Goal: Task Accomplishment & Management: Use online tool/utility

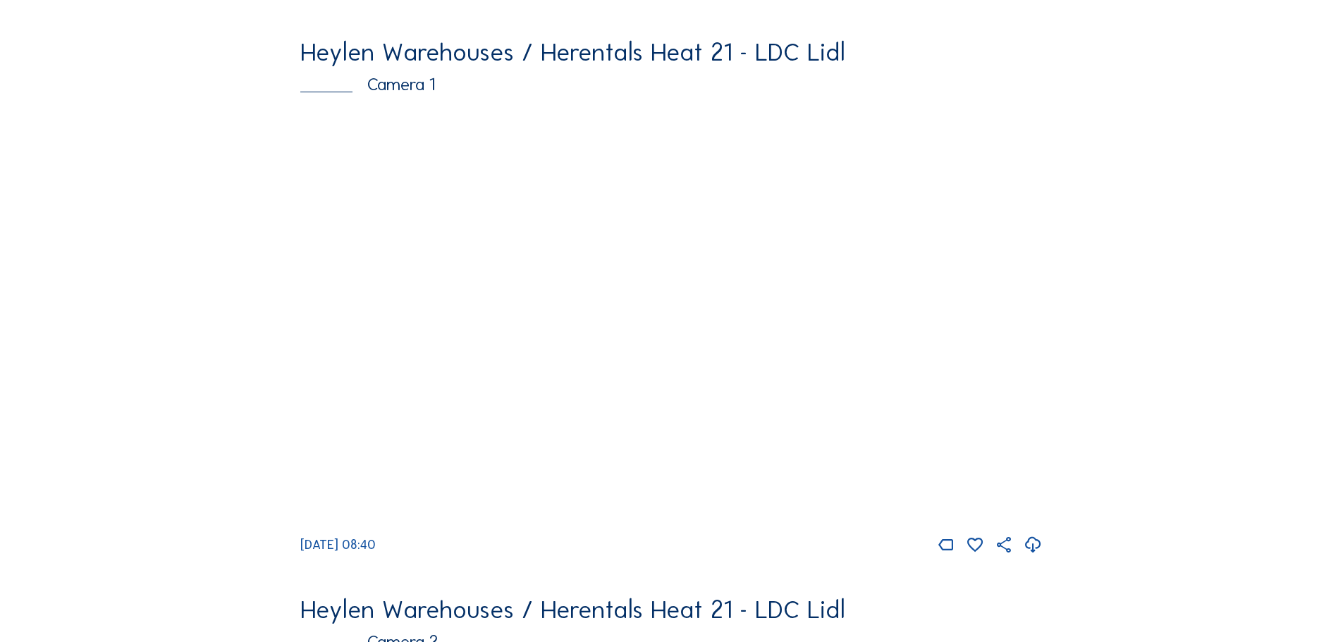
scroll to position [3449, 0]
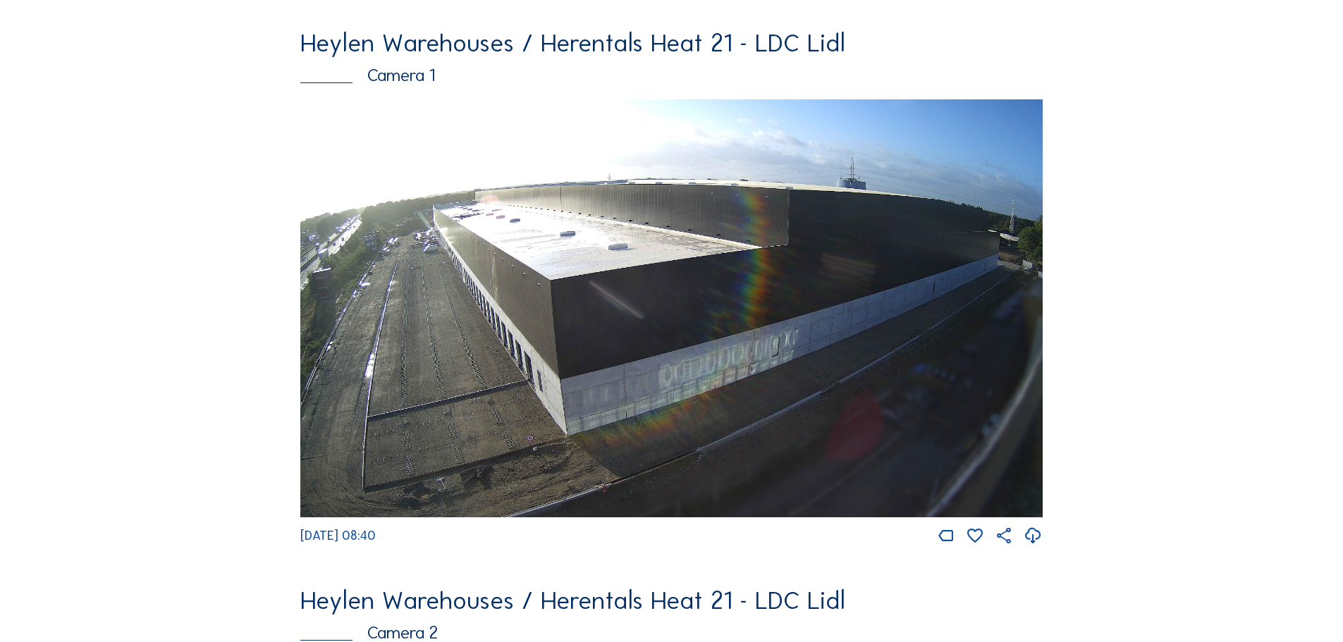
click at [797, 329] on img at bounding box center [671, 308] width 742 height 418
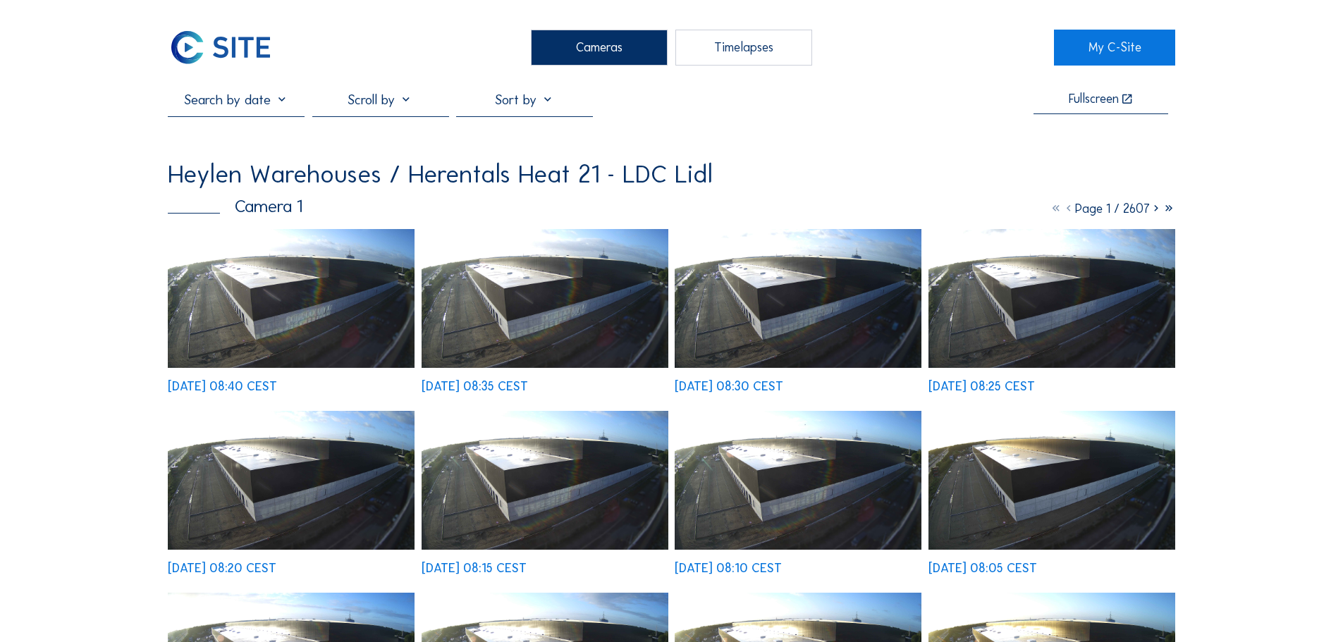
click at [307, 292] on img at bounding box center [291, 298] width 247 height 139
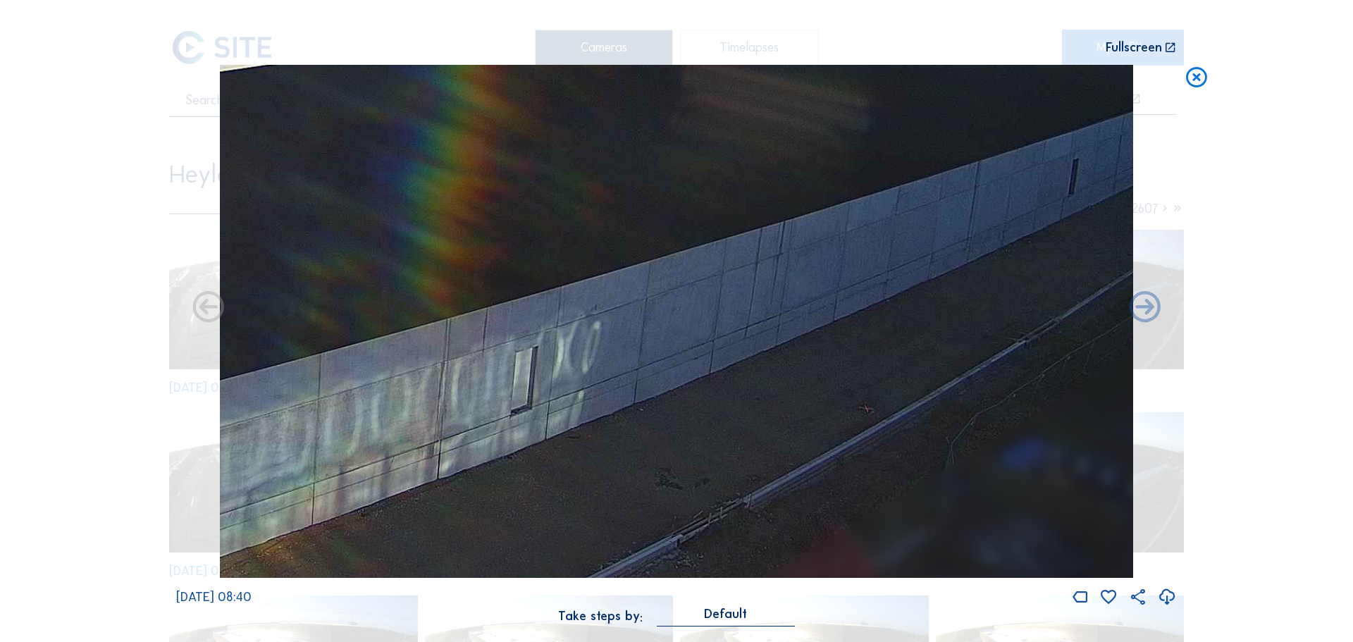
drag, startPoint x: 1014, startPoint y: 228, endPoint x: 548, endPoint y: 314, distance: 474.4
click at [548, 314] on img at bounding box center [677, 322] width 914 height 514
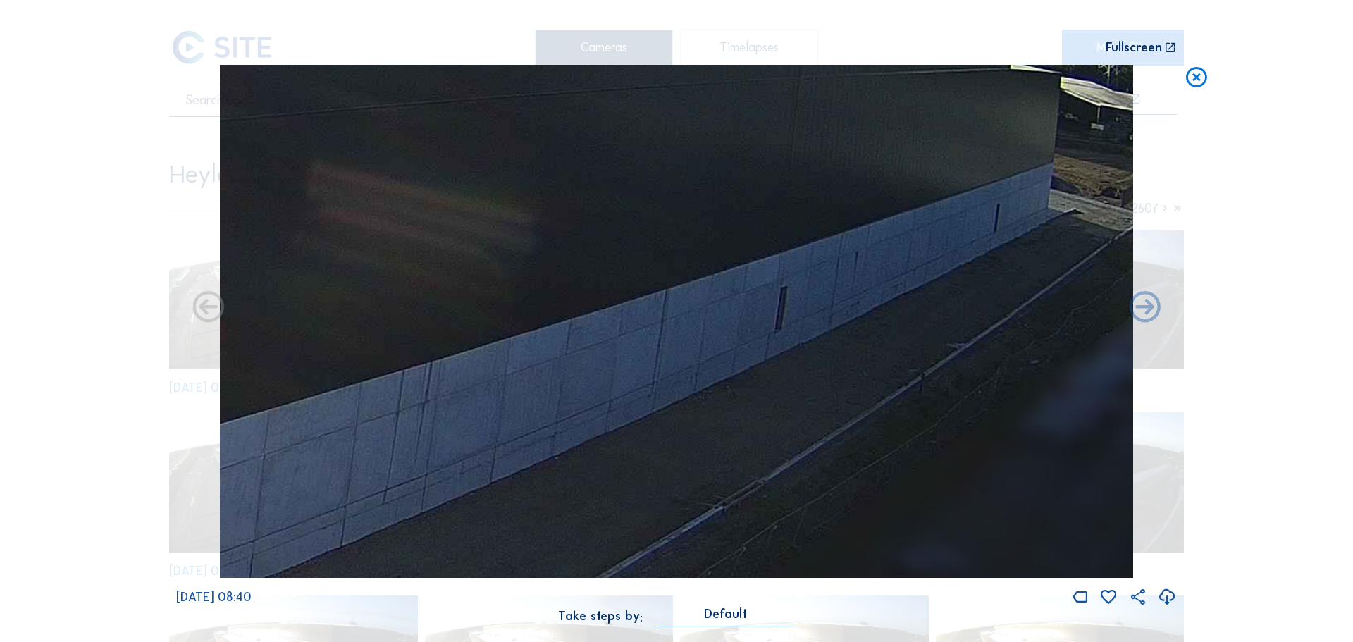
drag, startPoint x: 975, startPoint y: 221, endPoint x: 582, endPoint y: 379, distance: 423.5
click at [582, 379] on img at bounding box center [677, 322] width 914 height 514
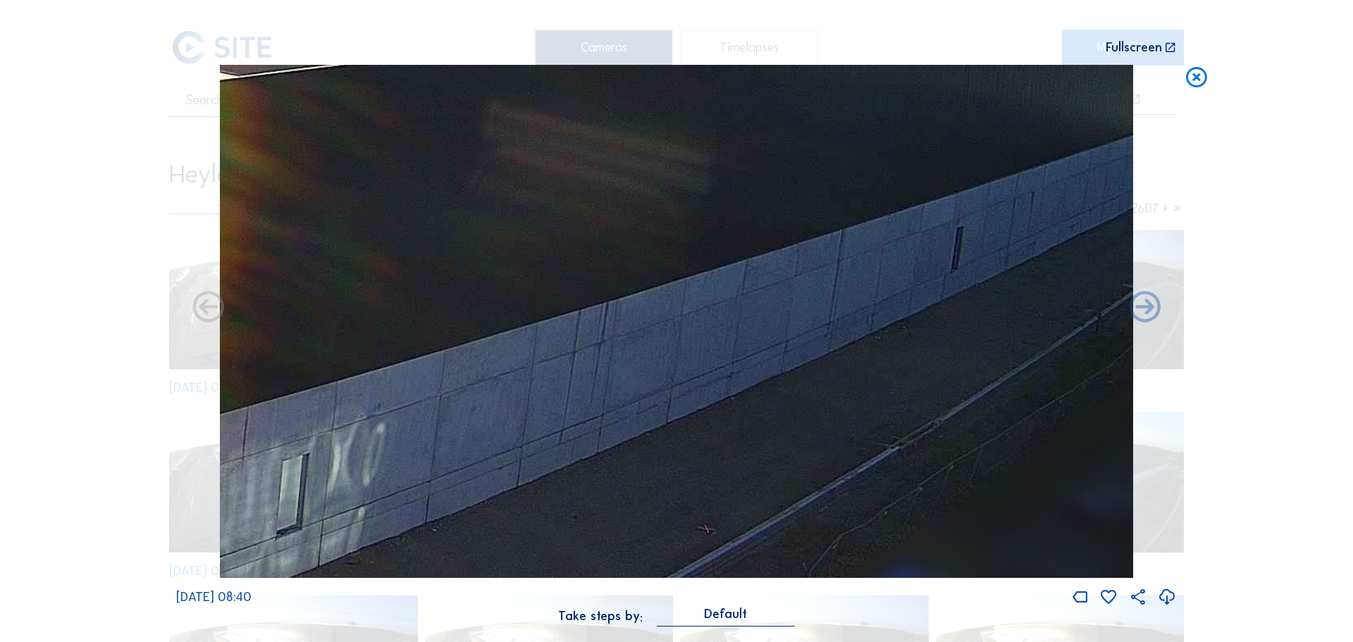
drag, startPoint x: 587, startPoint y: 345, endPoint x: 911, endPoint y: 231, distance: 344.0
click at [904, 233] on img at bounding box center [677, 322] width 914 height 514
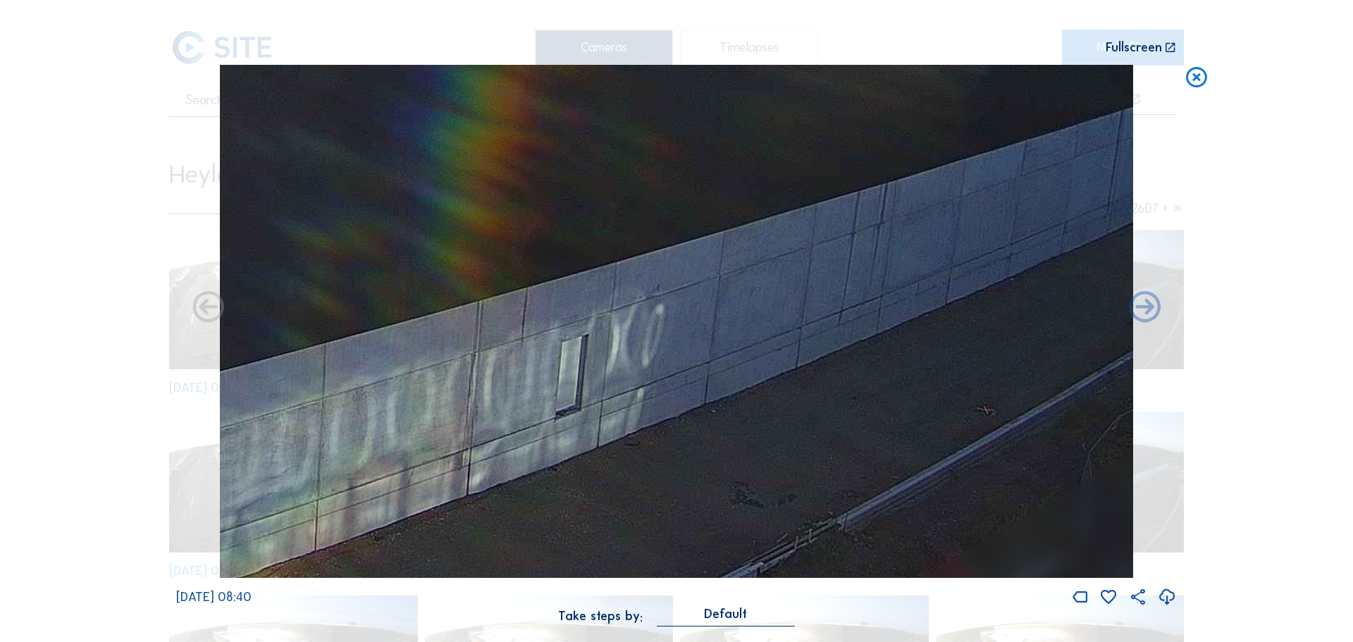
drag, startPoint x: 621, startPoint y: 348, endPoint x: 978, endPoint y: 211, distance: 382.7
click at [978, 211] on img at bounding box center [677, 322] width 914 height 514
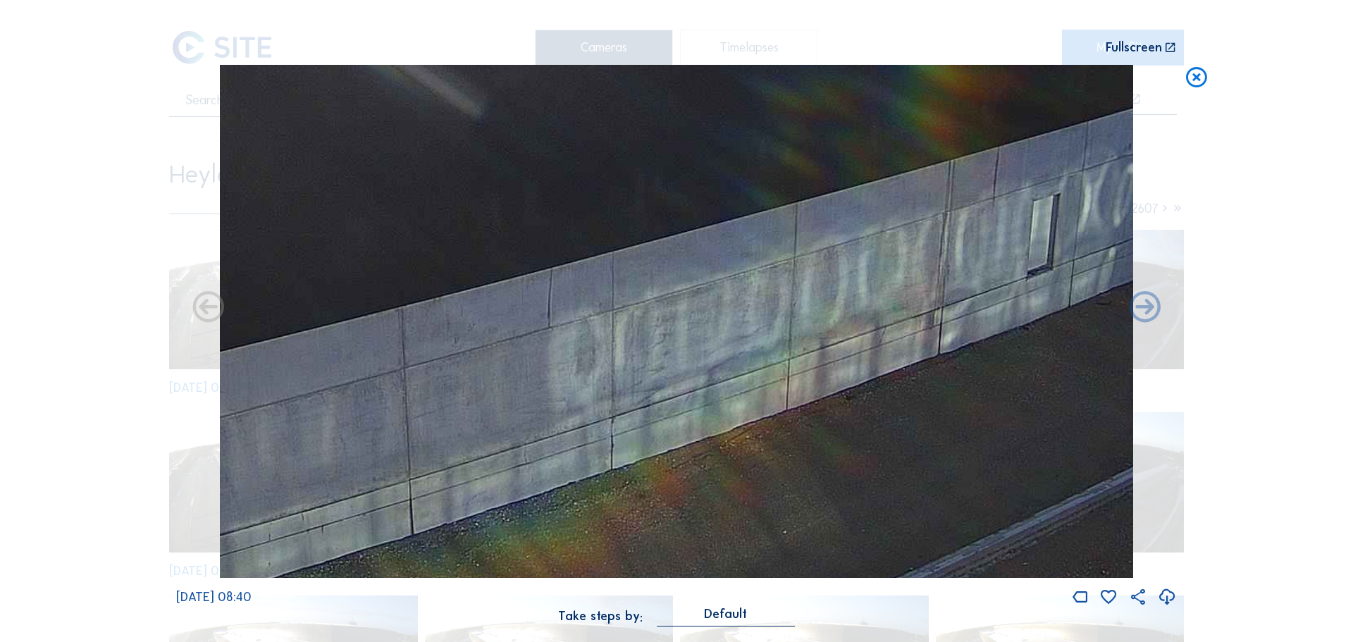
drag, startPoint x: 537, startPoint y: 323, endPoint x: 905, endPoint y: 210, distance: 384.9
click at [905, 210] on img at bounding box center [677, 322] width 914 height 514
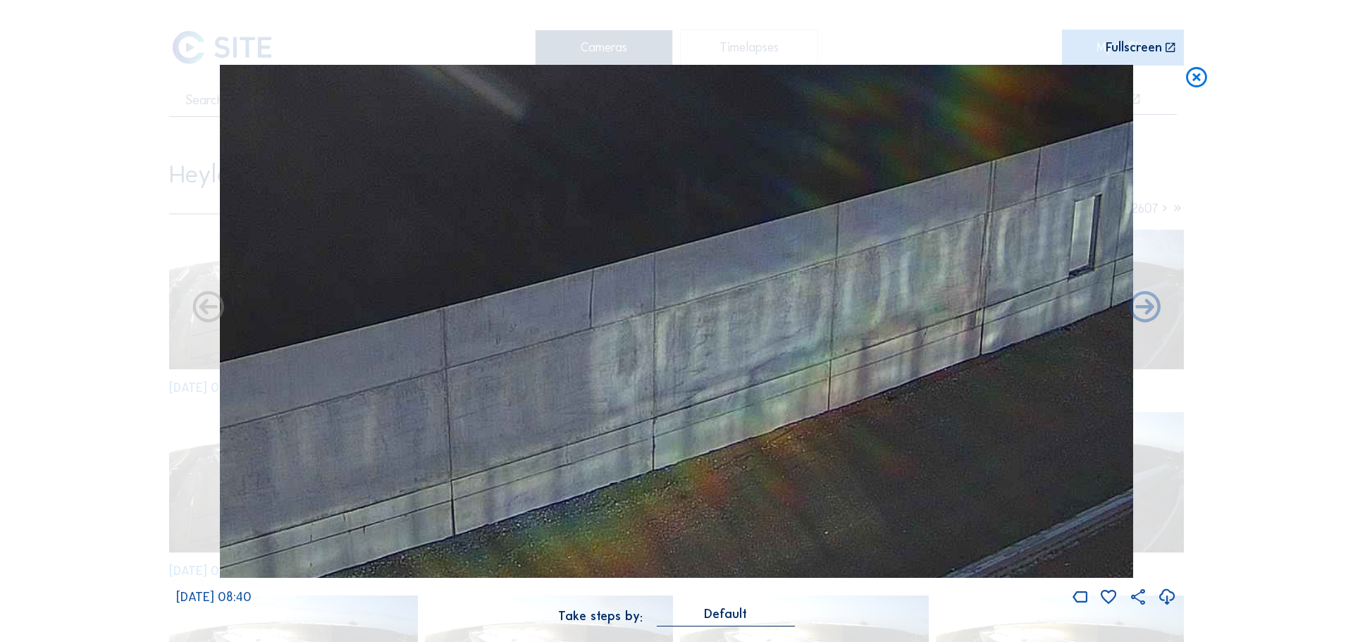
drag, startPoint x: 539, startPoint y: 296, endPoint x: 446, endPoint y: 345, distance: 104.4
click at [446, 345] on img at bounding box center [677, 322] width 914 height 514
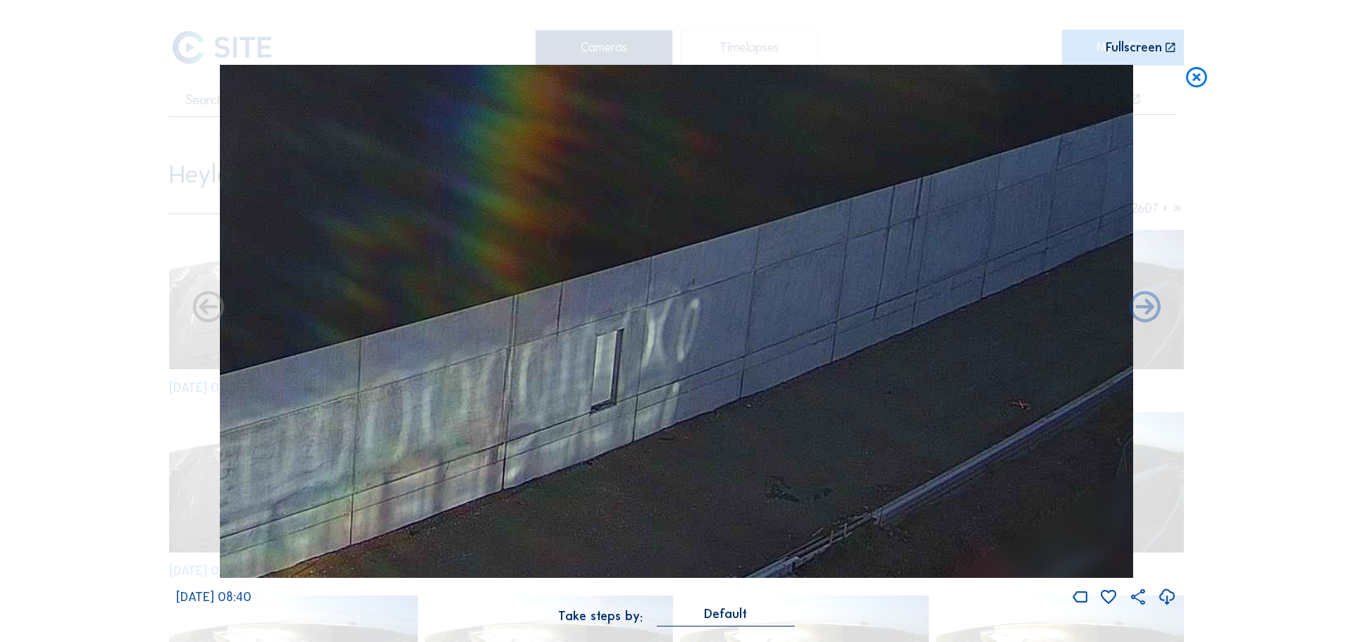
drag, startPoint x: 786, startPoint y: 252, endPoint x: 322, endPoint y: 379, distance: 480.7
click at [322, 379] on img at bounding box center [677, 322] width 914 height 514
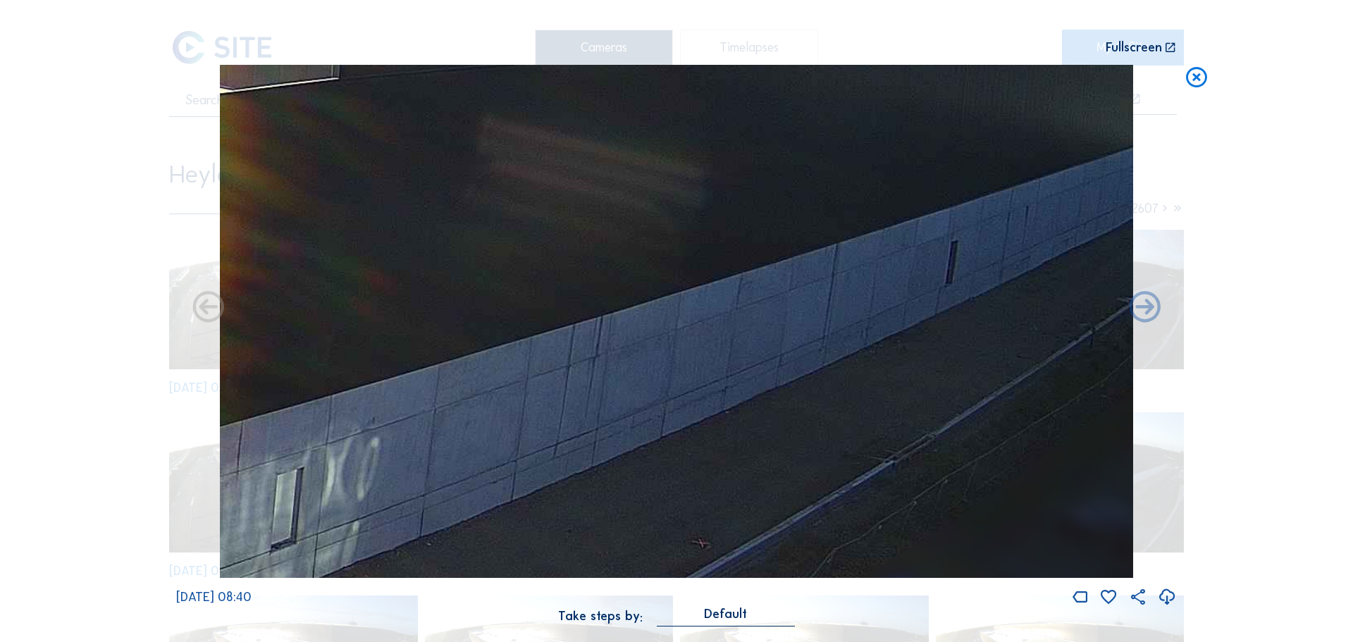
drag, startPoint x: 752, startPoint y: 297, endPoint x: 484, endPoint y: 405, distance: 289.4
click at [484, 405] on img at bounding box center [677, 322] width 914 height 514
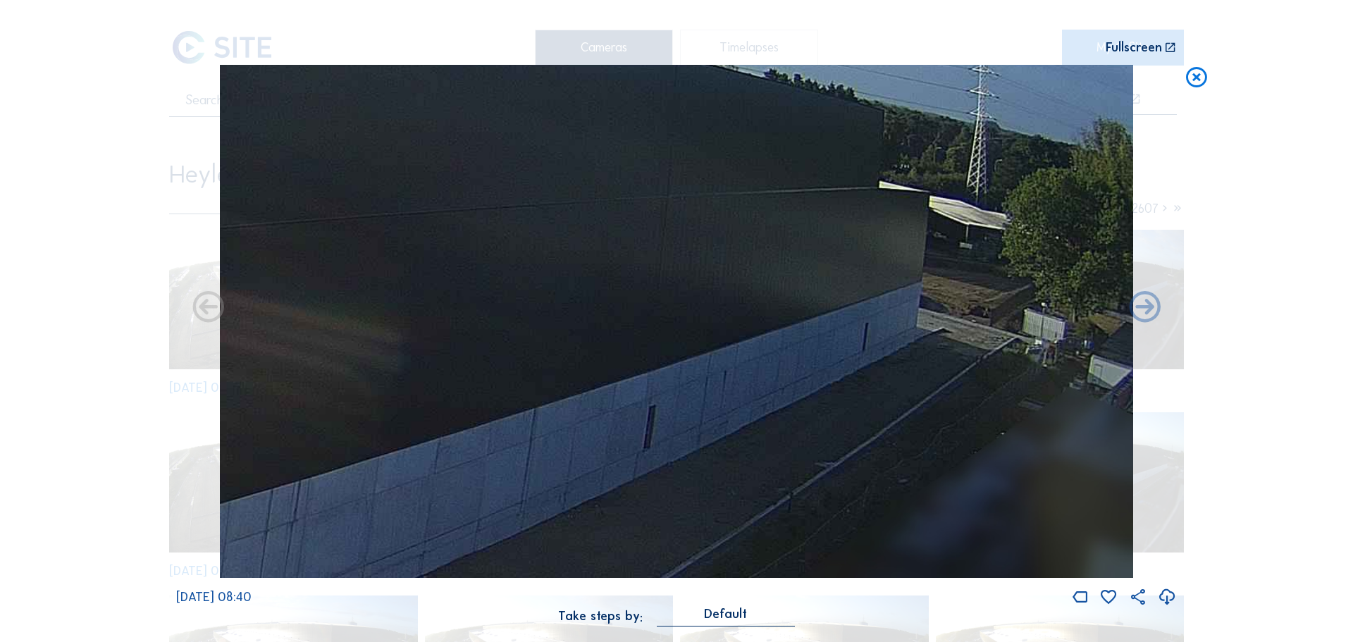
drag, startPoint x: 710, startPoint y: 331, endPoint x: 396, endPoint y: 461, distance: 339.7
click at [396, 461] on img at bounding box center [677, 322] width 914 height 514
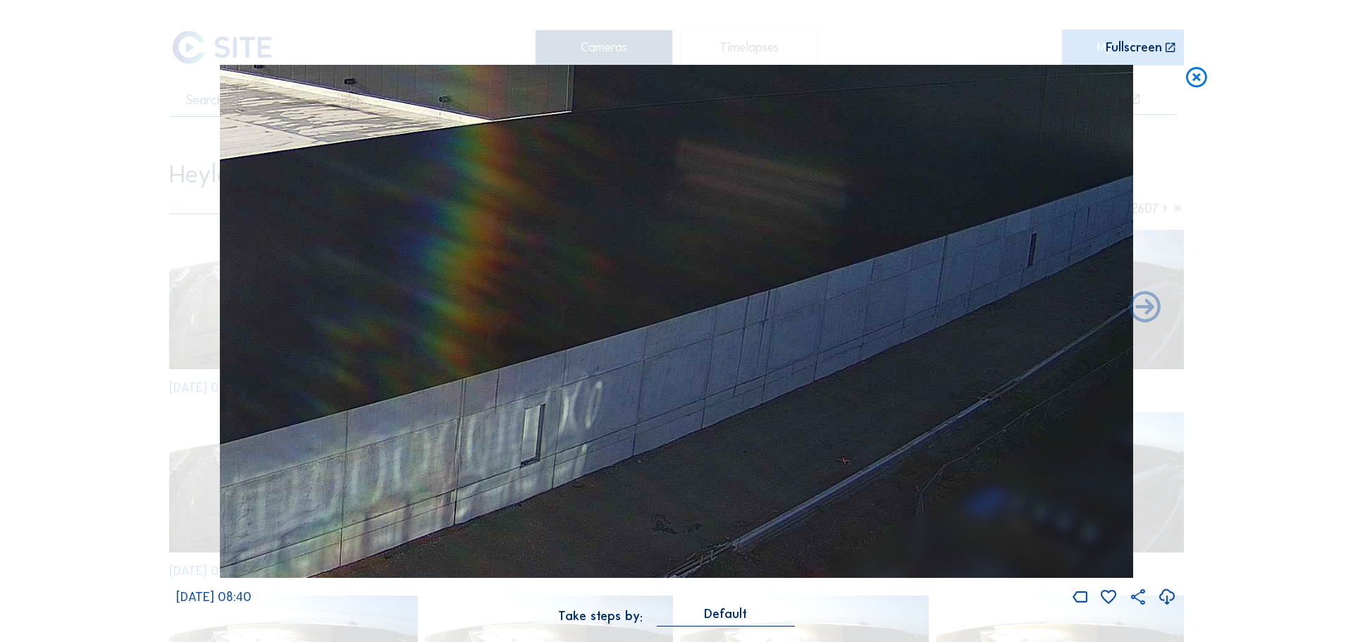
drag, startPoint x: 941, startPoint y: 300, endPoint x: 766, endPoint y: 322, distance: 176.3
click at [766, 322] on img at bounding box center [677, 322] width 914 height 514
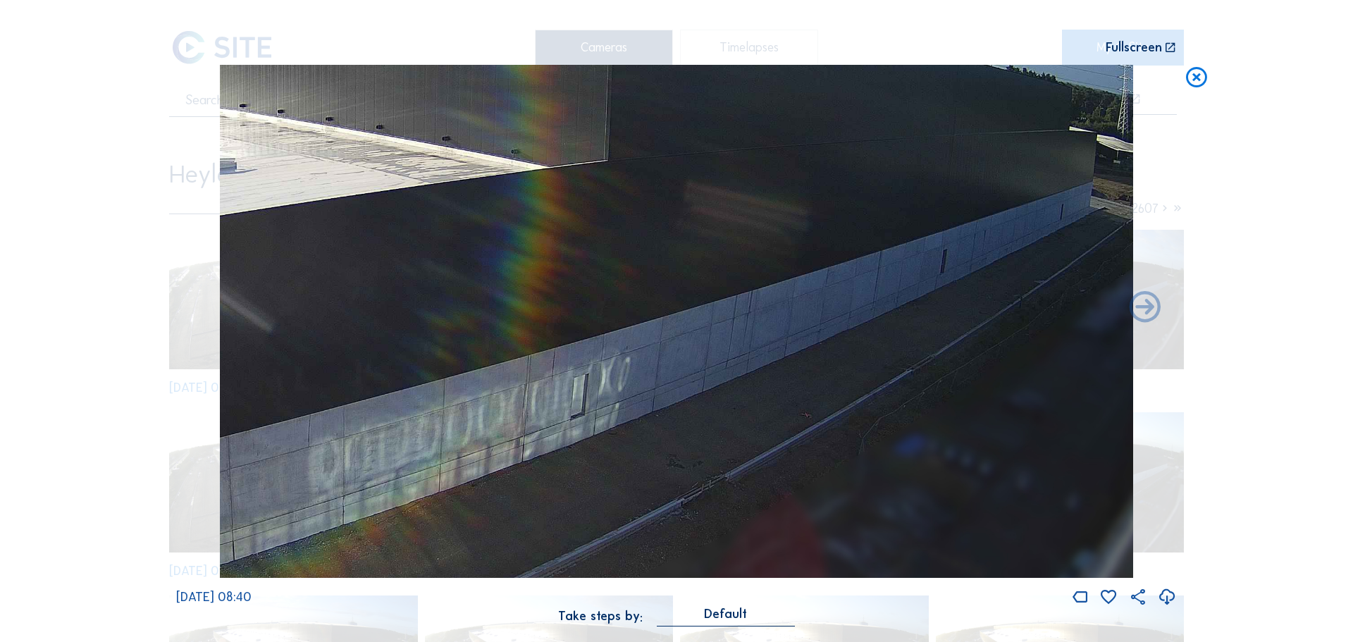
drag, startPoint x: 732, startPoint y: 331, endPoint x: 718, endPoint y: 321, distance: 16.8
click at [718, 321] on img at bounding box center [677, 322] width 914 height 514
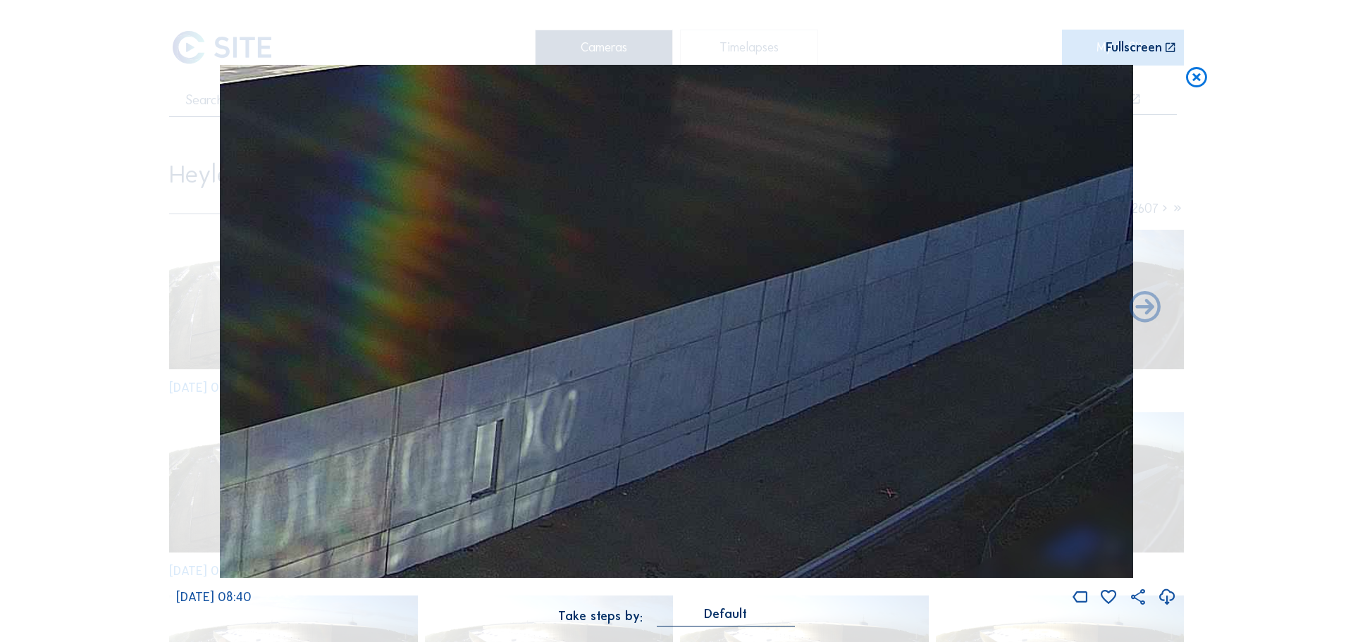
drag, startPoint x: 742, startPoint y: 311, endPoint x: 787, endPoint y: 304, distance: 46.4
click at [787, 304] on img at bounding box center [677, 322] width 914 height 514
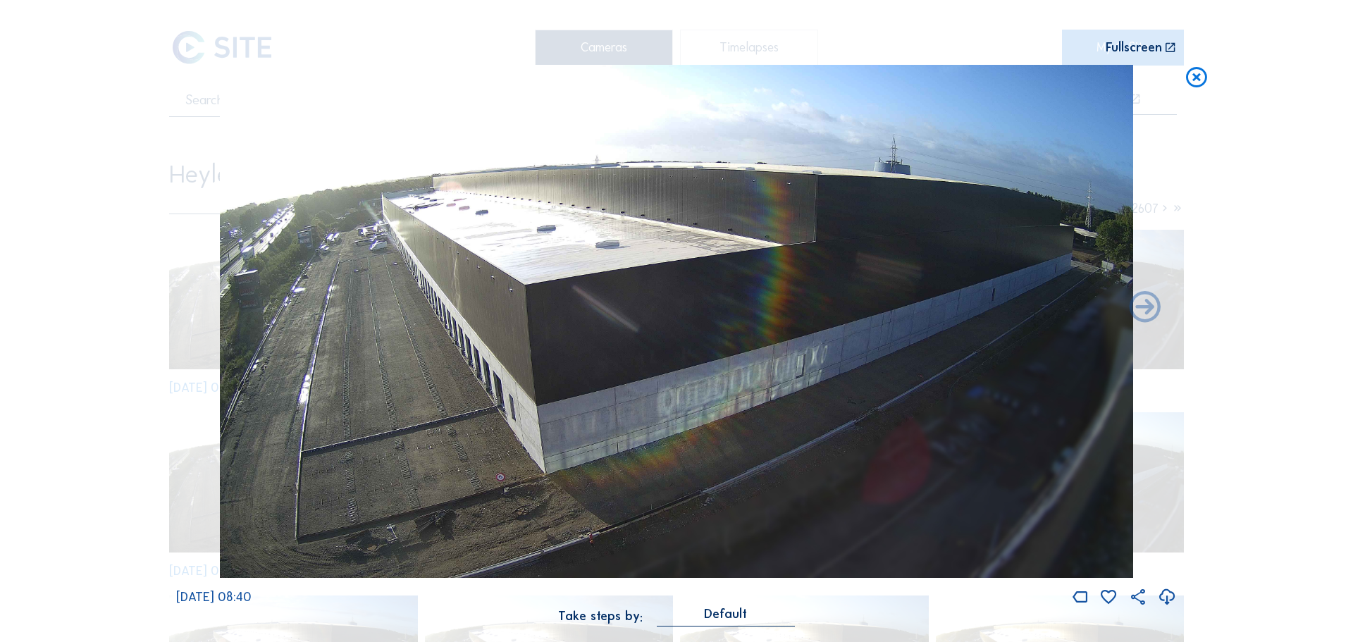
click at [1195, 76] on icon at bounding box center [1196, 78] width 25 height 26
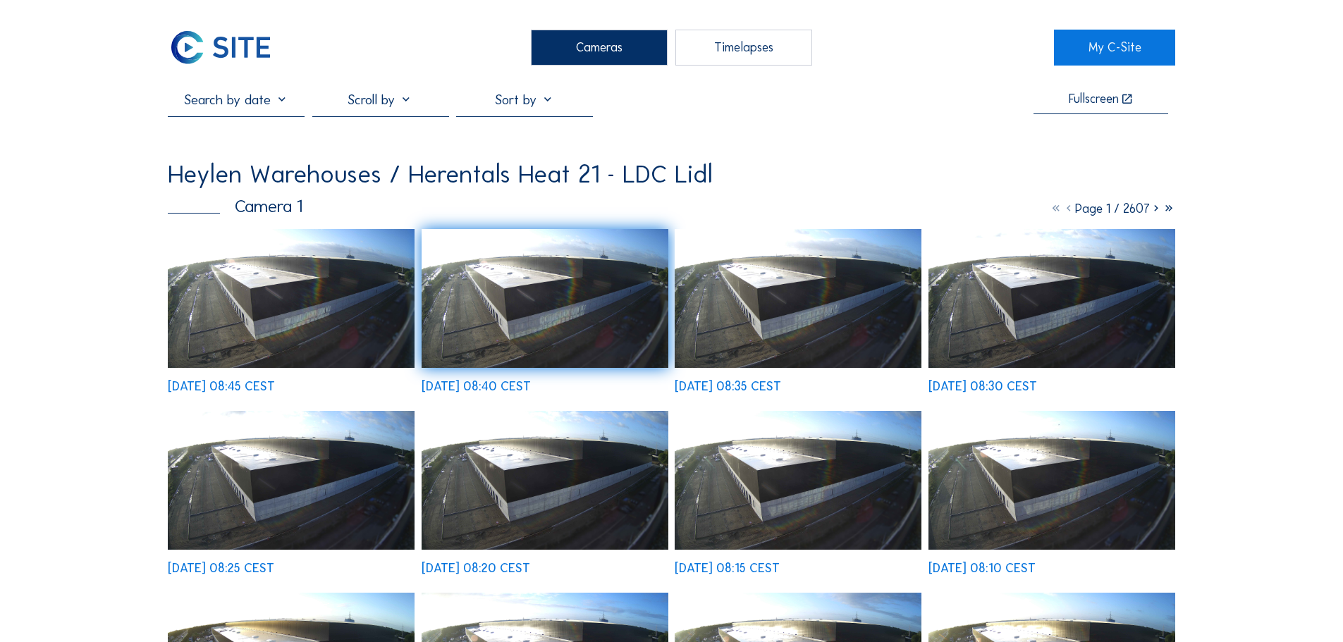
click at [710, 44] on div "Timelapses" at bounding box center [743, 47] width 137 height 35
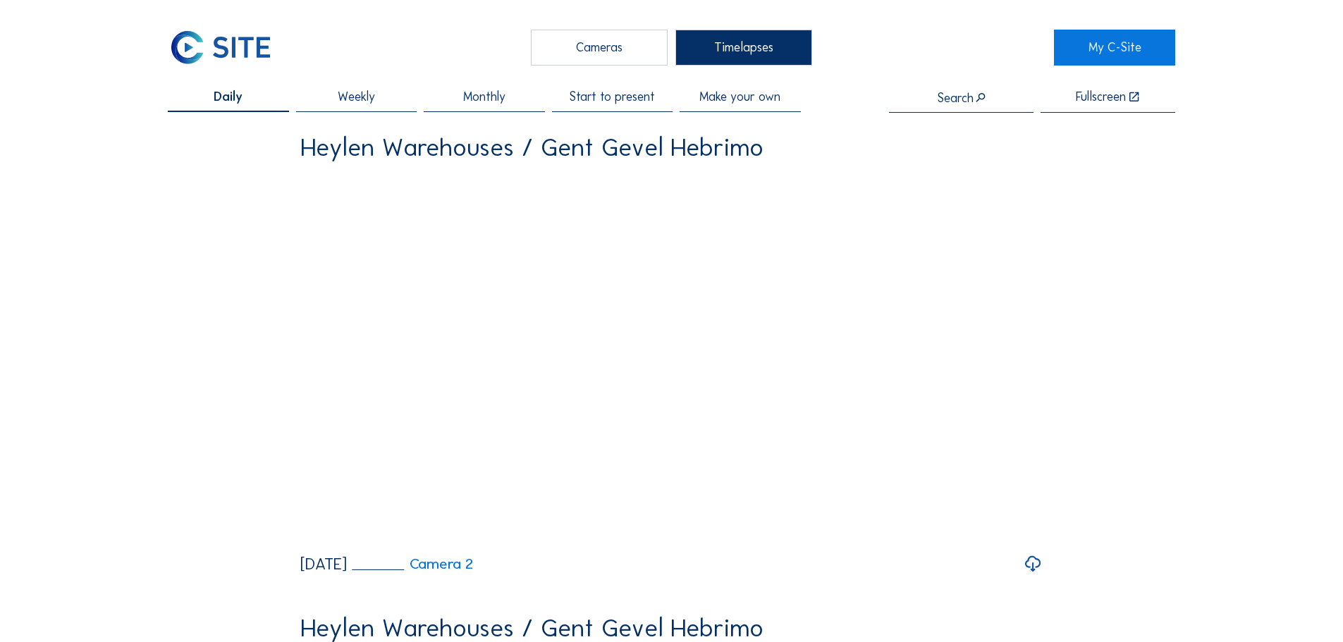
click at [749, 92] on span "Make your own" at bounding box center [739, 97] width 81 height 13
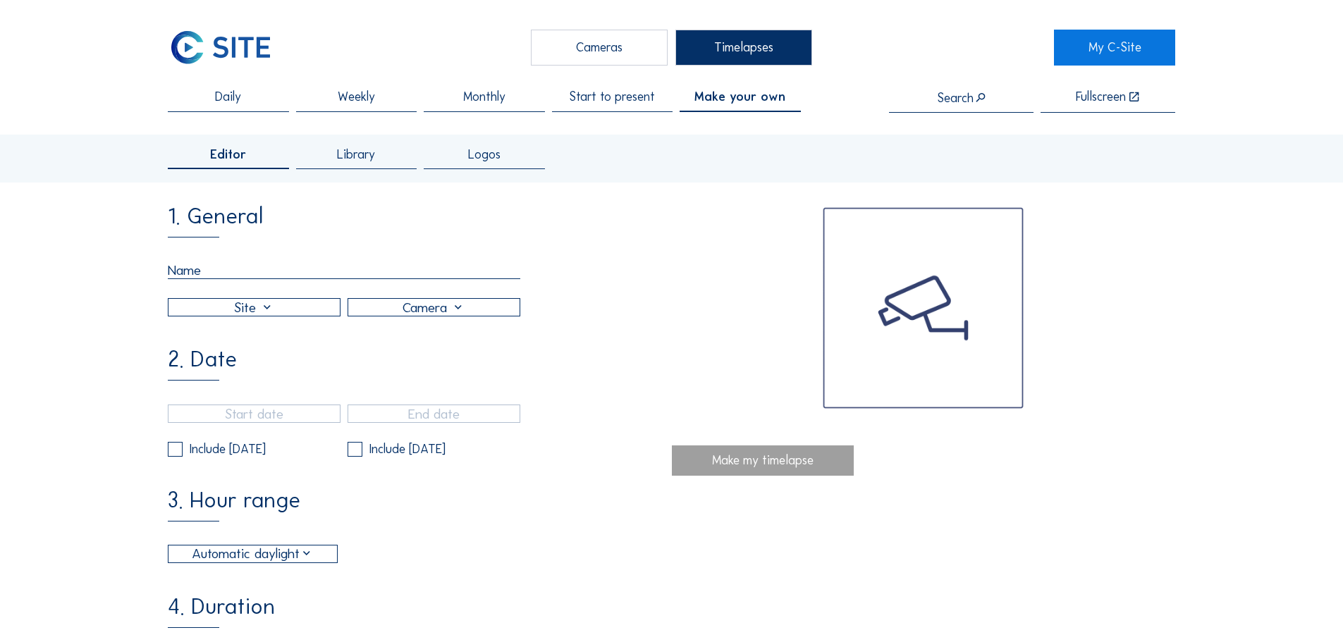
click at [329, 274] on input "text" at bounding box center [344, 271] width 352 height 18
click at [321, 274] on input "text" at bounding box center [344, 271] width 352 height 18
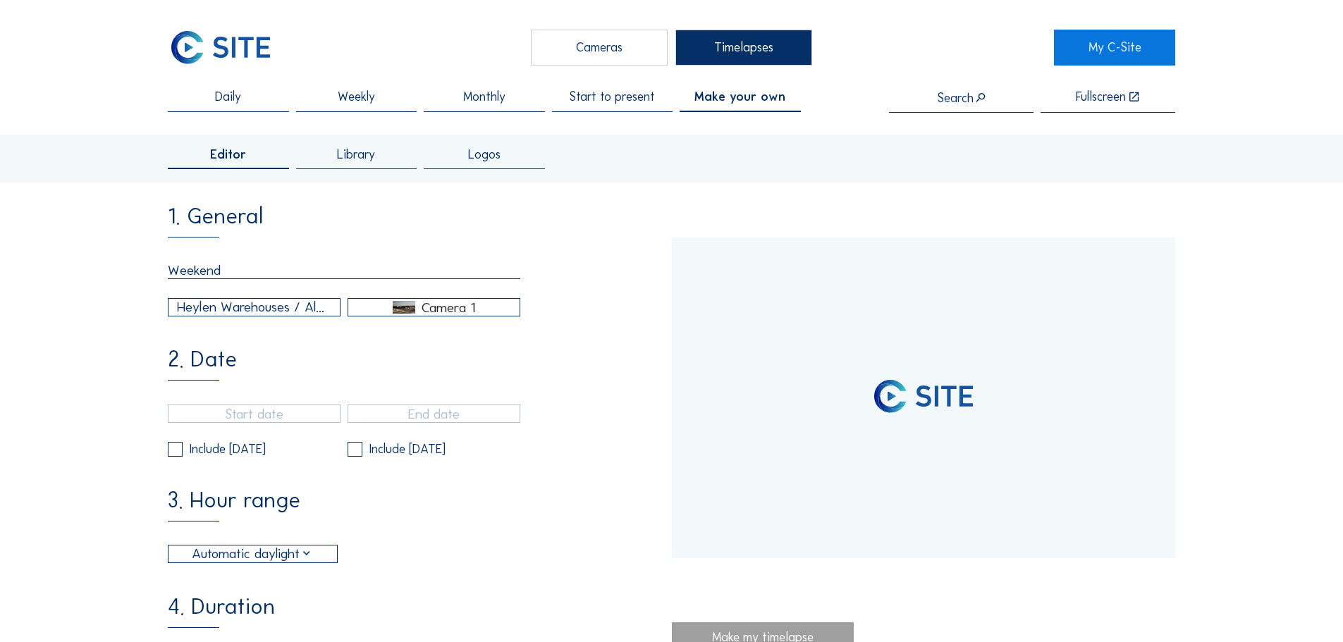
type input "WeekendH"
type input "[DATE] 11:12"
type input "[DATE] 14:35"
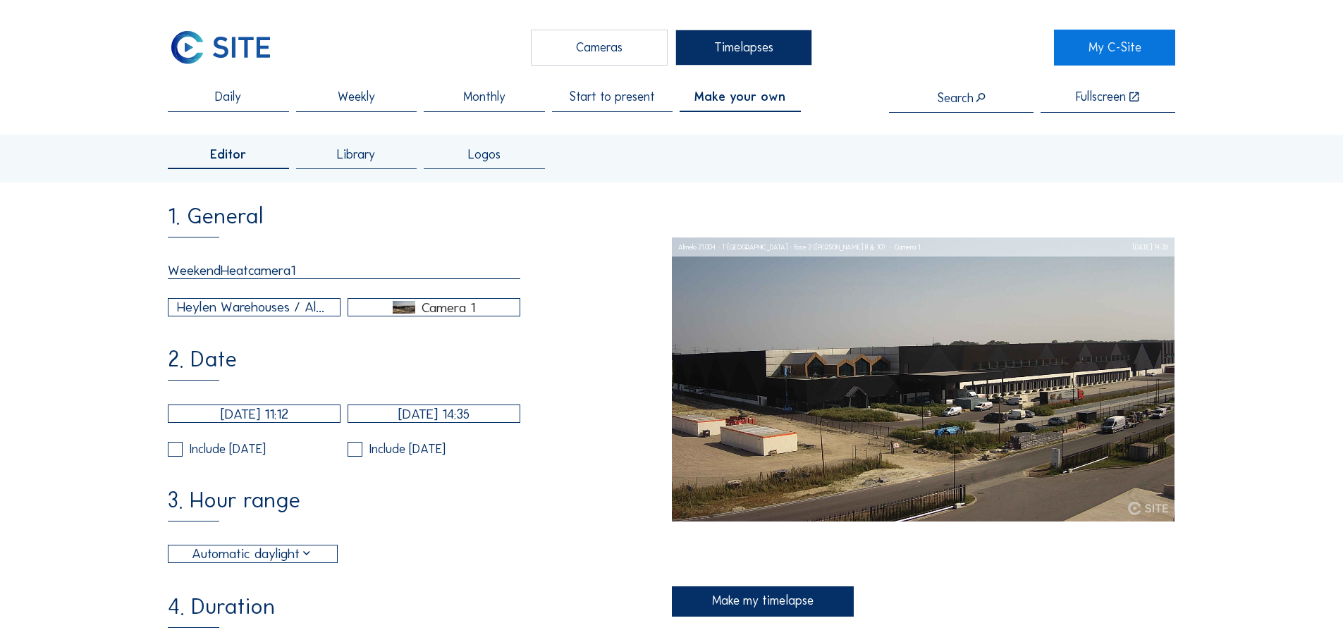
type input "WeekendHeatcamera1"
click at [307, 317] on div "Heylen Warehouses / Almelo 21.004 - T-[GEOGRAPHIC_DATA] - fase 2 ([PERSON_NAME]…" at bounding box center [254, 307] width 154 height 20
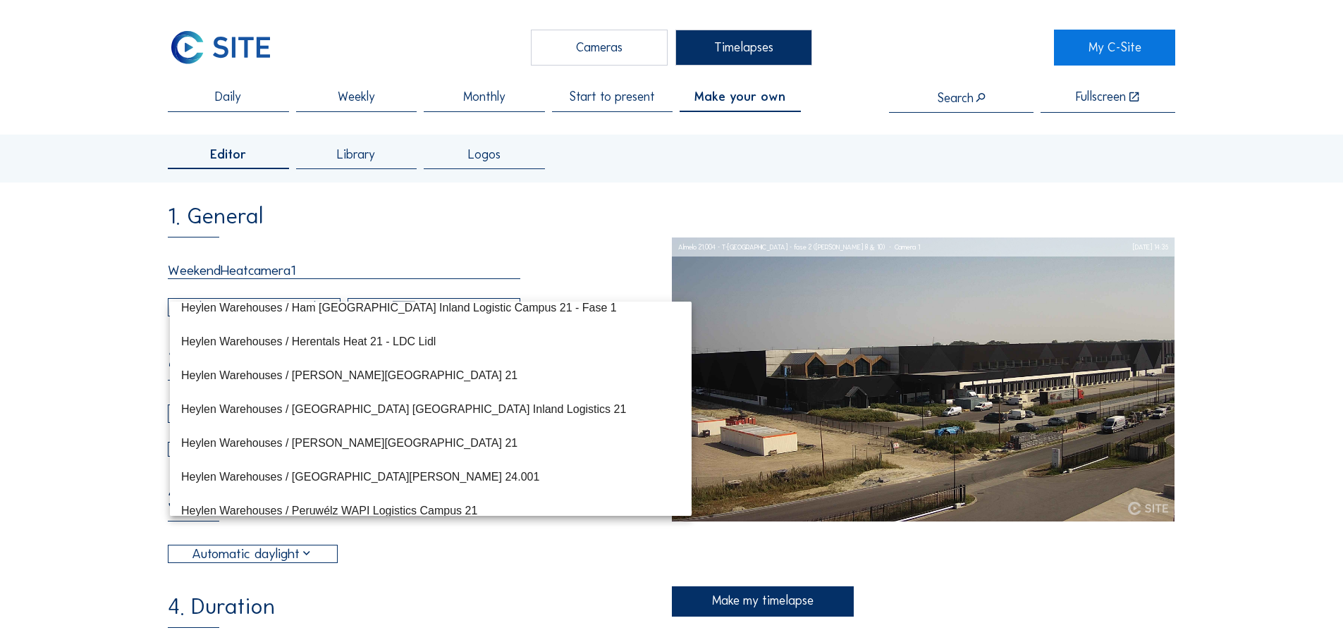
scroll to position [295, 0]
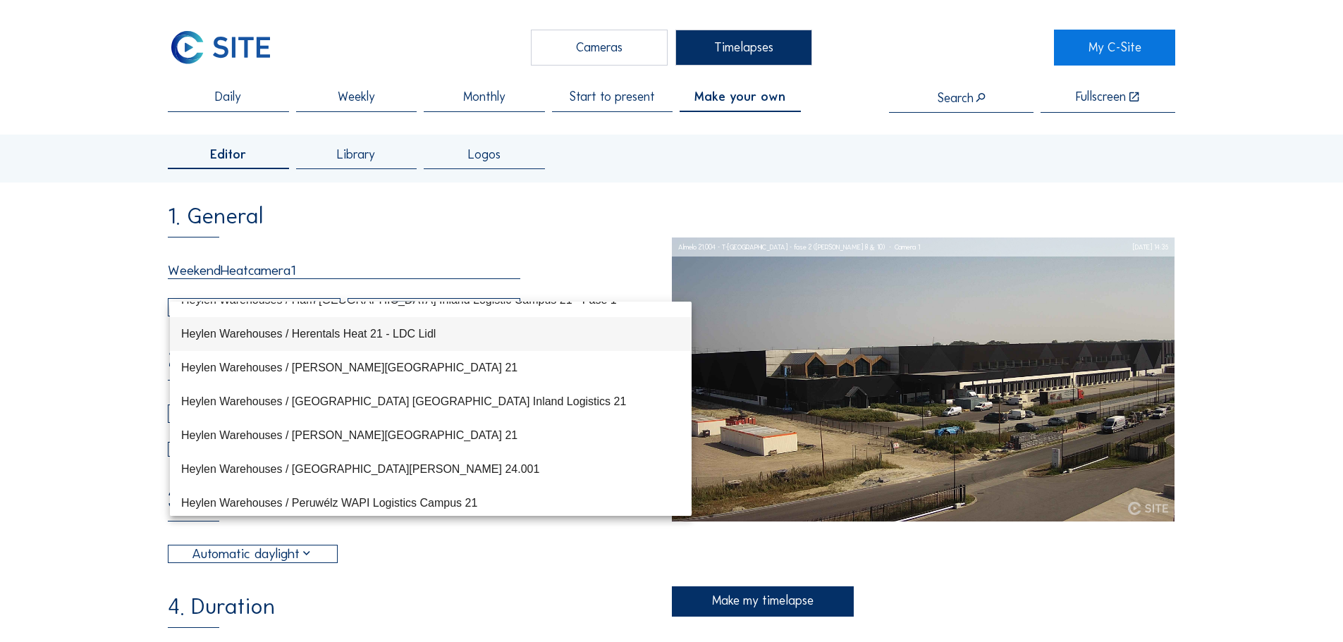
click at [391, 338] on div "Heylen Warehouses / Herentals Heat 21 - LDC Lidl" at bounding box center [430, 333] width 499 height 13
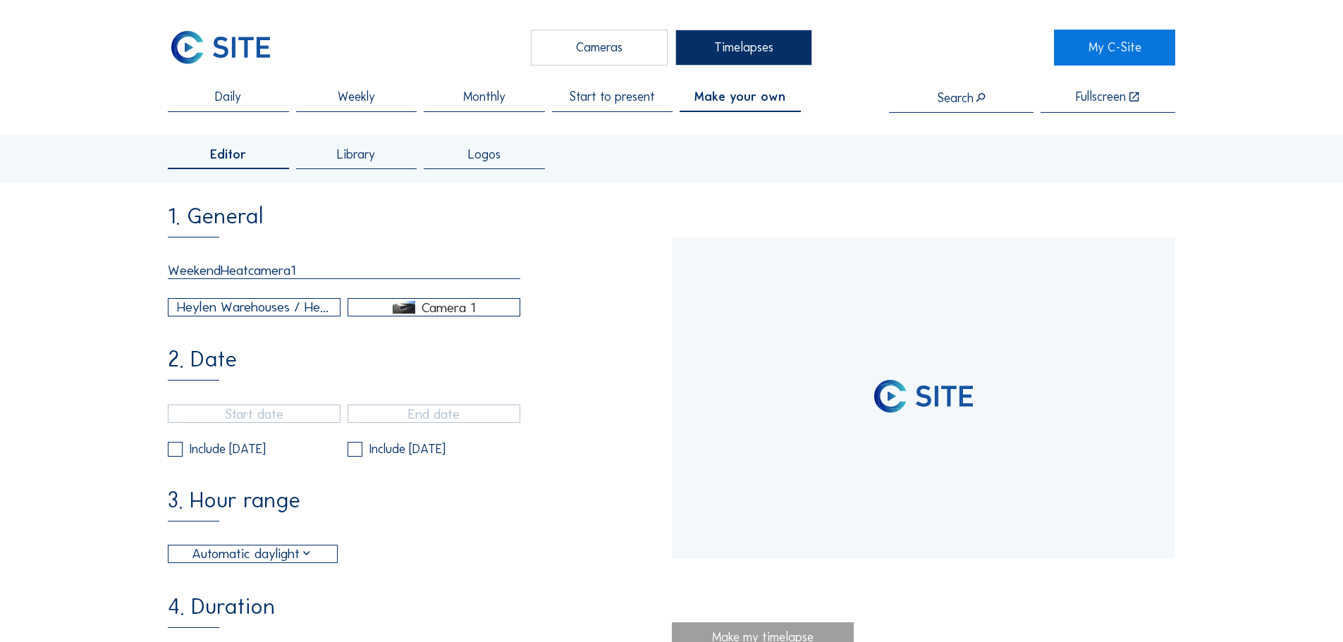
type input "[DATE] 09:25"
type input "[DATE] 08:45"
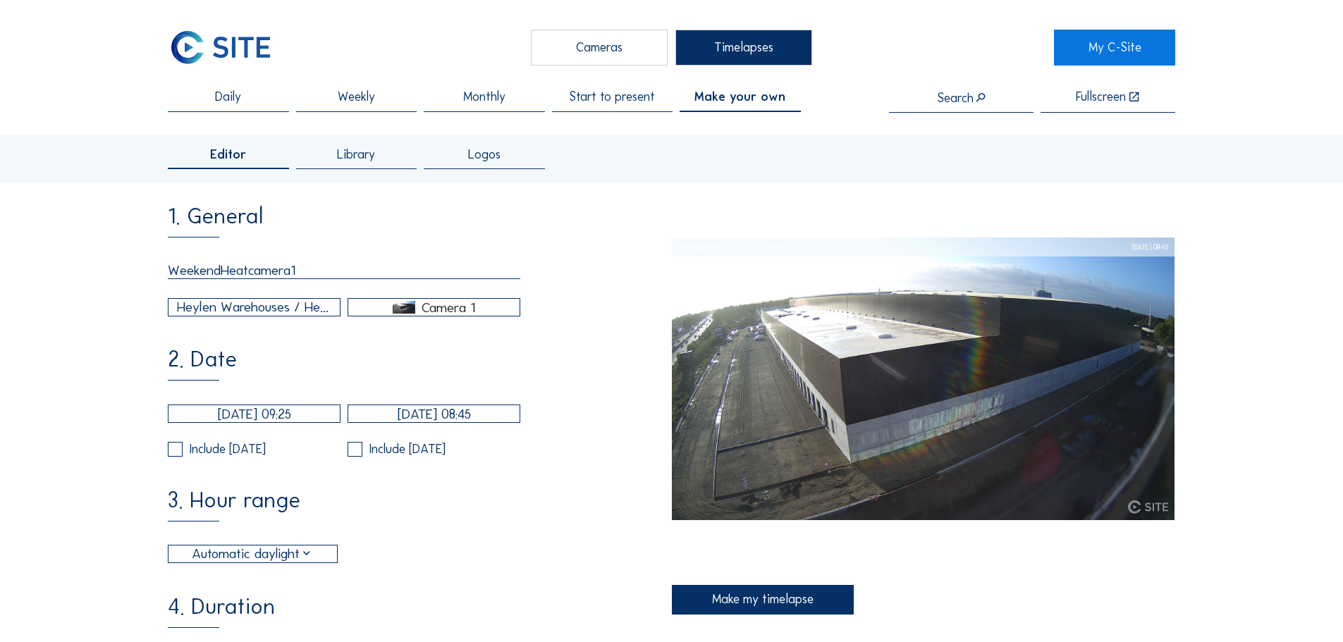
click at [263, 422] on input "[DATE] 09:25" at bounding box center [254, 414] width 173 height 18
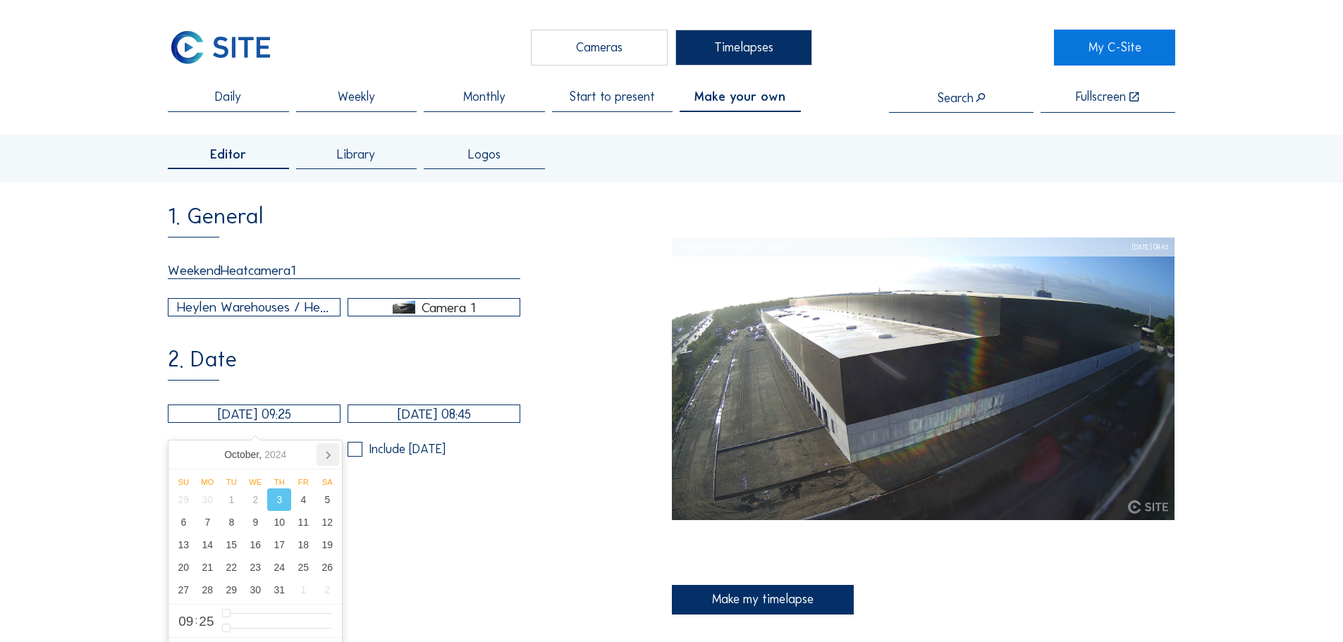
click at [320, 449] on icon at bounding box center [328, 454] width 23 height 23
click at [329, 450] on icon at bounding box center [328, 454] width 23 height 23
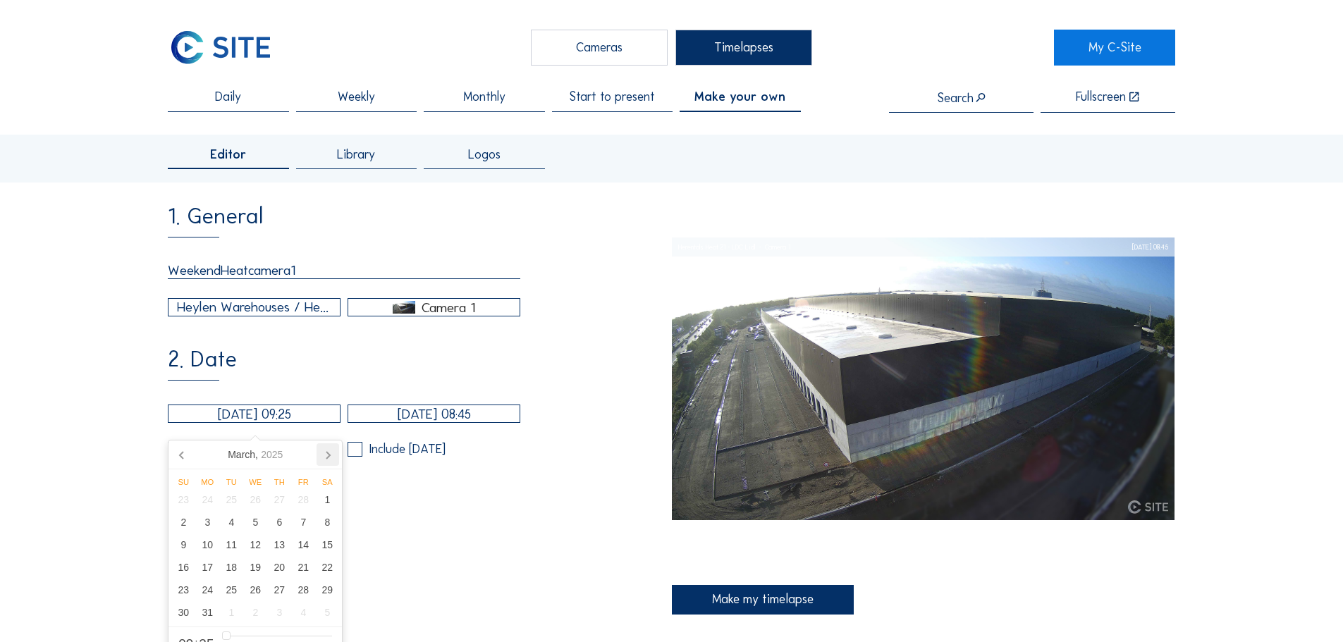
click at [329, 450] on icon at bounding box center [328, 454] width 23 height 23
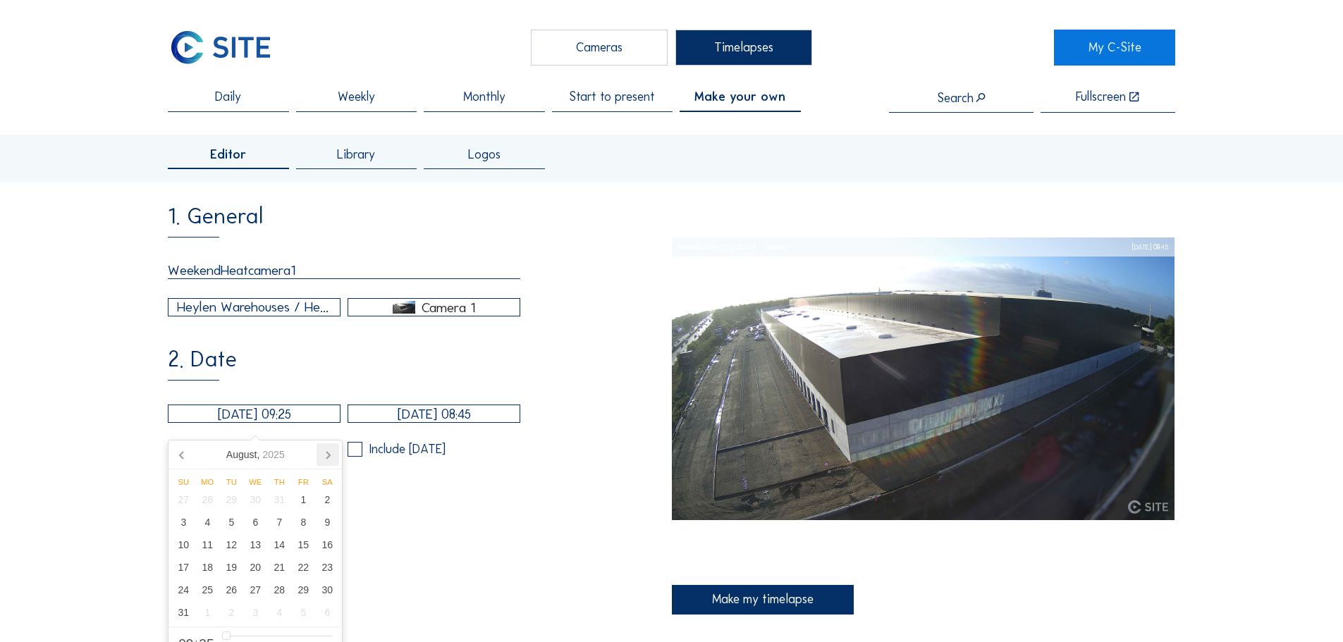
click at [329, 450] on icon at bounding box center [328, 454] width 23 height 23
click at [300, 522] on div "12" at bounding box center [303, 522] width 24 height 23
type input "[DATE] 09:25"
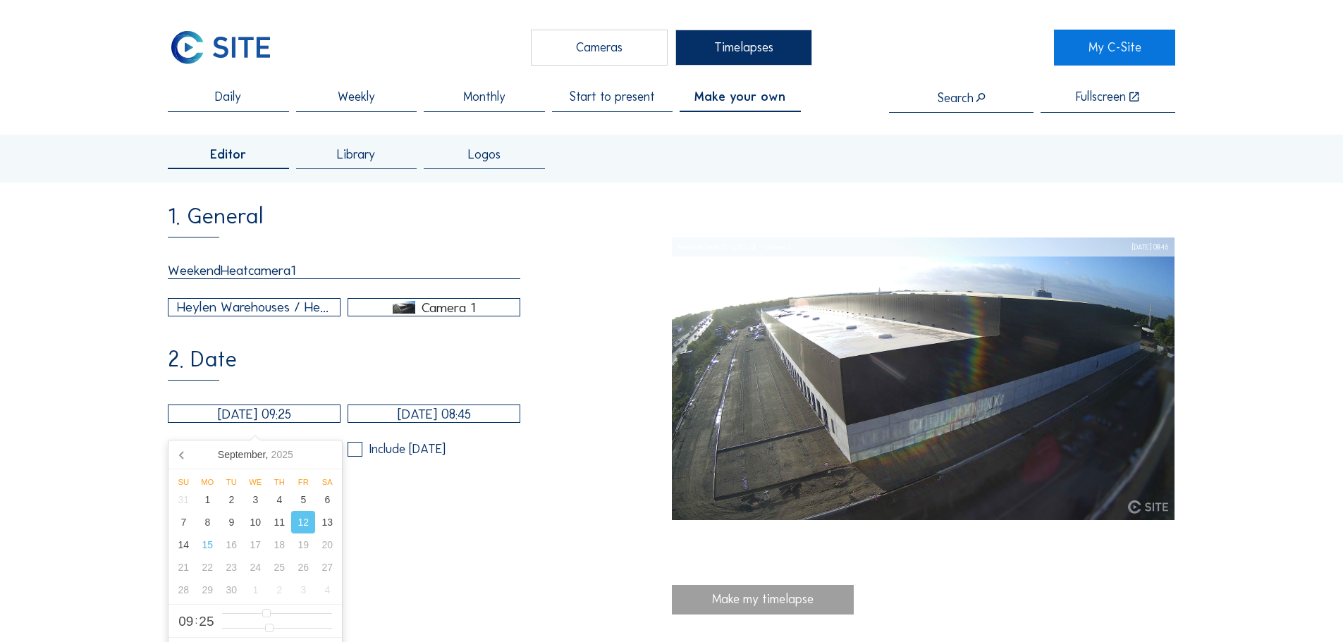
click at [291, 419] on input "[DATE] 09:25" at bounding box center [254, 414] width 173 height 18
type input "3"
drag, startPoint x: 281, startPoint y: 422, endPoint x: 288, endPoint y: 422, distance: 7.8
click at [288, 422] on input "[DATE] 09:25" at bounding box center [254, 414] width 173 height 18
drag, startPoint x: 274, startPoint y: 422, endPoint x: 289, endPoint y: 422, distance: 14.8
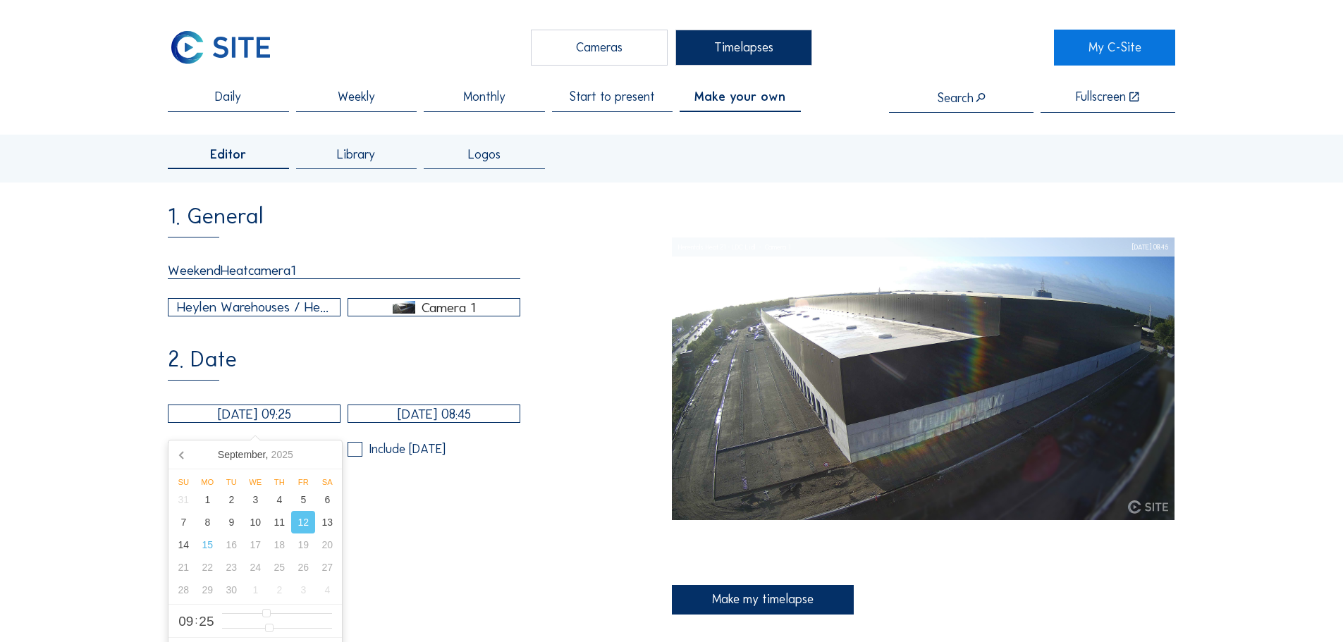
click at [289, 422] on input "[DATE] 09:25" at bounding box center [254, 414] width 173 height 18
click at [286, 423] on input "[DATE] 09:25" at bounding box center [254, 414] width 173 height 18
click at [305, 522] on div "12" at bounding box center [303, 522] width 24 height 23
type input "8"
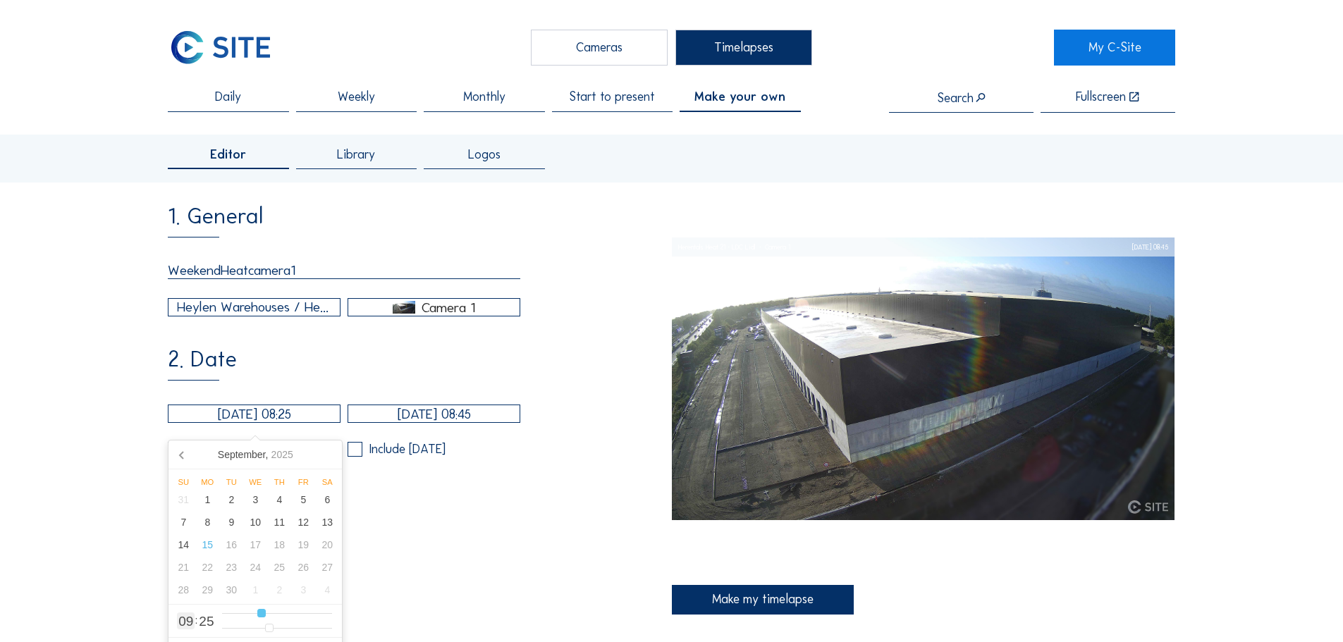
type input "[DATE] 03:25"
type input "3"
type input "[DATE] 04:25"
type input "4"
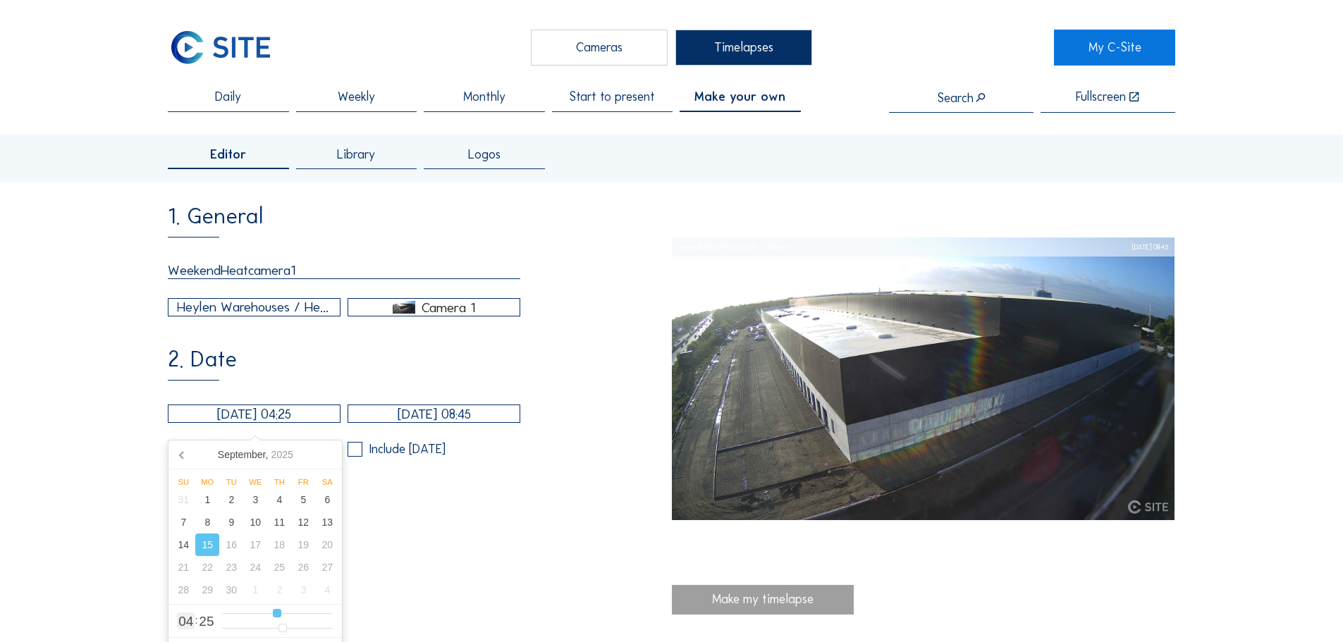
type input "0"
type input "[DATE] 03:25"
type input "3"
type input "[DATE] 02:25"
type input "2"
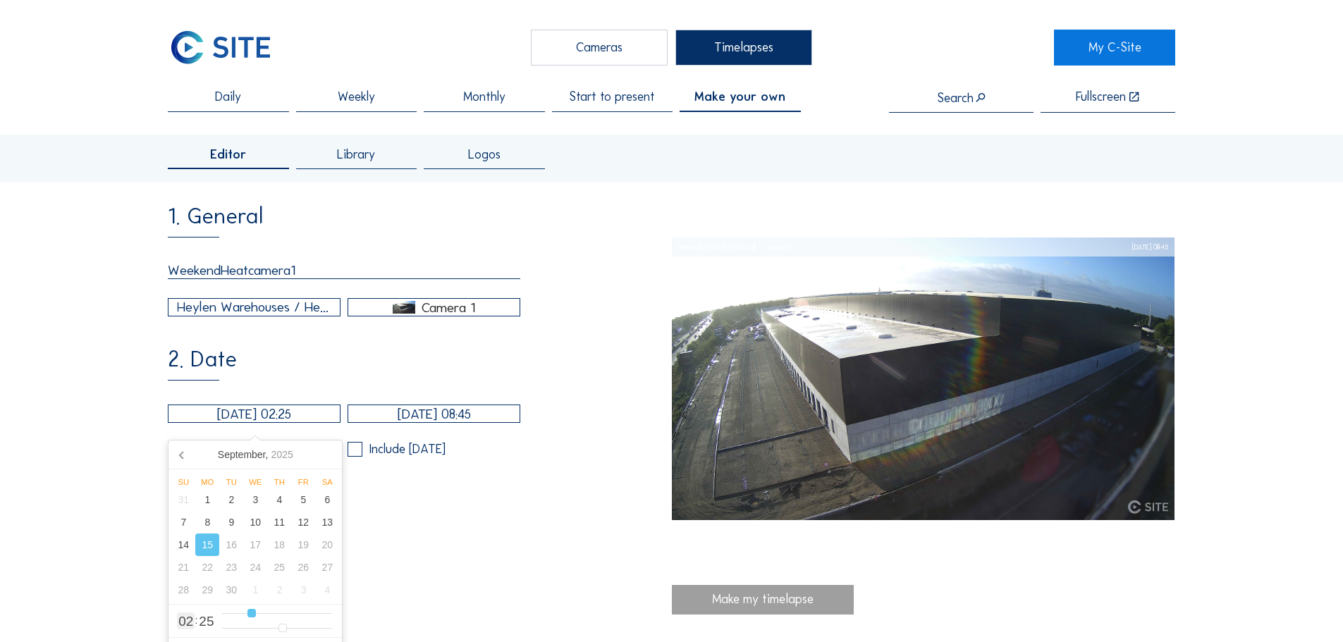
type input "[DATE] 03:25"
type input "3"
type input "[DATE] 04:25"
type input "4"
type input "[DATE] 05:25"
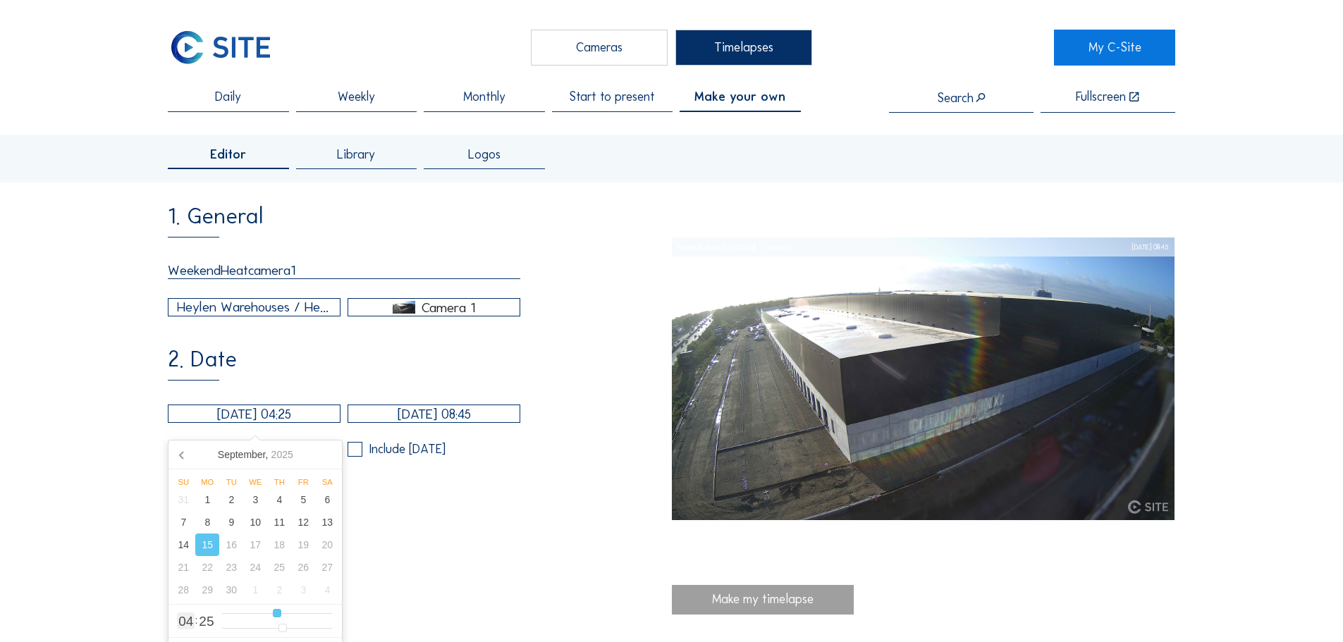
type input "5"
type input "[DATE] 06:25"
type input "6"
type input "[DATE] 07:25"
type input "7"
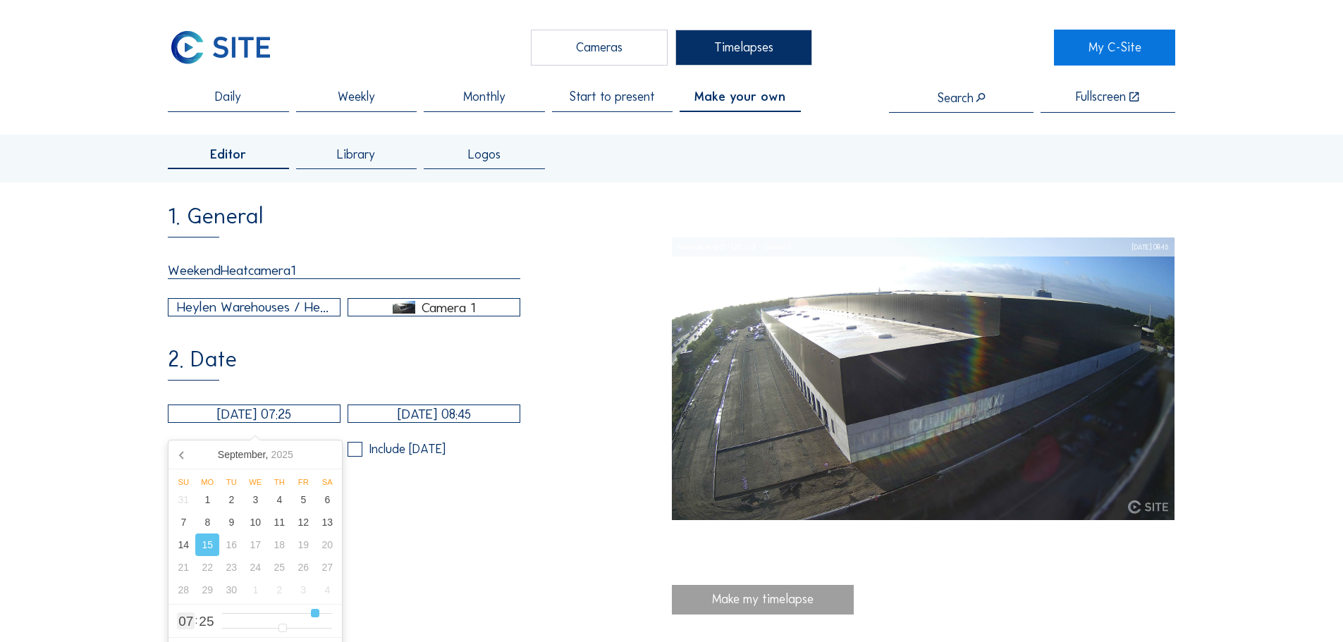
type input "[DATE] 08:25"
drag, startPoint x: 267, startPoint y: 616, endPoint x: 326, endPoint y: 610, distance: 59.5
type input "8"
click at [326, 610] on input "range" at bounding box center [277, 614] width 110 height 12
type input "[DATE] 08:26"
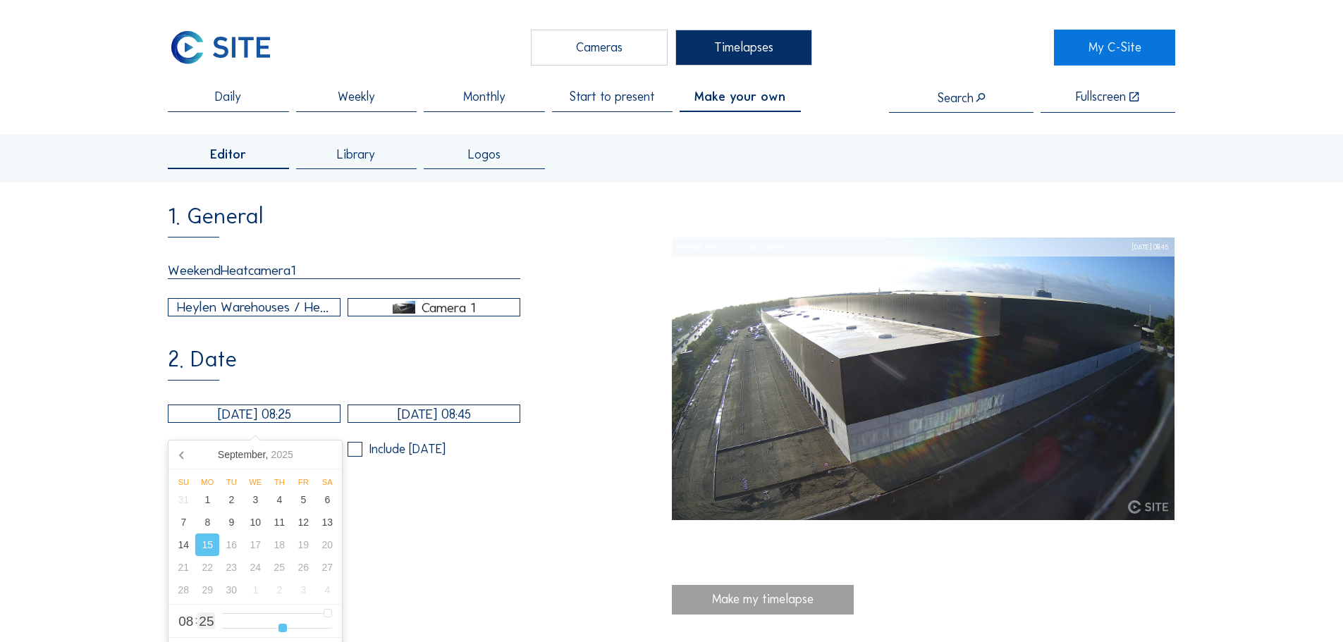
type input "26"
type input "[DATE] 08:28"
type input "28"
type input "[DATE] 08:30"
type input "30"
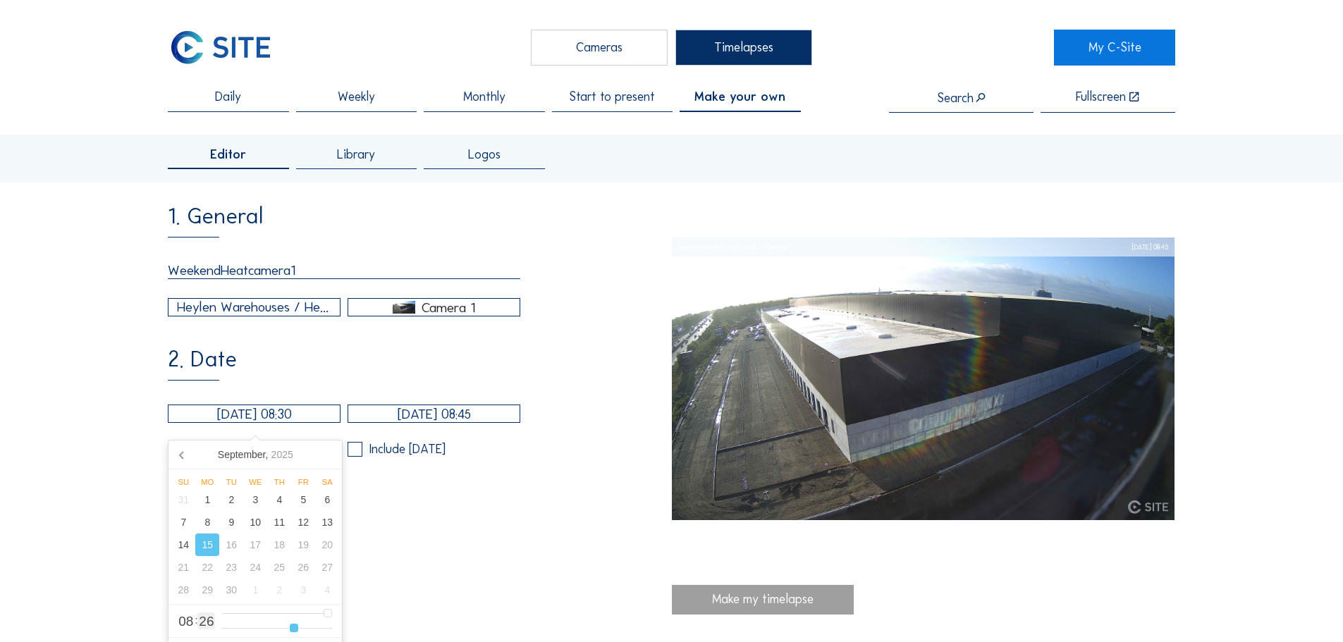
type input "[DATE] 08:31"
type input "31"
type input "[DATE] 08:32"
type input "32"
type input "[DATE] 08:33"
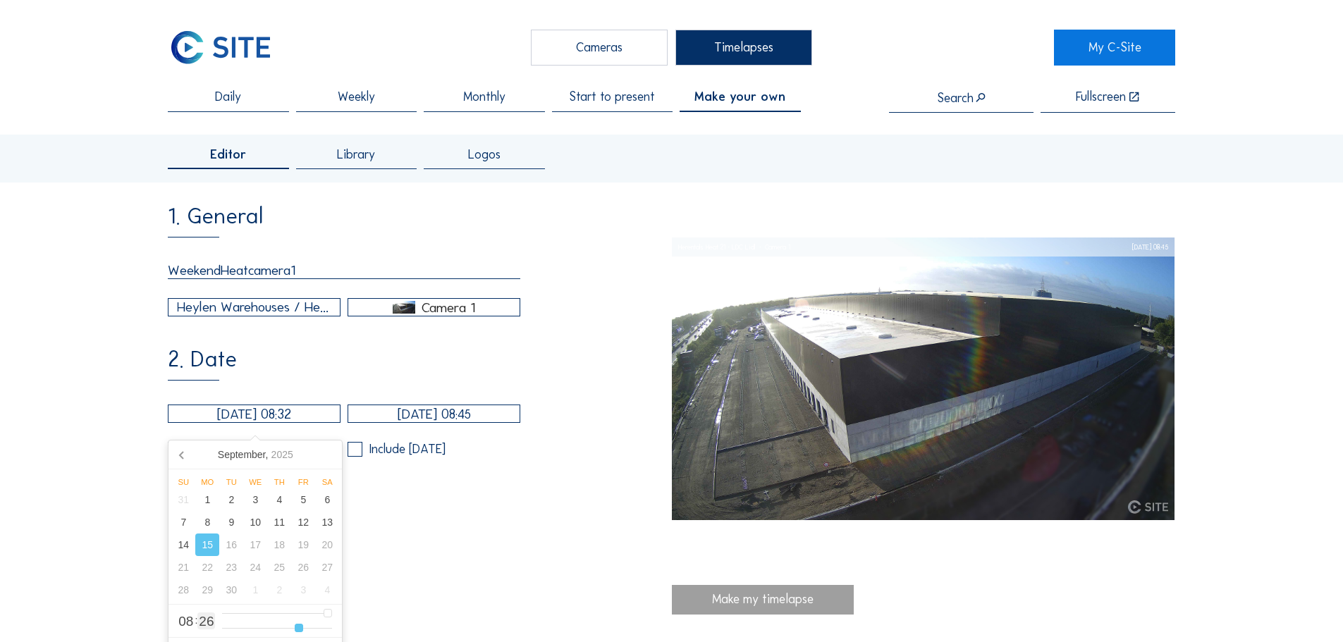
type input "33"
type input "[DATE] 08:34"
type input "34"
type input "[DATE] 08:35"
type input "35"
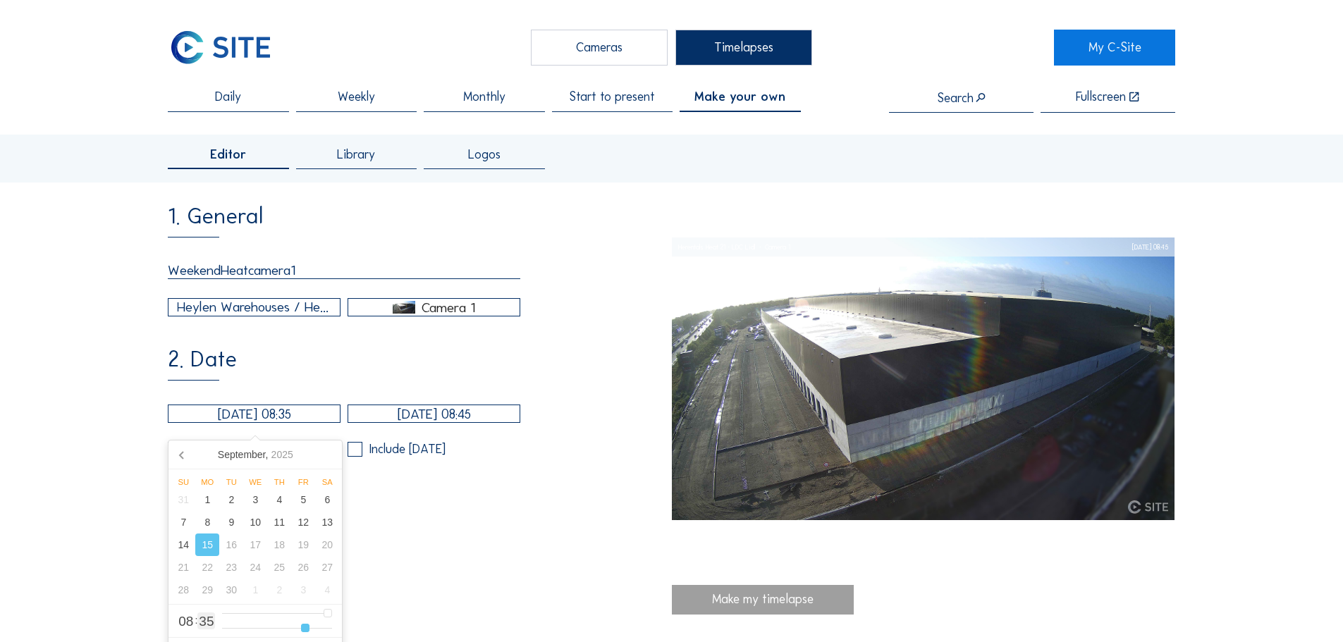
type input "[DATE] 08:36"
drag, startPoint x: 282, startPoint y: 628, endPoint x: 308, endPoint y: 629, distance: 26.1
type input "36"
click at [308, 629] on input "range" at bounding box center [277, 628] width 110 height 12
drag, startPoint x: 331, startPoint y: 614, endPoint x: 340, endPoint y: 614, distance: 9.9
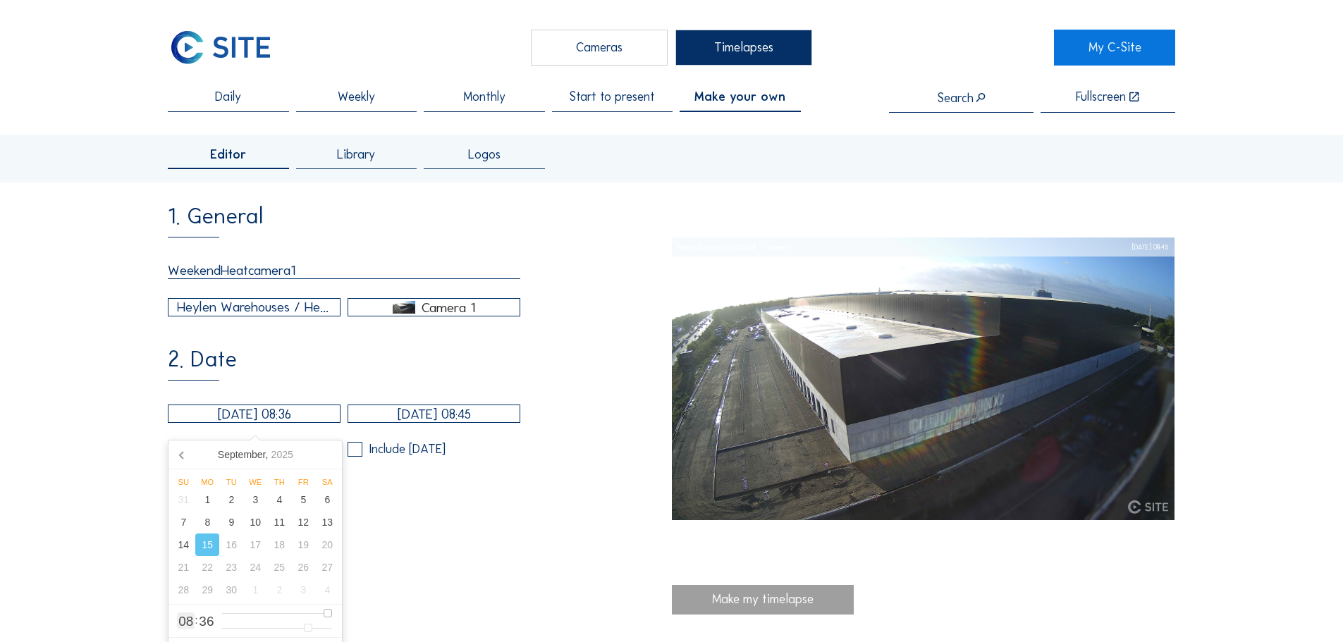
click at [332, 614] on input "range" at bounding box center [277, 614] width 110 height 12
click at [305, 527] on div "12" at bounding box center [303, 522] width 24 height 23
type input "[DATE] 08:36"
type input "4"
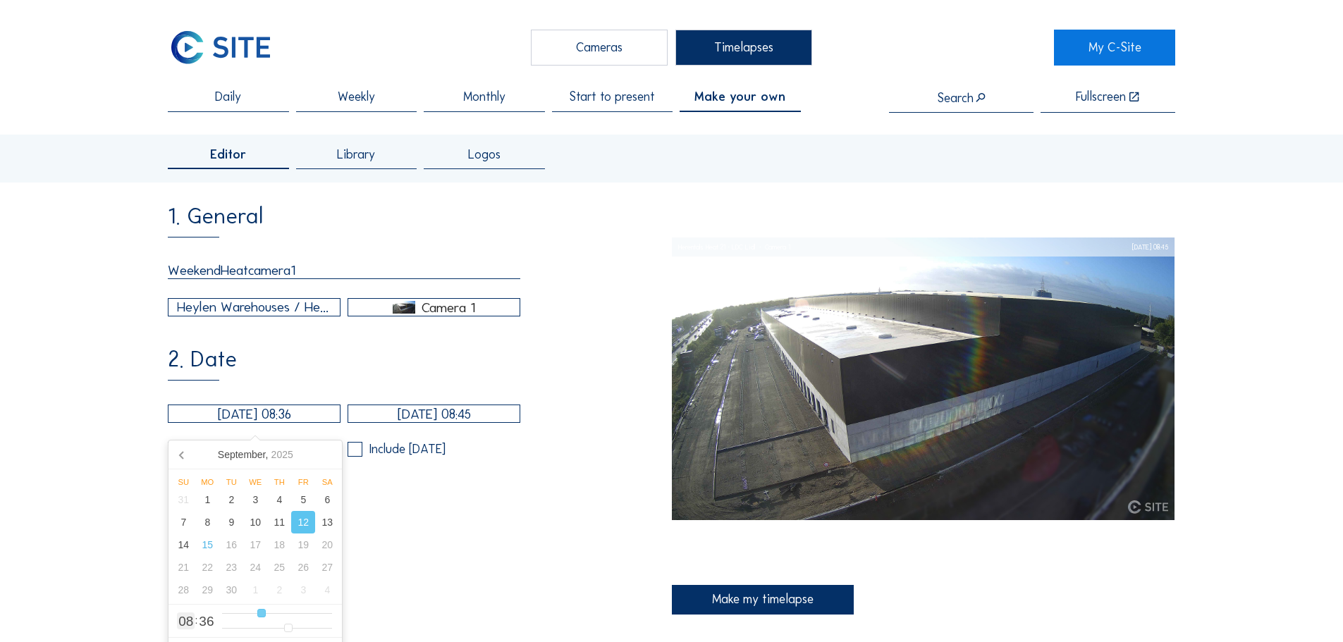
type input "[DATE] 09:36"
type input "9"
type input "[DATE] 10:36"
type input "10"
type input "[DATE] 11:36"
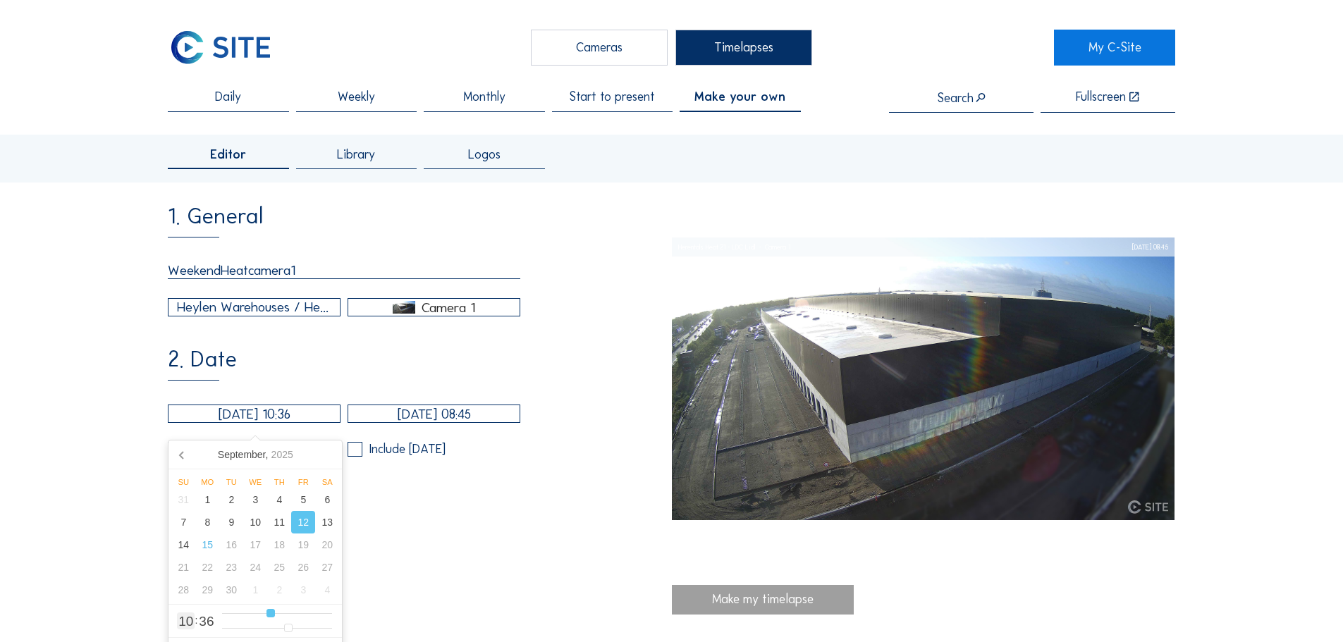
type input "11"
type input "[DATE] 12:36"
type input "12"
type input "[DATE] 13:36"
type input "13"
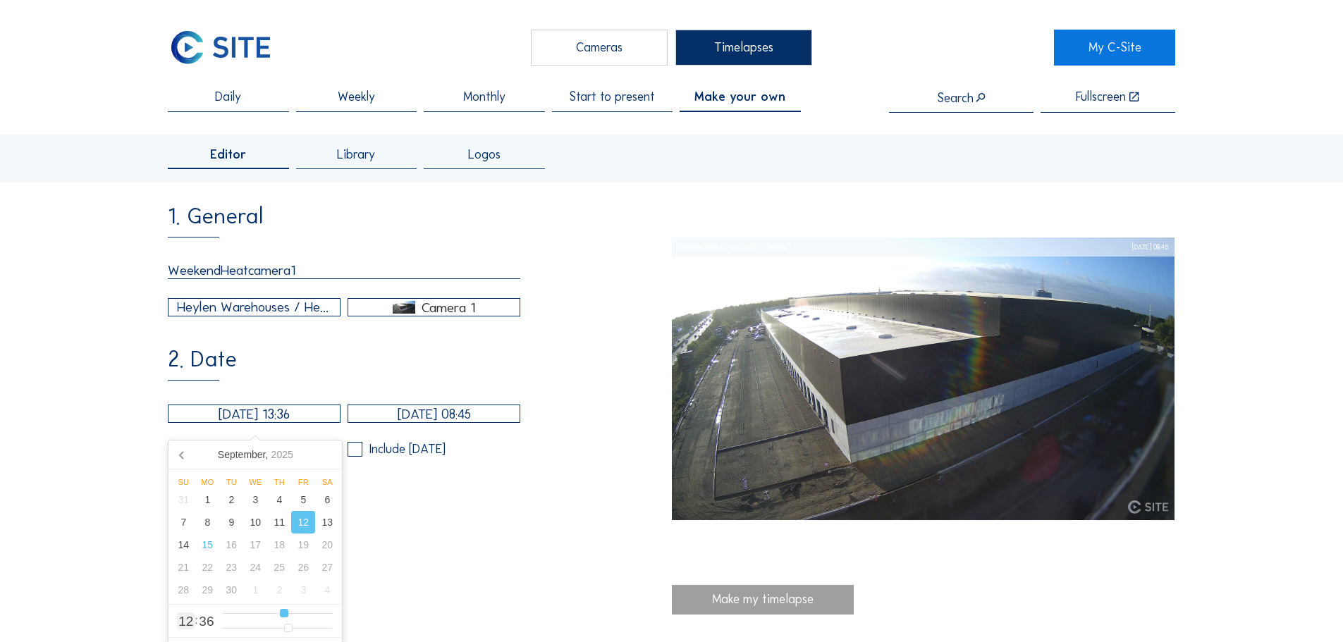
type input "[DATE] 14:36"
type input "14"
type input "[DATE] 15:36"
type input "15"
type input "[DATE] 16:36"
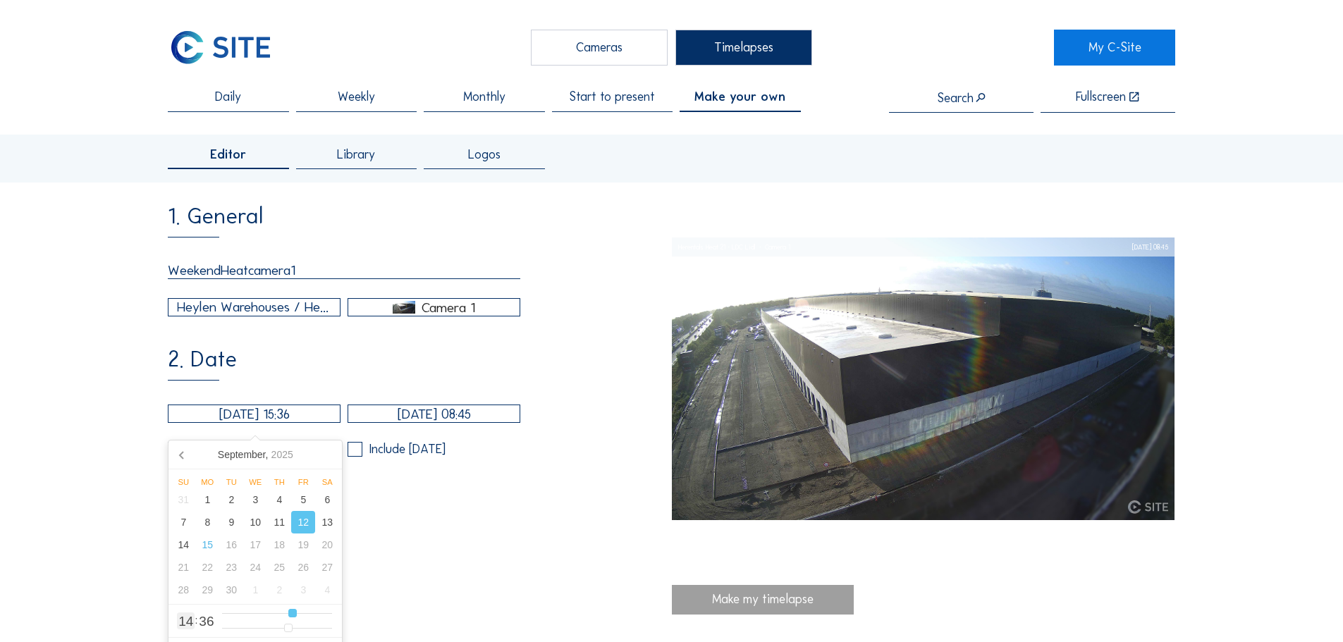
type input "16"
type input "0"
type input "[DATE] 17:36"
type input "17"
type input "[DATE] 18:36"
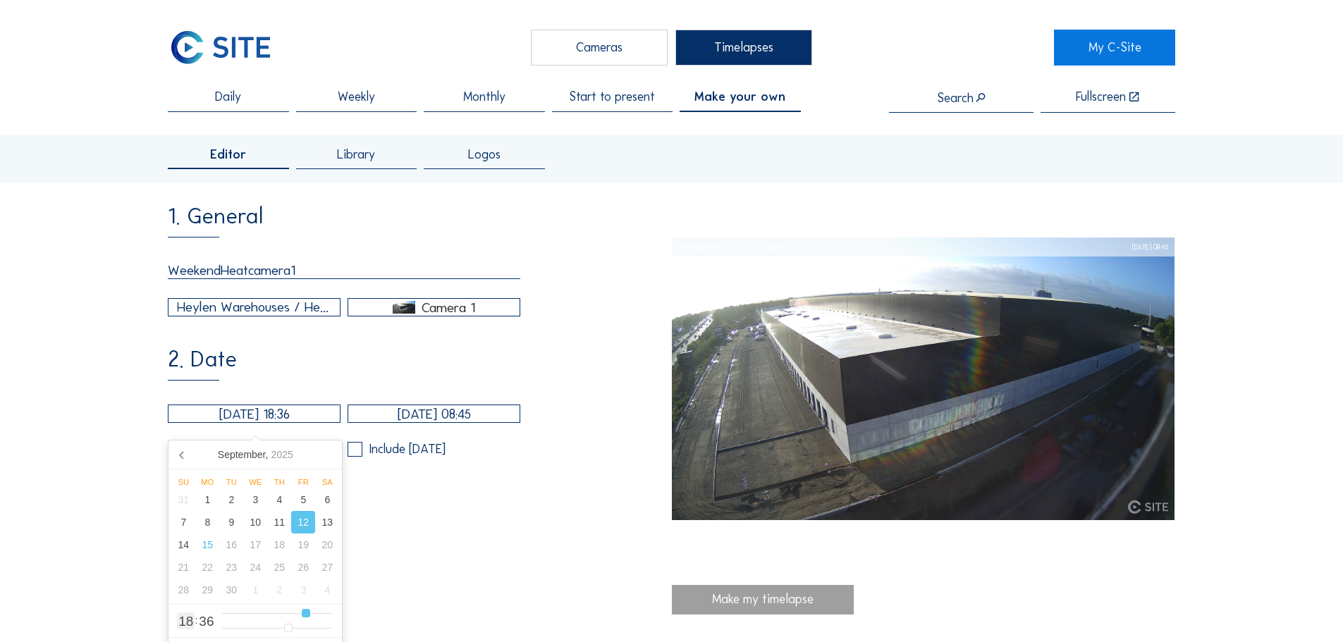
drag, startPoint x: 261, startPoint y: 613, endPoint x: 305, endPoint y: 608, distance: 44.6
type input "18"
click at [305, 608] on input "range" at bounding box center [277, 614] width 110 height 12
type input "[DATE] 18:35"
type input "35"
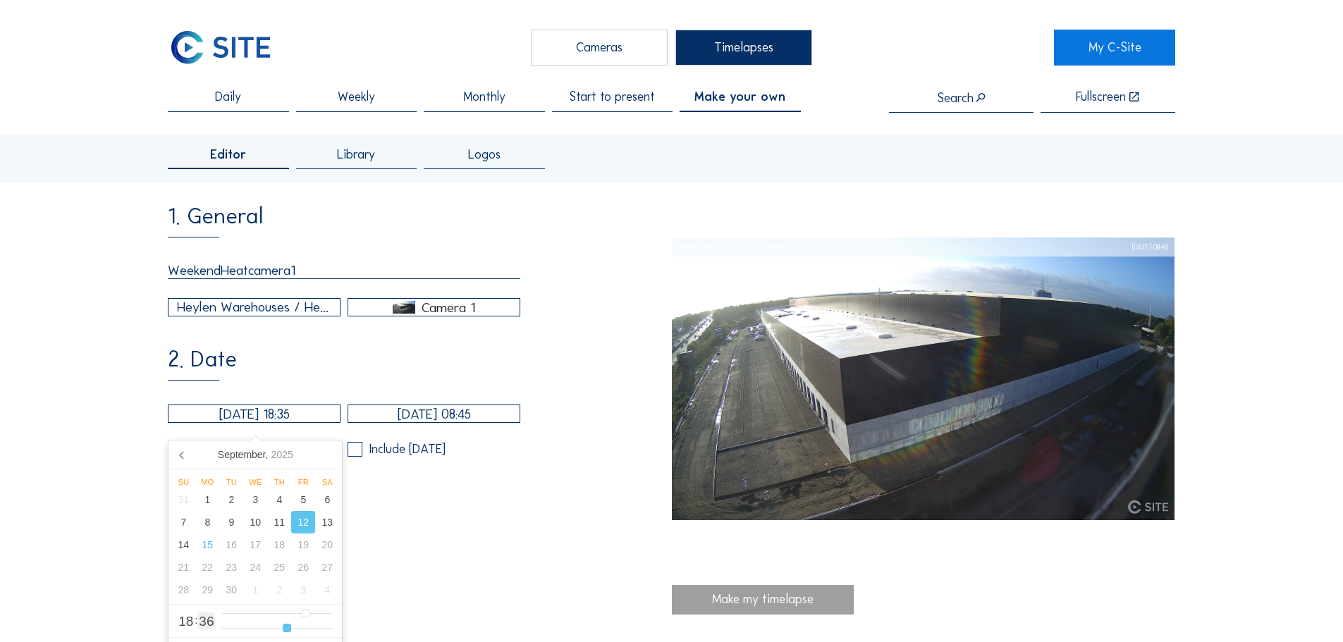
type input "[DATE] 18:34"
type input "34"
type input "[DATE] 18:33"
type input "33"
type input "[DATE] 18:31"
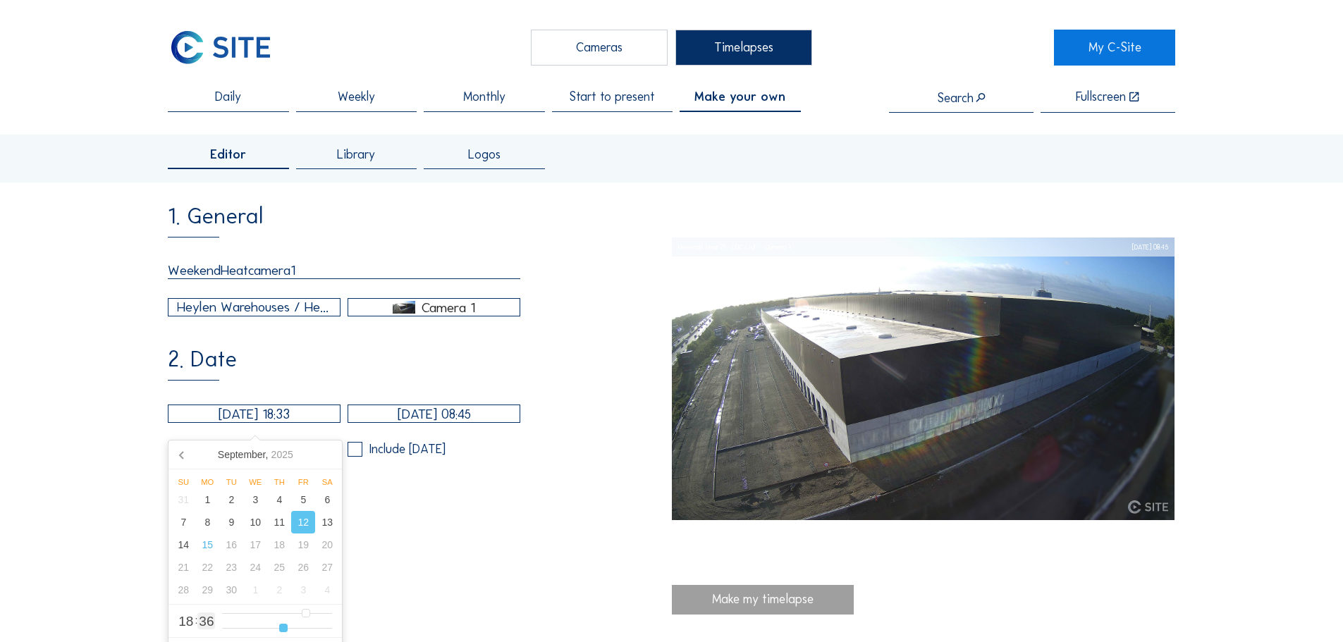
type input "31"
type input "[DATE] 18:28"
type input "28"
type input "[DATE] 18:26"
type input "26"
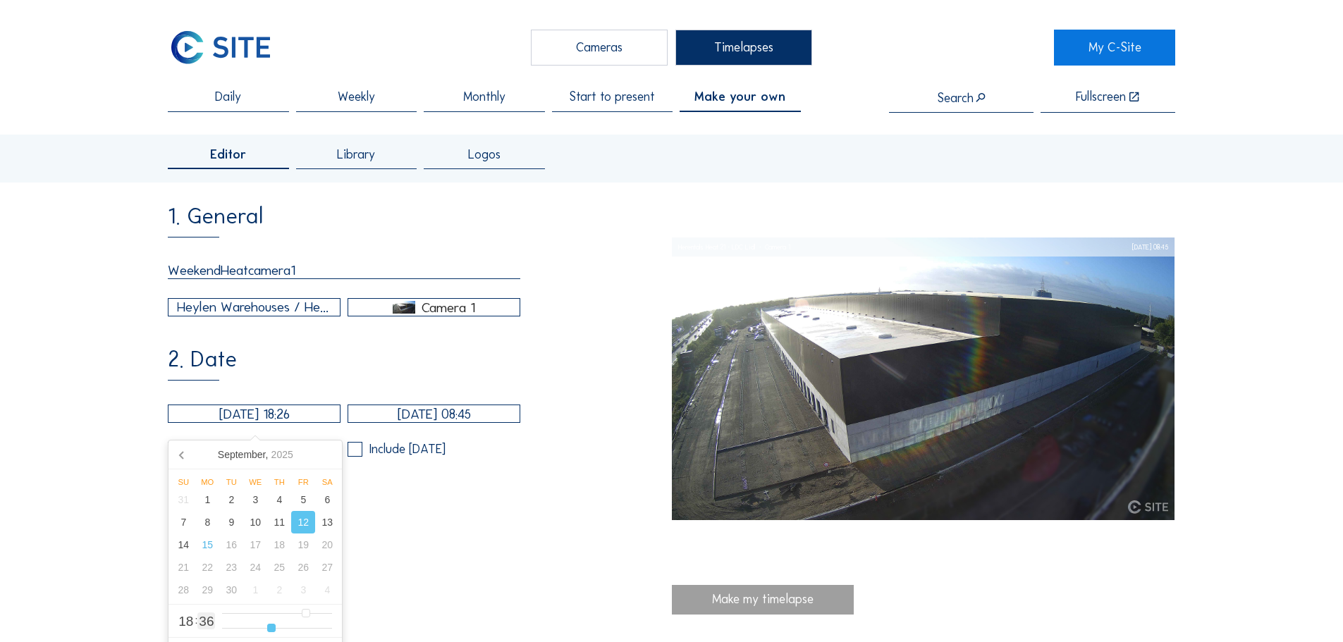
type input "[DATE] 18:23"
type input "23"
type input "[DATE] 18:21"
type input "21"
type input "[DATE] 18:18"
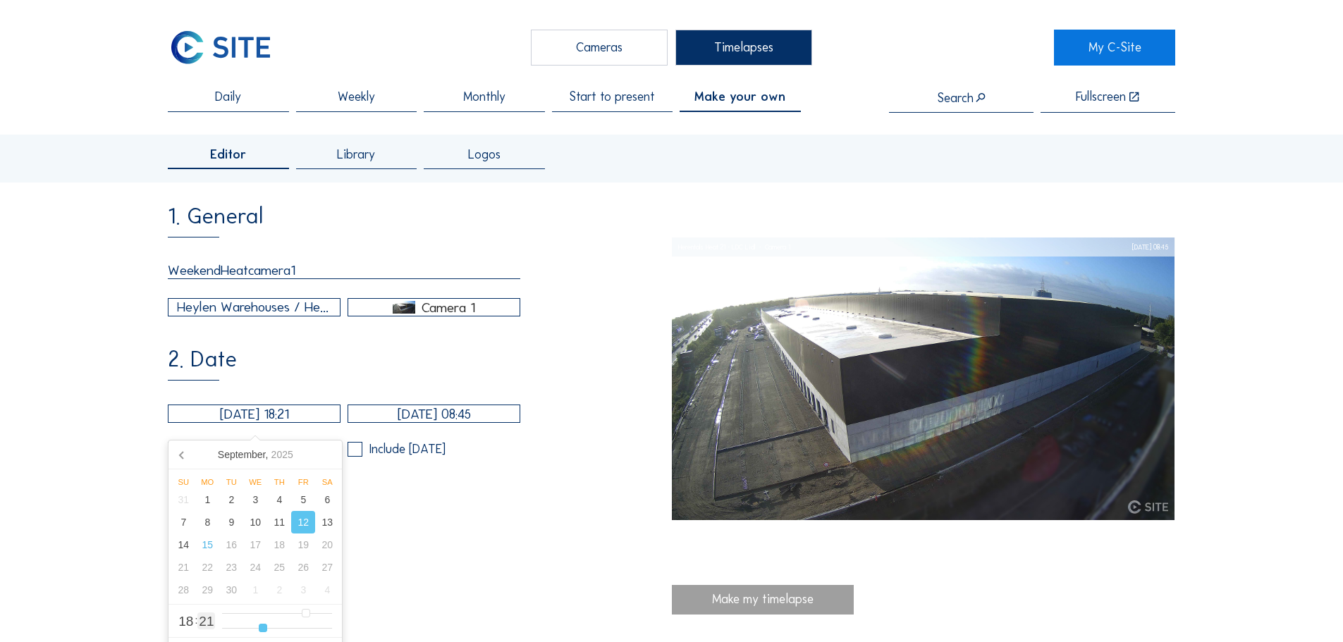
type input "18"
type input "[DATE] 18:16"
type input "16"
type input "[DATE] 18:11"
type input "11"
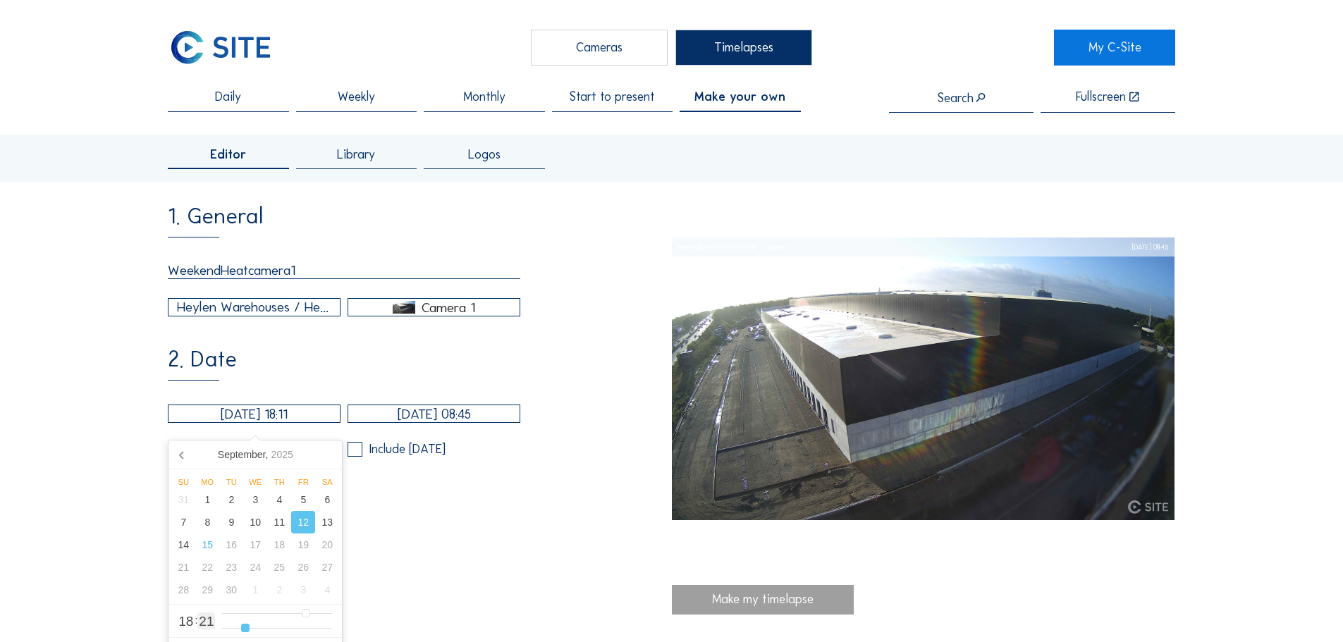
type input "[DATE] 18:08"
type input "8"
type input "[DATE] 18:06"
type input "6"
type input "[DATE] 18:05"
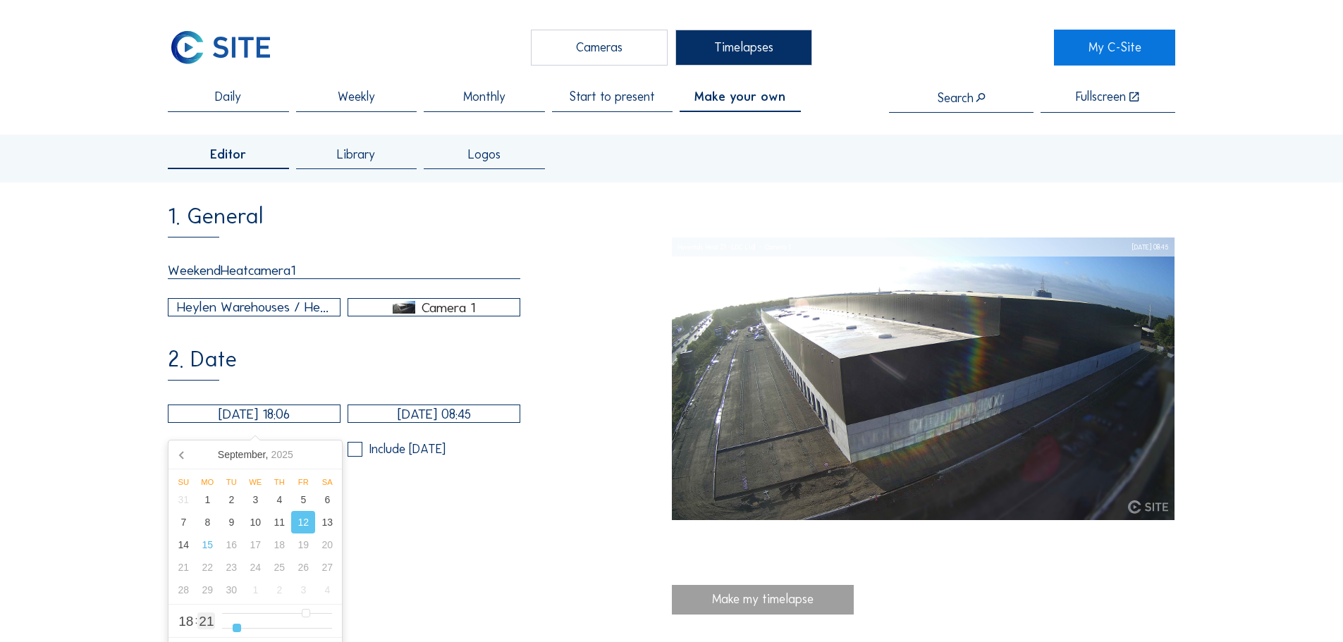
type input "5"
type input "[DATE] 18:04"
type input "4"
type input "[DATE] 18:03"
type input "3"
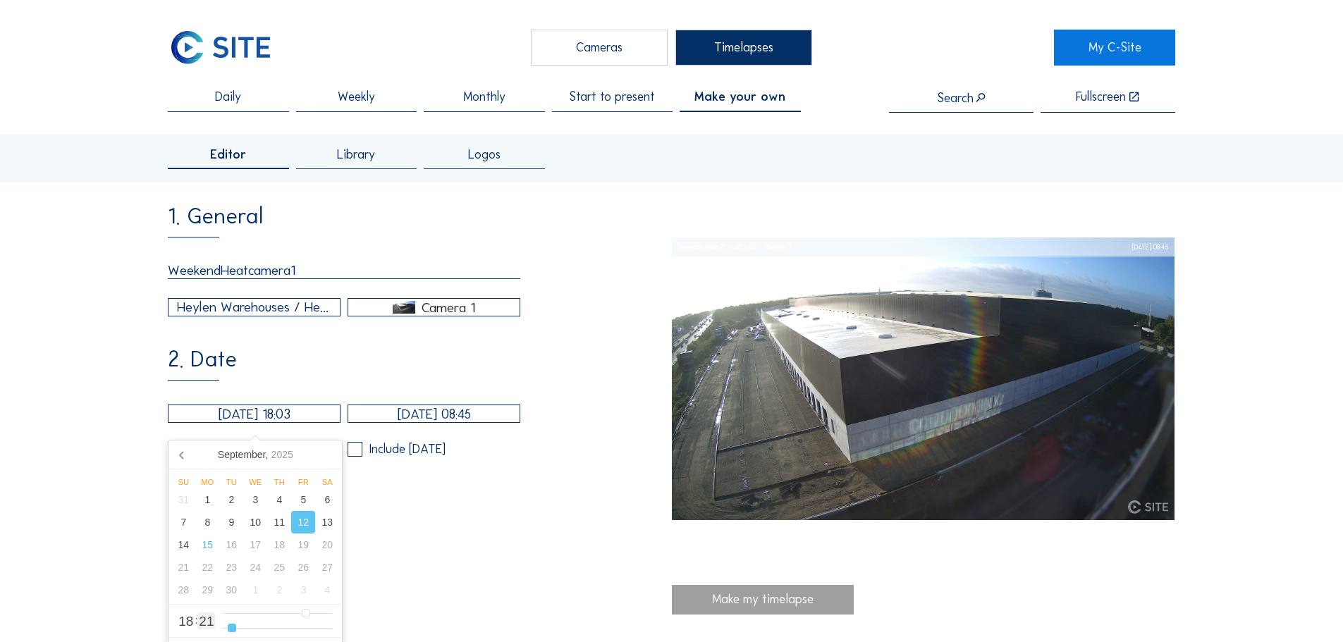
type input "[DATE] 18:01"
type input "1"
type input "[DATE] 18:00"
drag, startPoint x: 288, startPoint y: 630, endPoint x: 225, endPoint y: 628, distance: 62.8
type input "0"
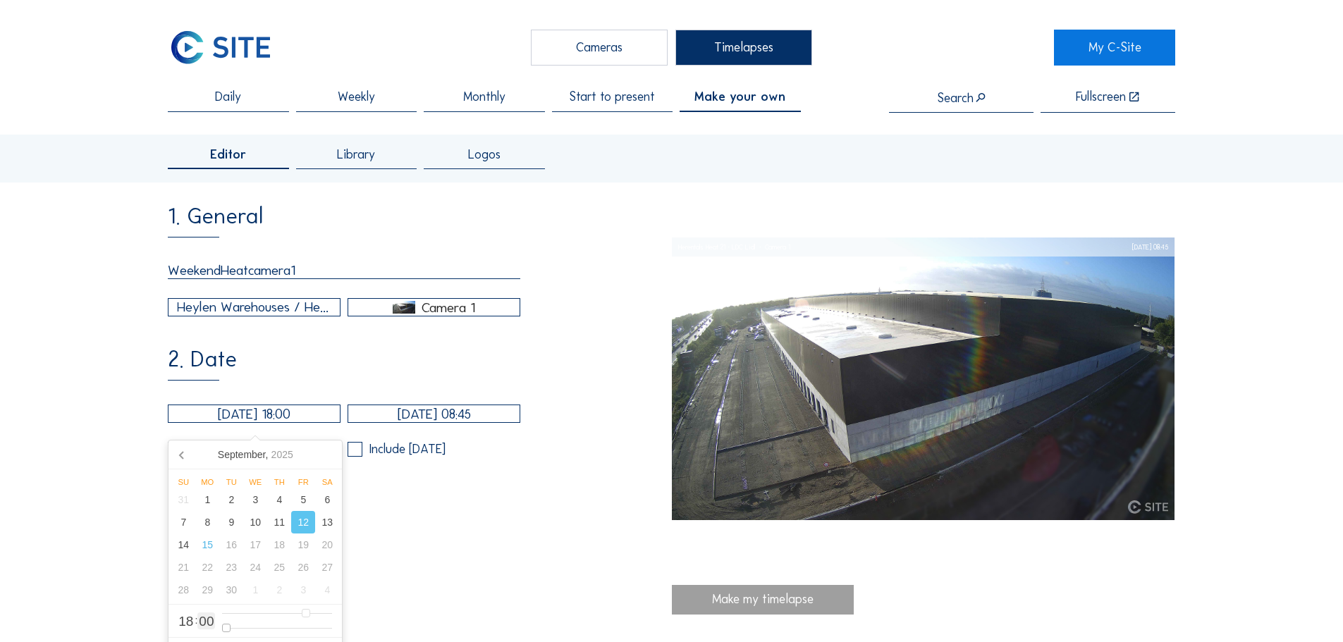
click at [225, 628] on input "range" at bounding box center [277, 628] width 110 height 12
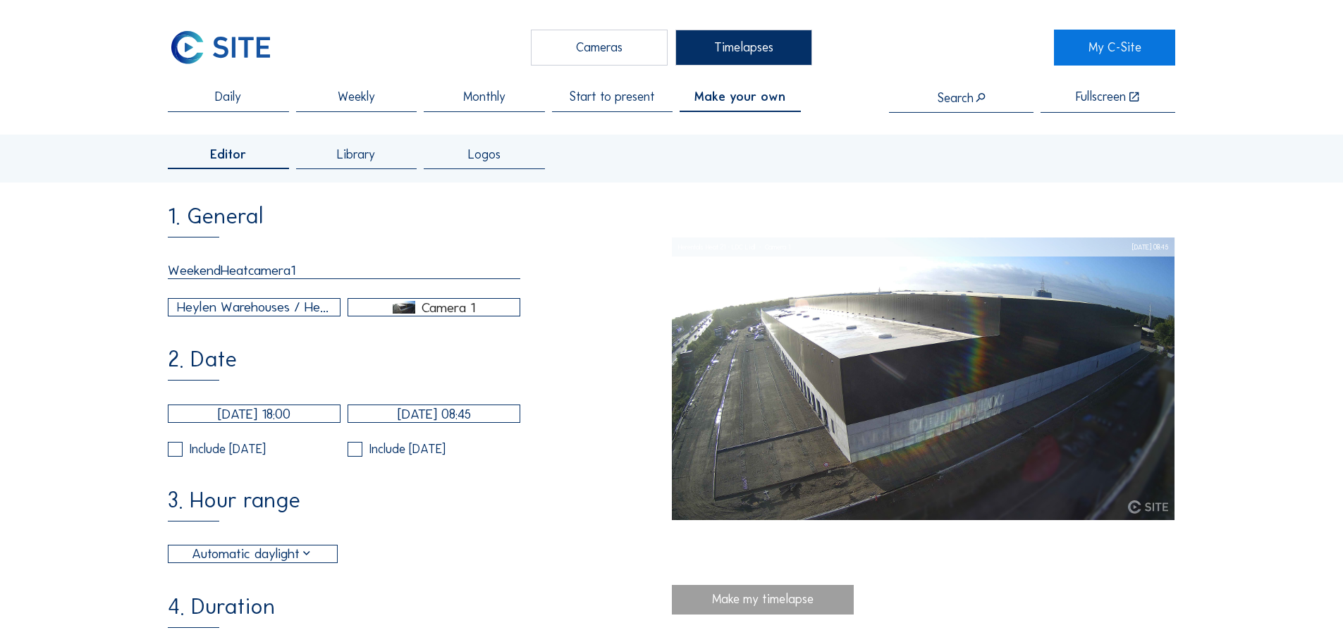
click at [281, 381] on div "2. Date [DATE] 18:00 [DATE] 08:45 Include [DATE] Include [DATE]" at bounding box center [419, 402] width 503 height 109
click at [467, 423] on input "[DATE] 08:45" at bounding box center [434, 414] width 173 height 18
type input "[DATE] 07:45"
drag, startPoint x: 505, startPoint y: 615, endPoint x: 489, endPoint y: 617, distance: 15.6
type input "7"
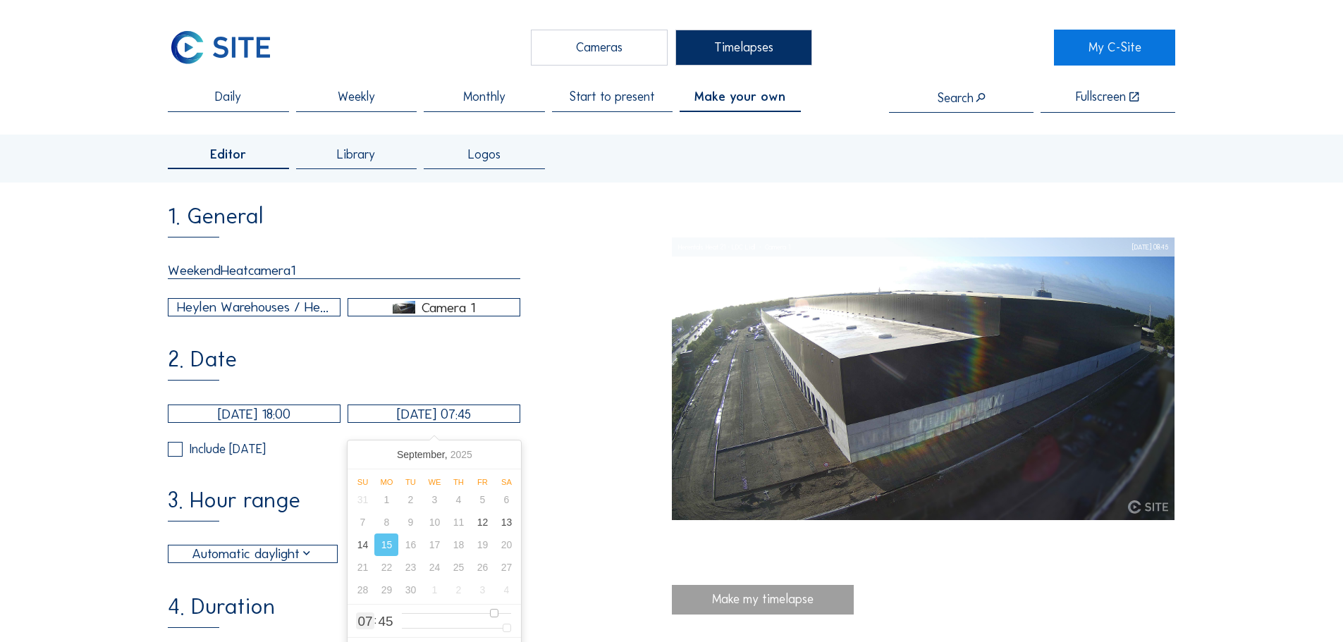
click at [489, 617] on input "range" at bounding box center [457, 614] width 110 height 12
type input "[DATE] 07:44"
type input "44"
type input "[DATE] 07:43"
type input "43"
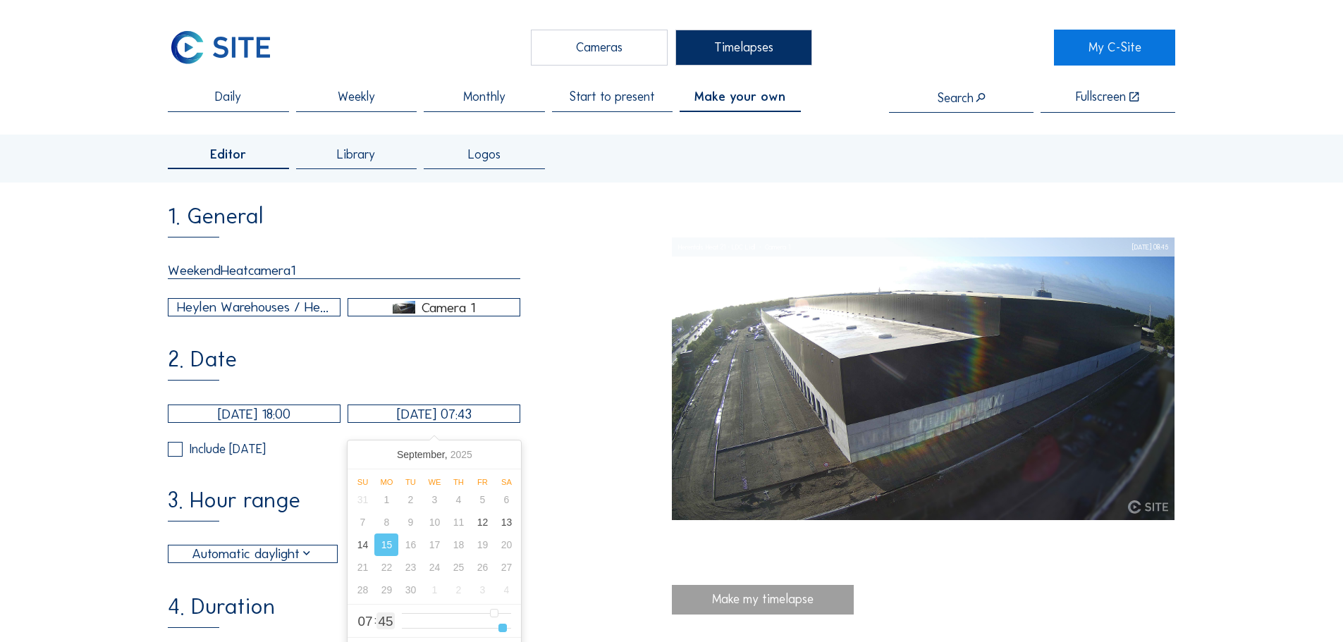
type input "[DATE] 07:42"
type input "42"
type input "[DATE] 07:41"
type input "41"
type input "[DATE] 07:40"
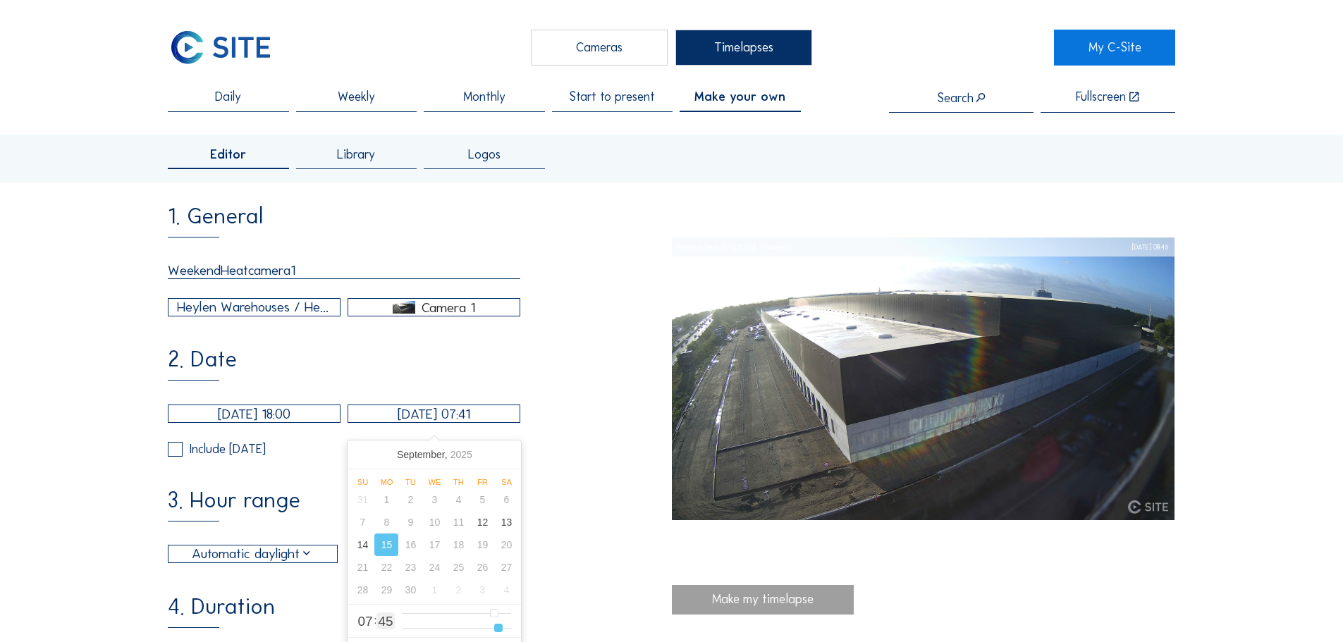
type input "40"
type input "[DATE] 07:39"
type input "39"
type input "[DATE] 07:38"
type input "38"
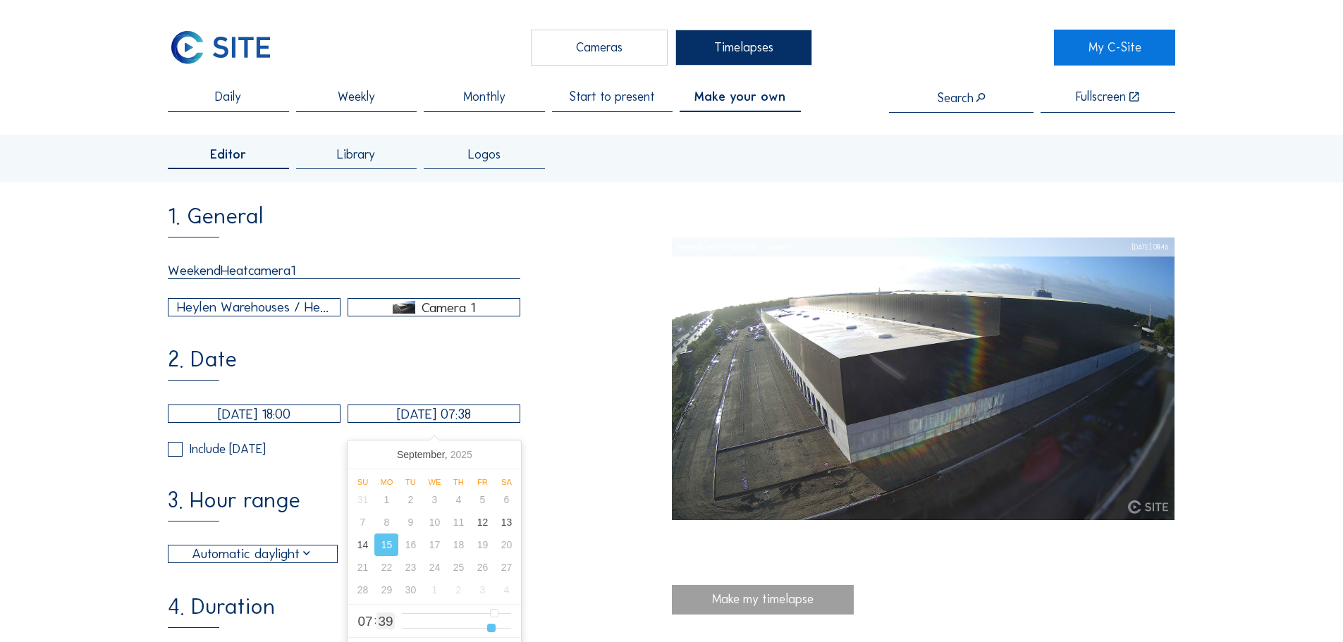
type input "[DATE] 07:37"
type input "37"
type input "[DATE] 07:36"
type input "36"
type input "[DATE] 07:35"
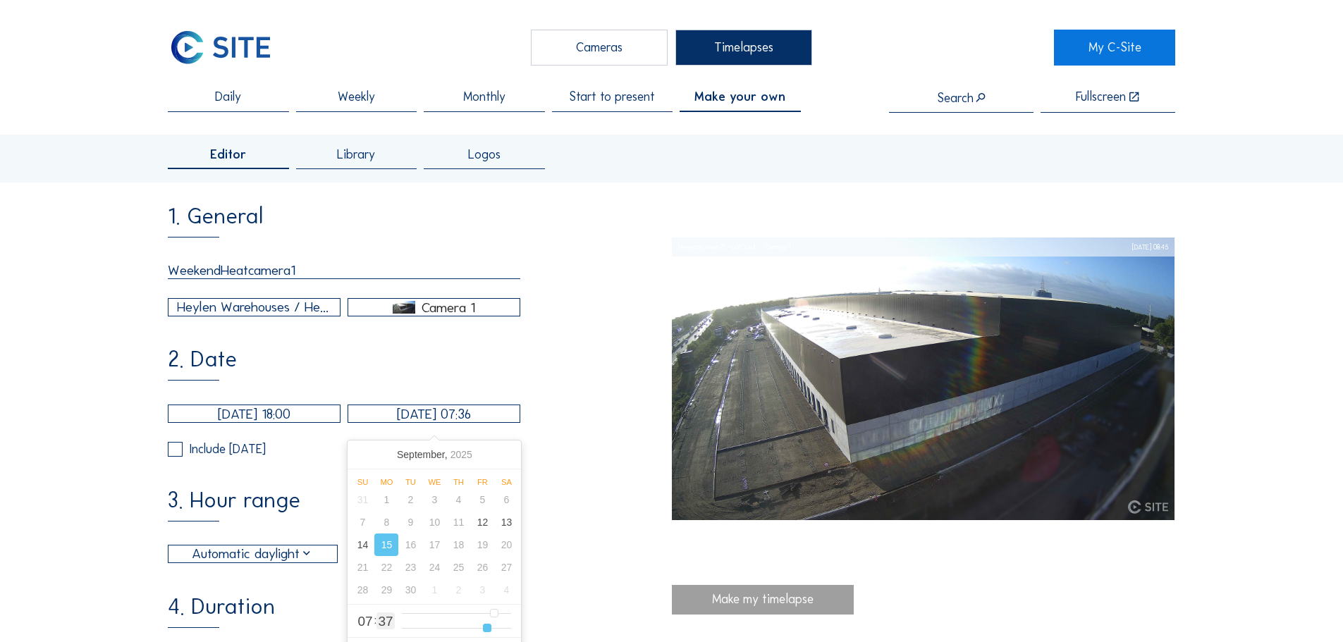
type input "35"
type input "[DATE] 07:34"
type input "34"
type input "[DATE] 07:33"
type input "33"
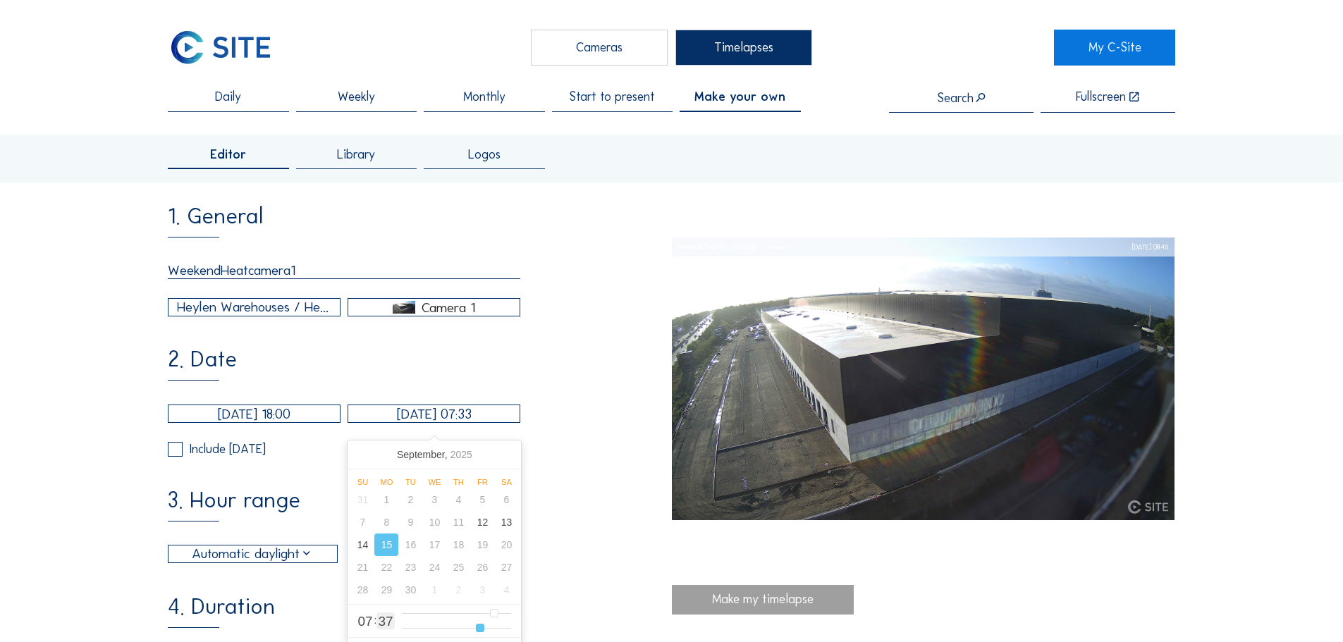
type input "[DATE] 07:32"
type input "32"
type input "[DATE] 07:31"
type input "31"
type input "[DATE] 07:30"
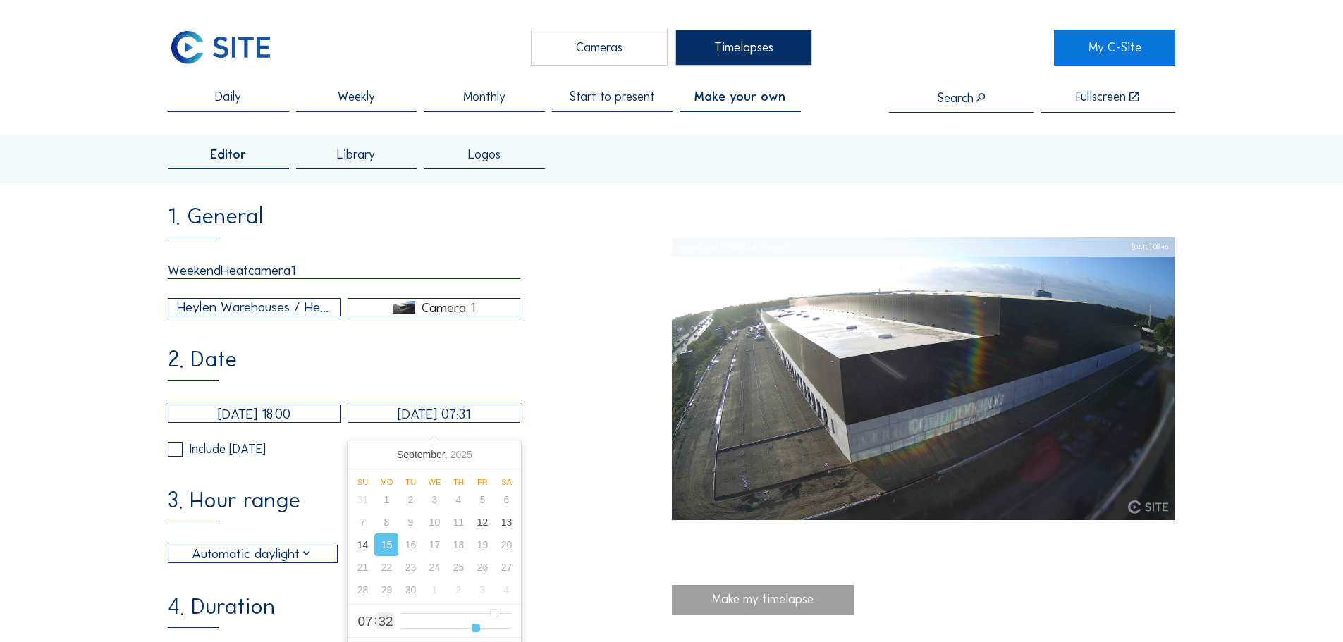
type input "30"
type input "[DATE] 07:29"
type input "29"
type input "[DATE] 07:28"
type input "28"
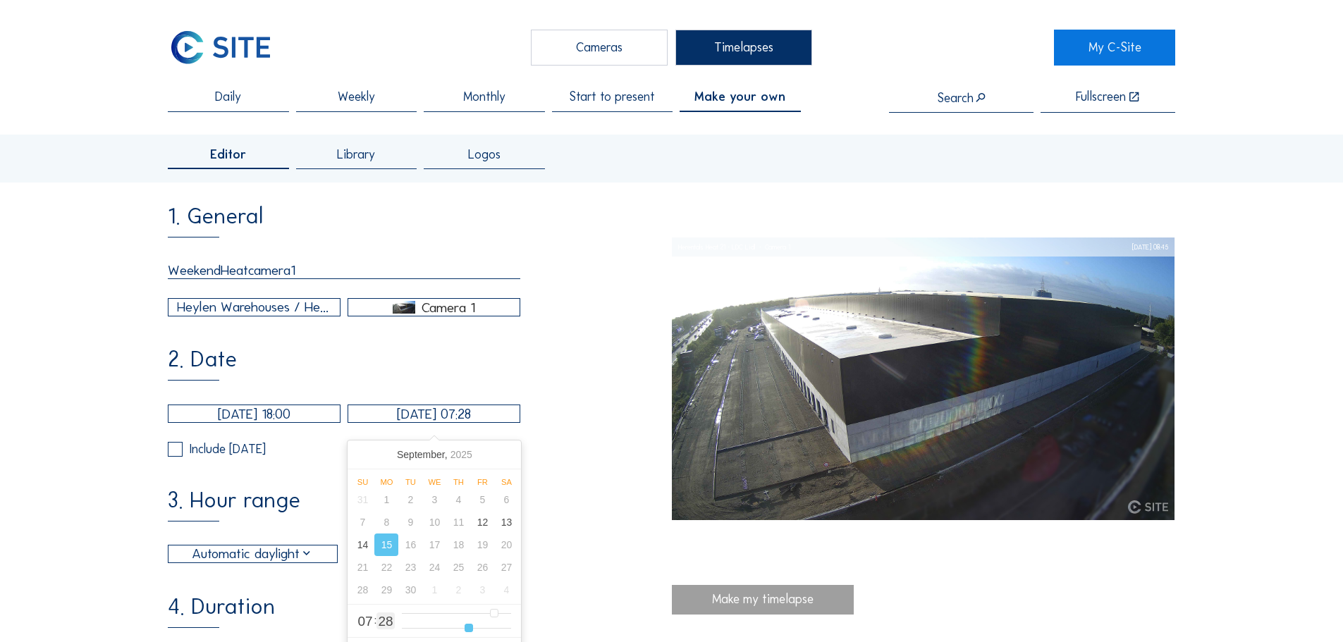
type input "[DATE] 07:27"
type input "27"
type input "[DATE] 07:26"
type input "26"
type input "[DATE] 07:25"
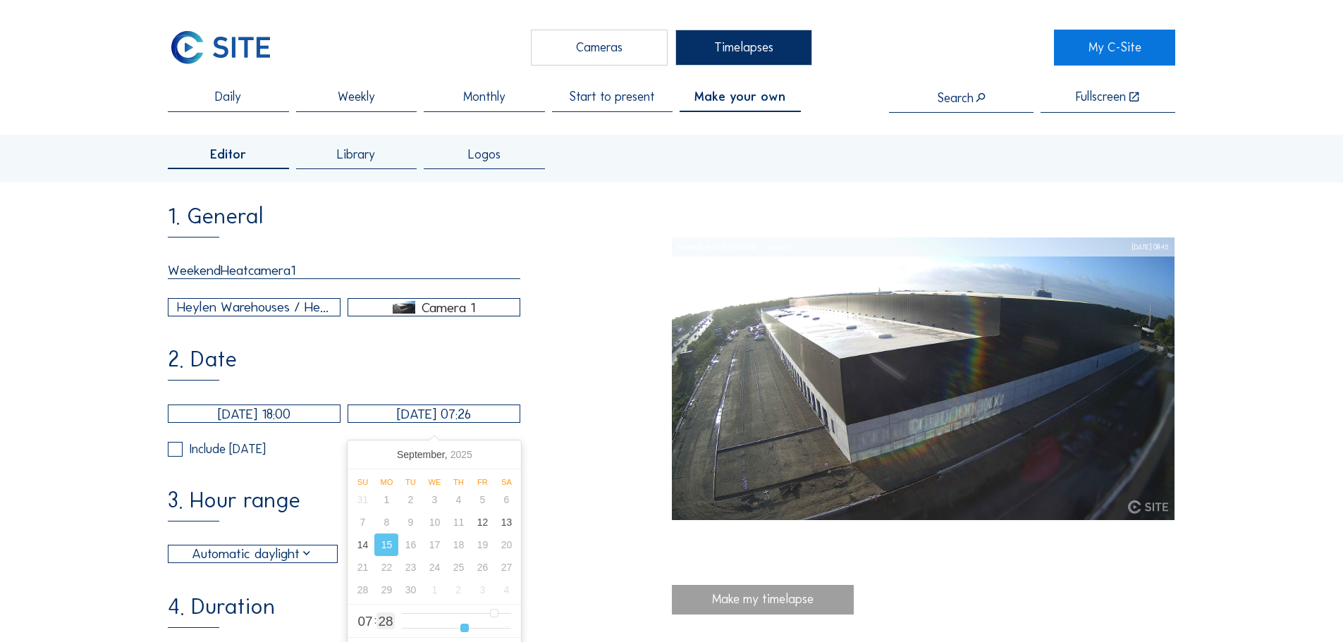
type input "25"
type input "[DATE] 07:24"
type input "24"
type input "[DATE] 07:23"
type input "23"
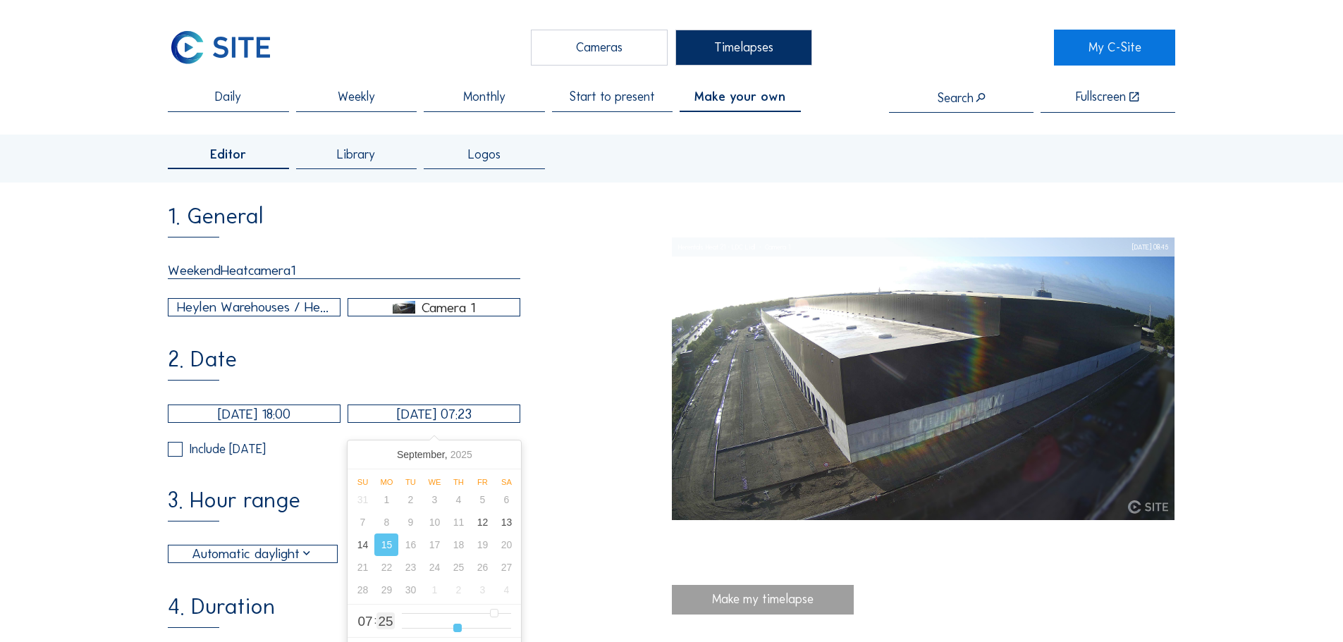
type input "[DATE] 07:21"
type input "21"
type input "[DATE] 07:20"
type input "20"
type input "[DATE] 07:19"
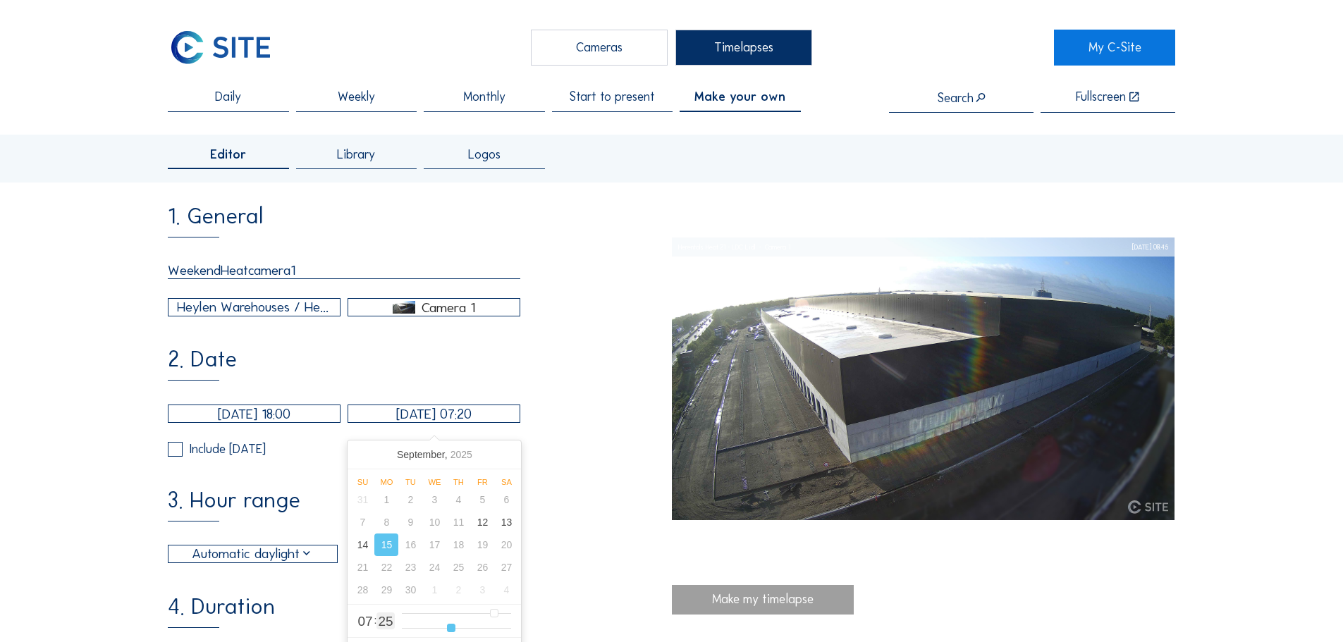
type input "19"
type input "[DATE] 07:18"
type input "18"
type input "[DATE] 07:17"
type input "17"
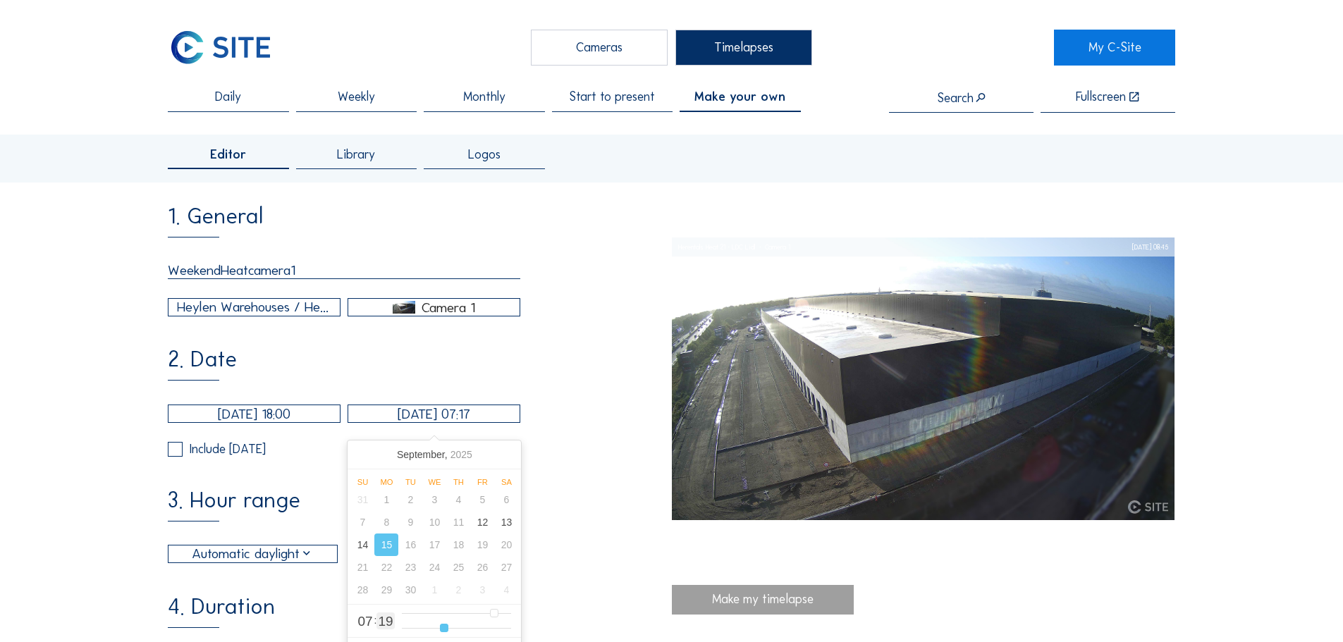
type input "[DATE] 07:16"
type input "16"
type input "[DATE] 07:15"
type input "15"
type input "[DATE] 07:14"
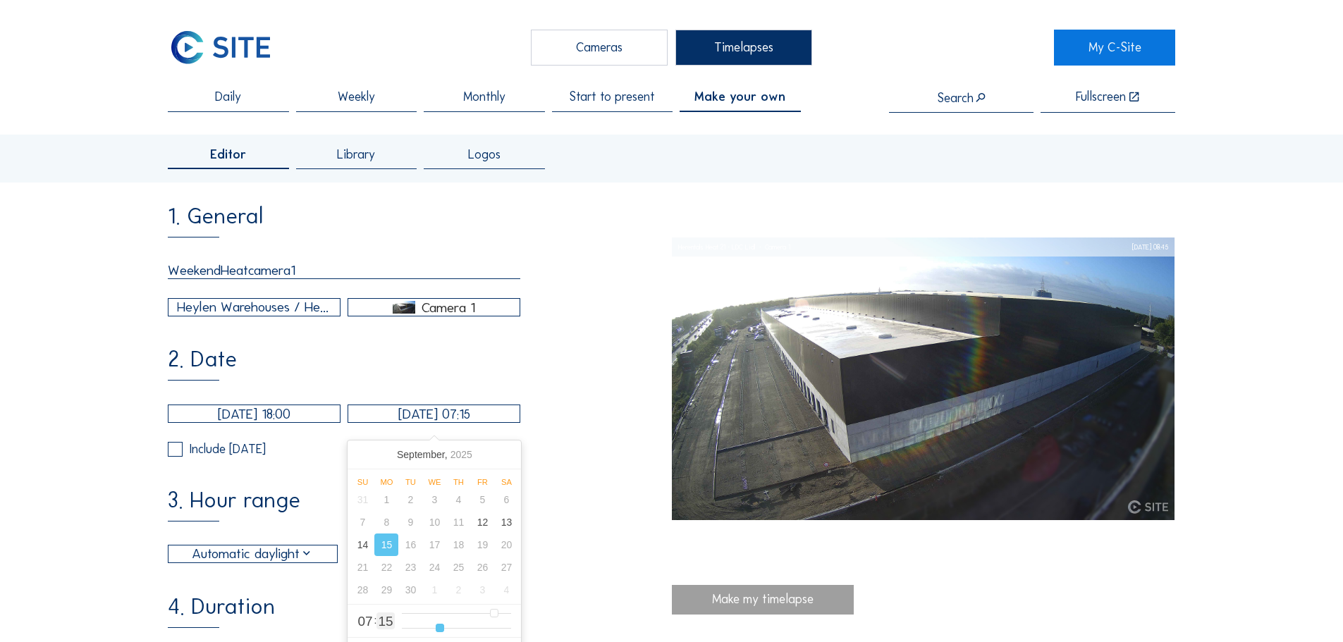
type input "14"
type input "[DATE] 07:13"
type input "13"
type input "[DATE] 07:11"
type input "11"
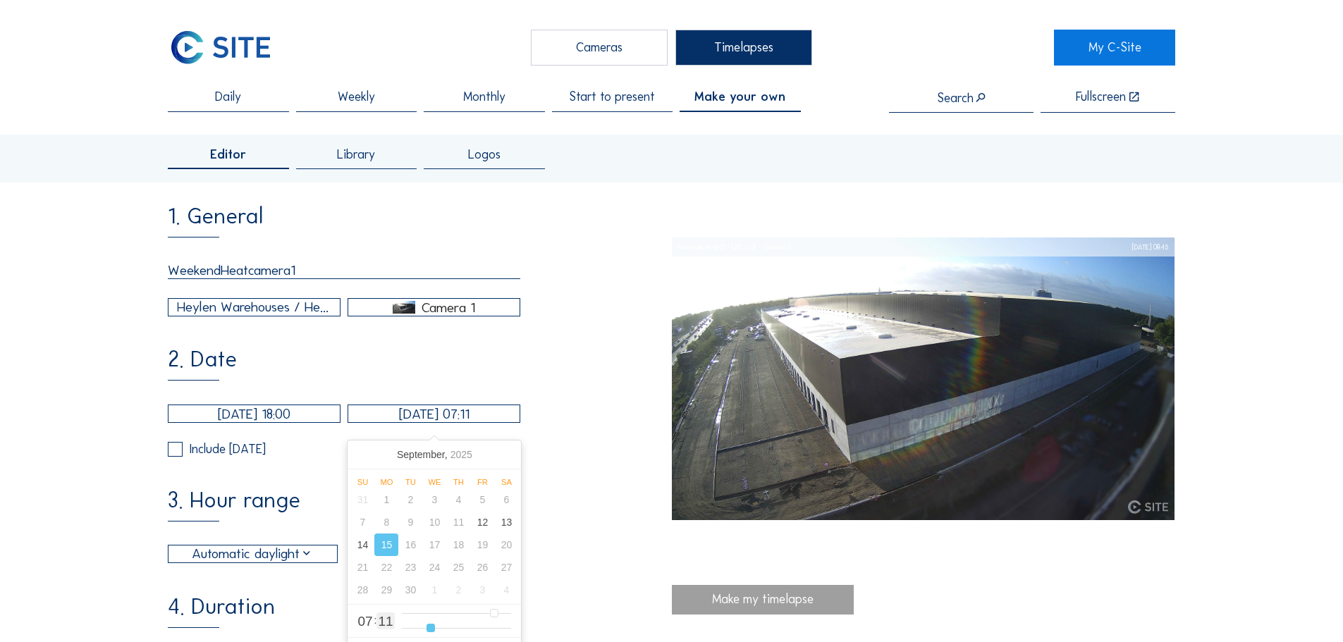
type input "[DATE] 07:10"
type input "10"
type input "[DATE] 07:09"
type input "9"
type input "[DATE] 07:08"
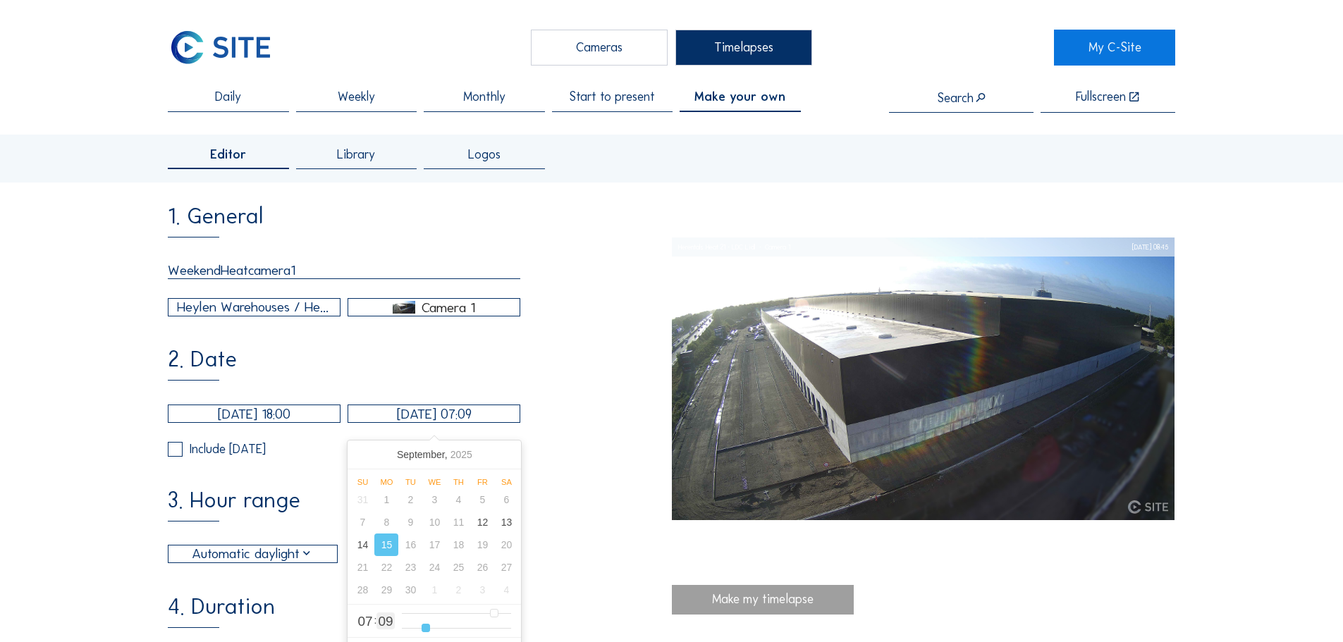
type input "8"
type input "[DATE] 07:06"
type input "6"
type input "[DATE] 07:05"
type input "5"
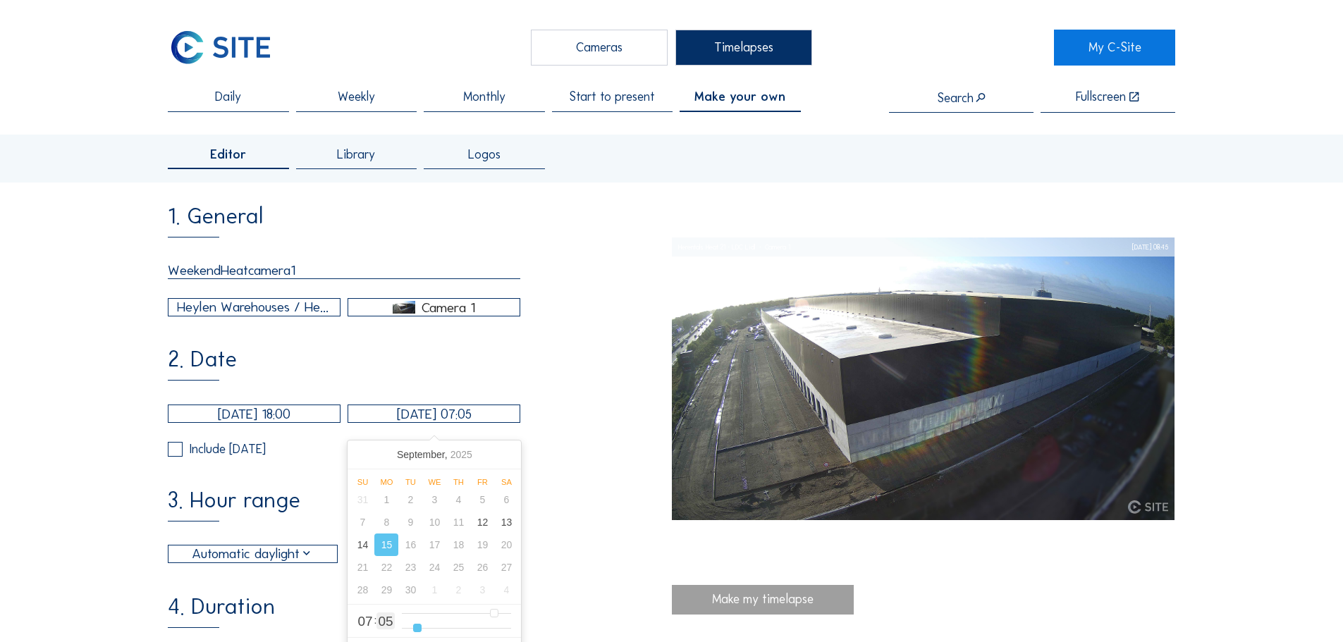
type input "[DATE] 07:08"
type input "8"
type input "[DATE] 07:09"
type input "9"
type input "[DATE] 07:10"
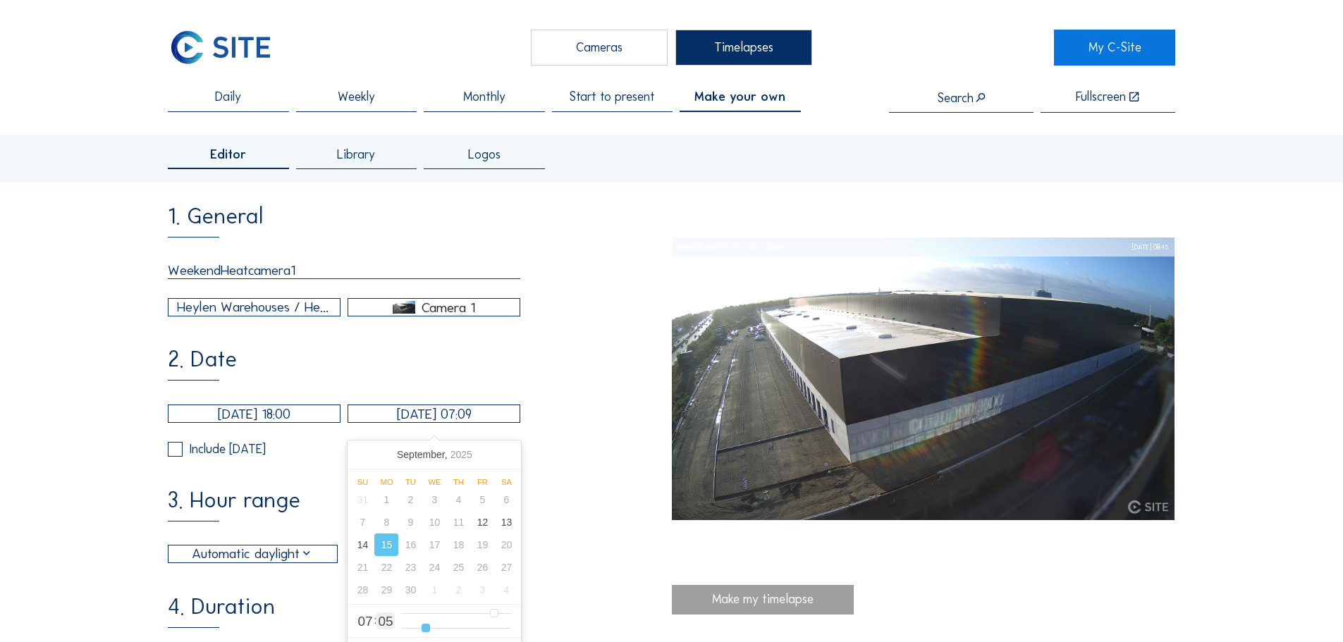
type input "10"
type input "[DATE] 07:11"
type input "11"
type input "[DATE] 07:12"
type input "12"
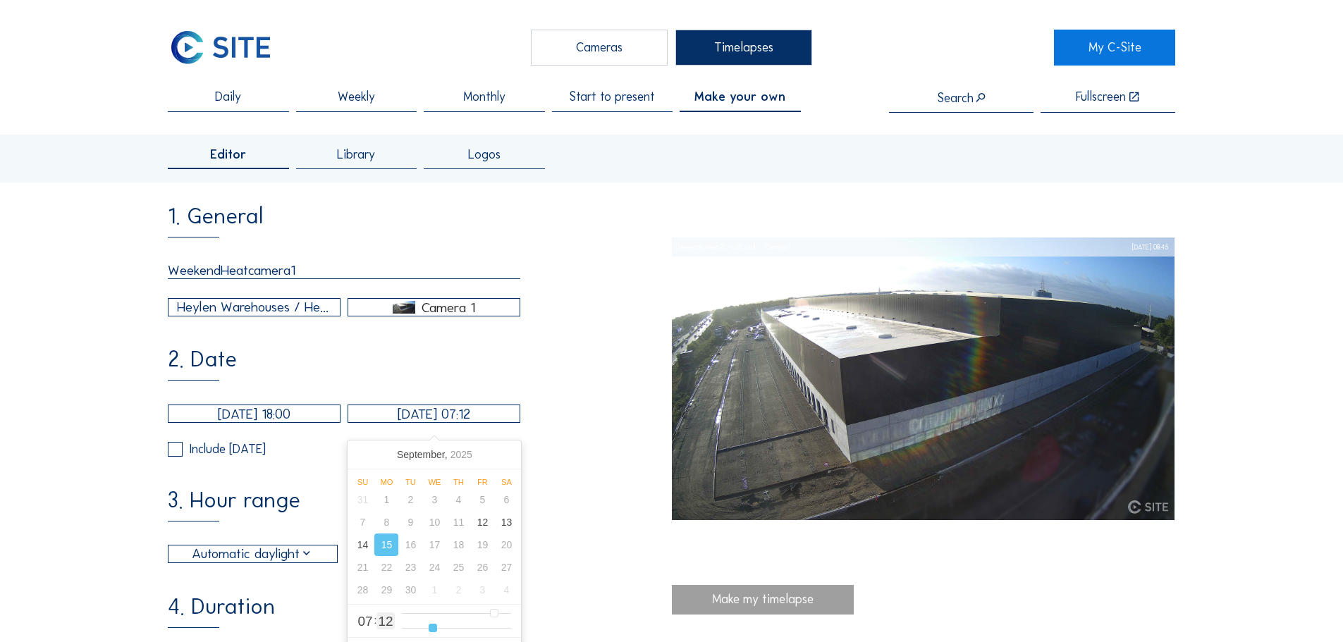
type input "[DATE] 07:13"
type input "13"
type input "[DATE] 07:12"
type input "12"
drag, startPoint x: 504, startPoint y: 631, endPoint x: 405, endPoint y: 624, distance: 99.6
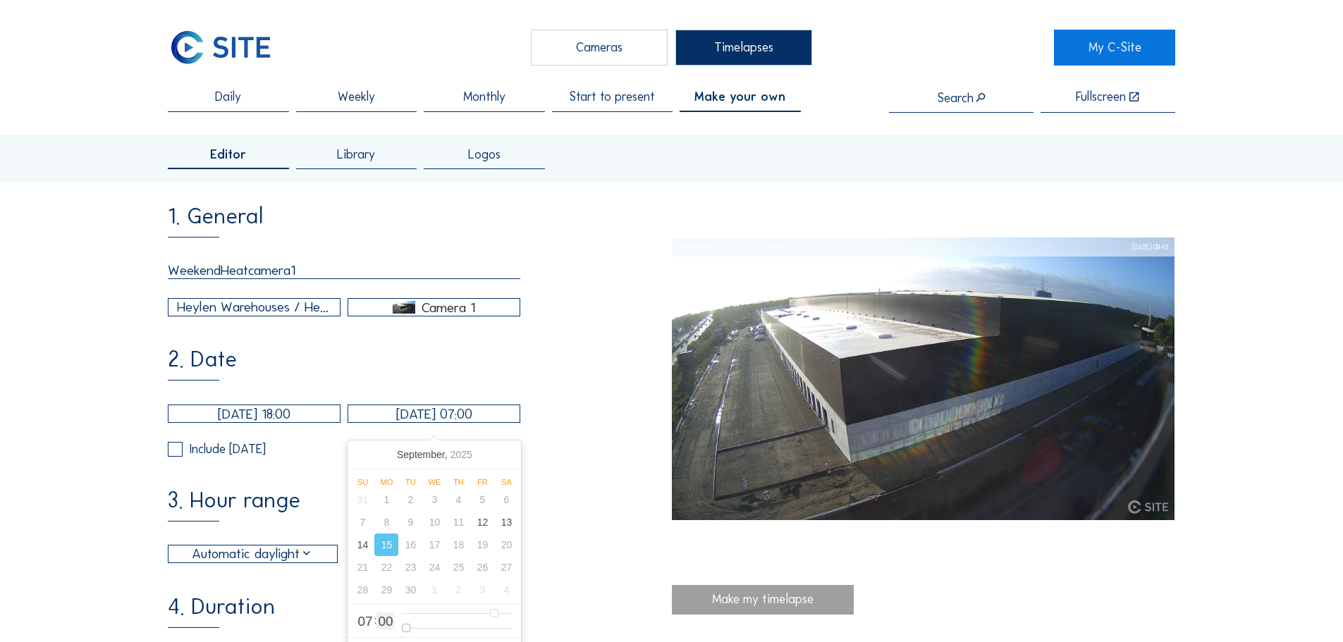
click at [405, 624] on input "range" at bounding box center [457, 628] width 110 height 12
drag, startPoint x: 493, startPoint y: 614, endPoint x: 504, endPoint y: 612, distance: 11.5
click at [504, 612] on input "range" at bounding box center [457, 614] width 110 height 12
click at [563, 501] on div "3. Hour range Automatic daylight 06:00 From 18:00 To" at bounding box center [419, 526] width 503 height 74
click at [180, 457] on label at bounding box center [175, 449] width 15 height 15
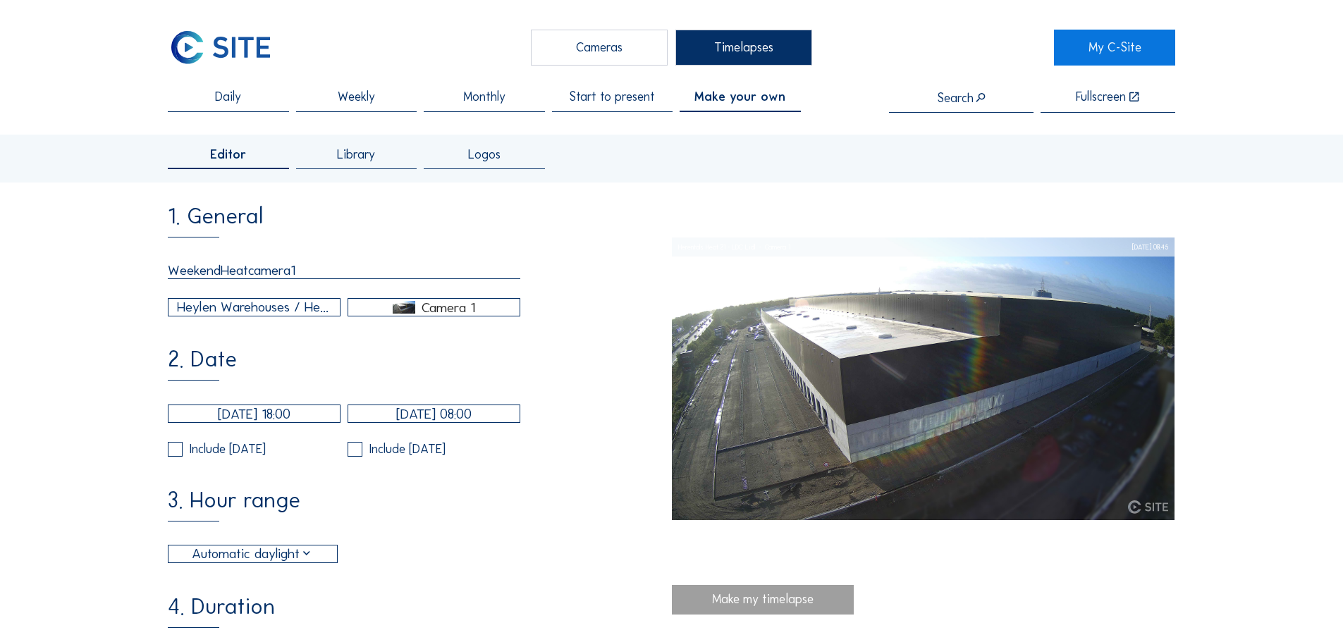
click at [177, 454] on input "checkbox" at bounding box center [172, 449] width 9 height 9
click at [357, 454] on input "checkbox" at bounding box center [352, 449] width 9 height 9
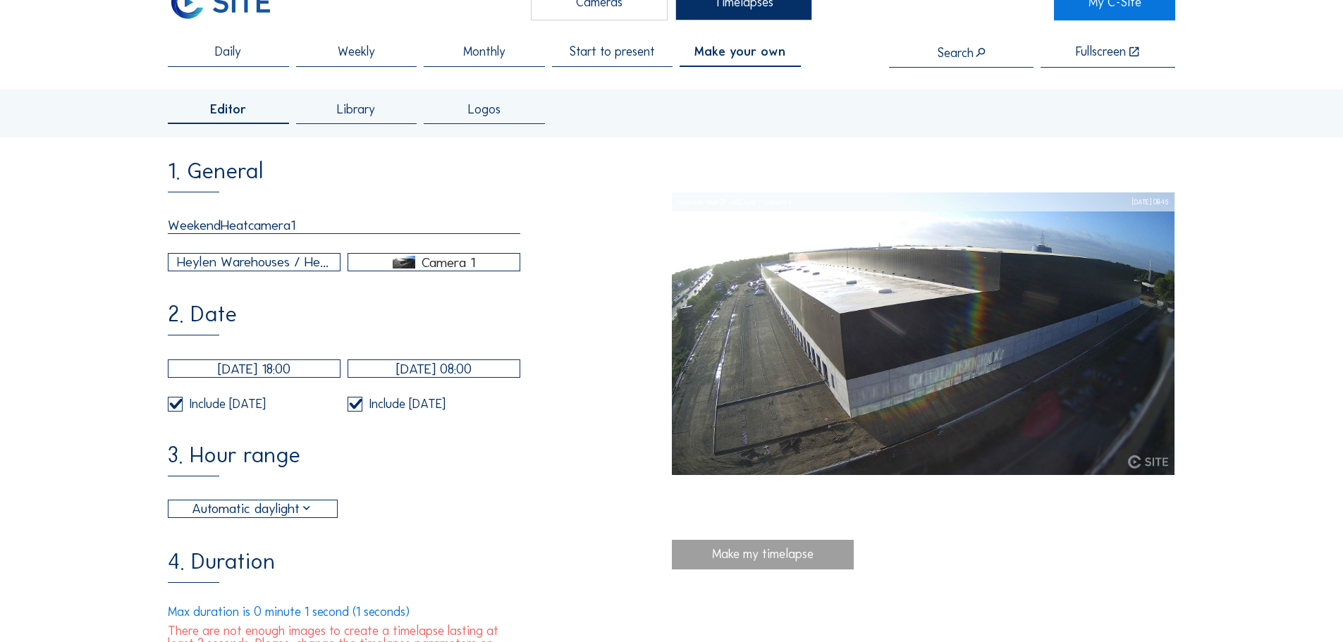
scroll to position [70, 0]
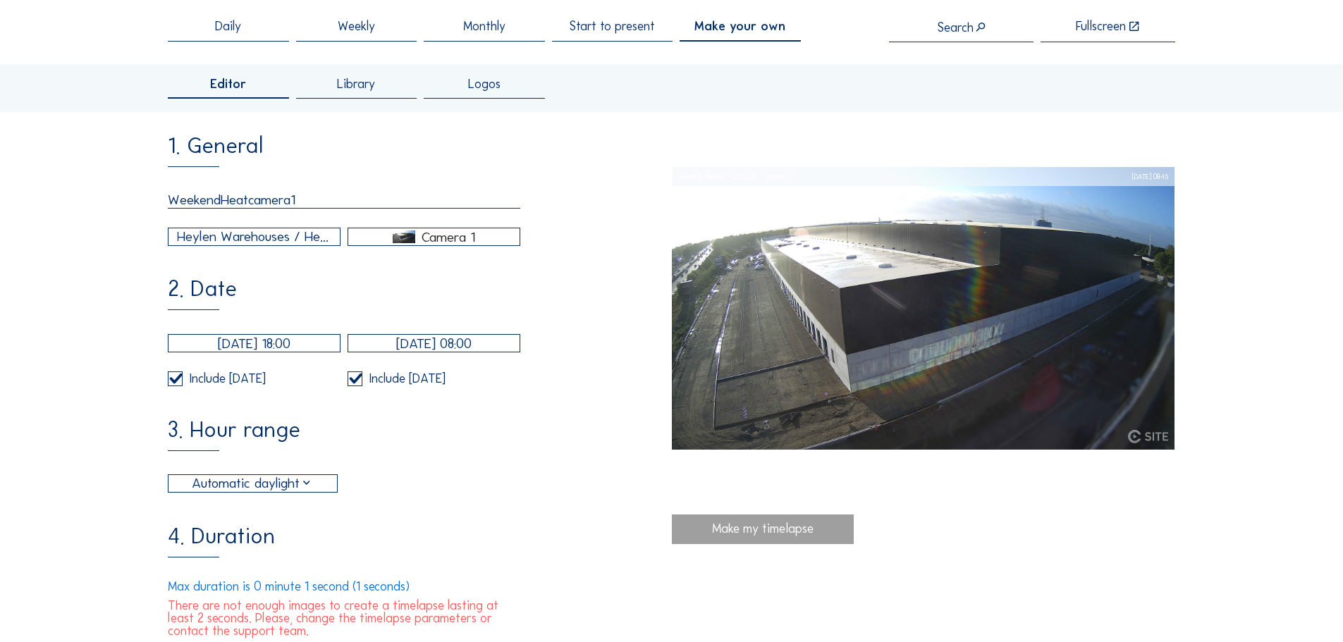
click at [321, 492] on div "Automatic daylight" at bounding box center [252, 483] width 168 height 17
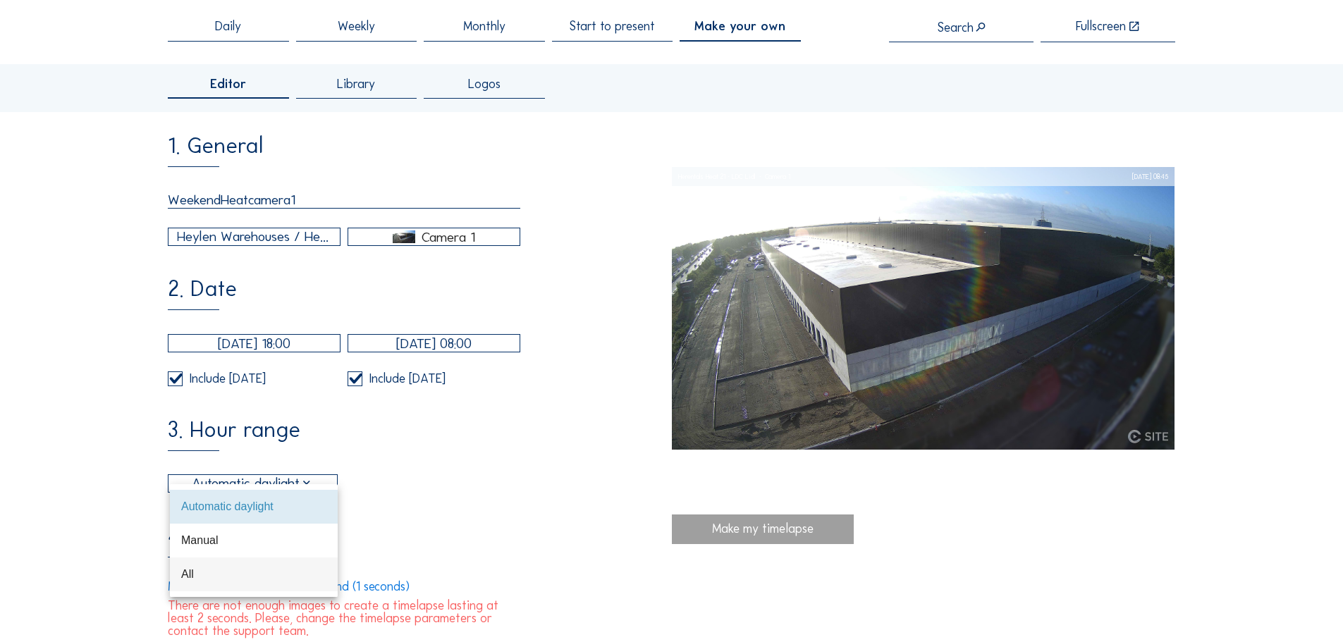
click at [231, 575] on div "All" at bounding box center [253, 573] width 145 height 13
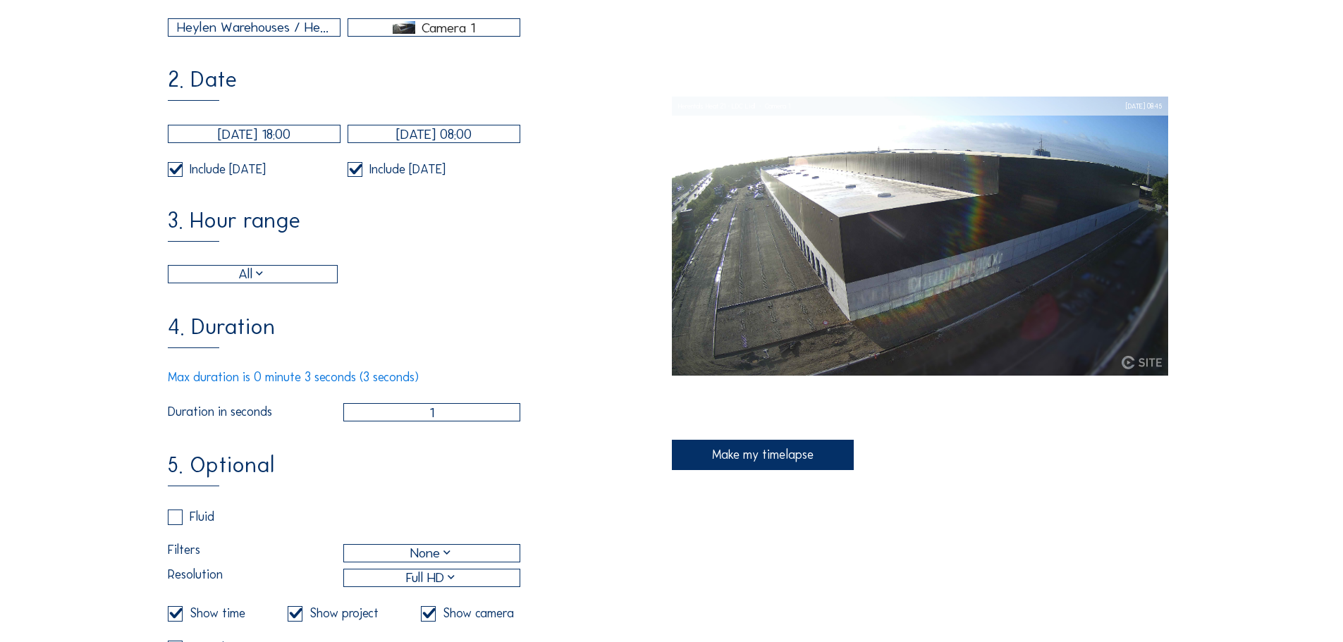
scroll to position [282, 0]
drag, startPoint x: 449, startPoint y: 422, endPoint x: 421, endPoint y: 422, distance: 28.2
click at [421, 419] on input "1" at bounding box center [431, 410] width 177 height 18
click at [417, 477] on div "5. Optional Fluid Filters None Resolution Full HD Show time Show project Show c…" at bounding box center [419, 587] width 503 height 271
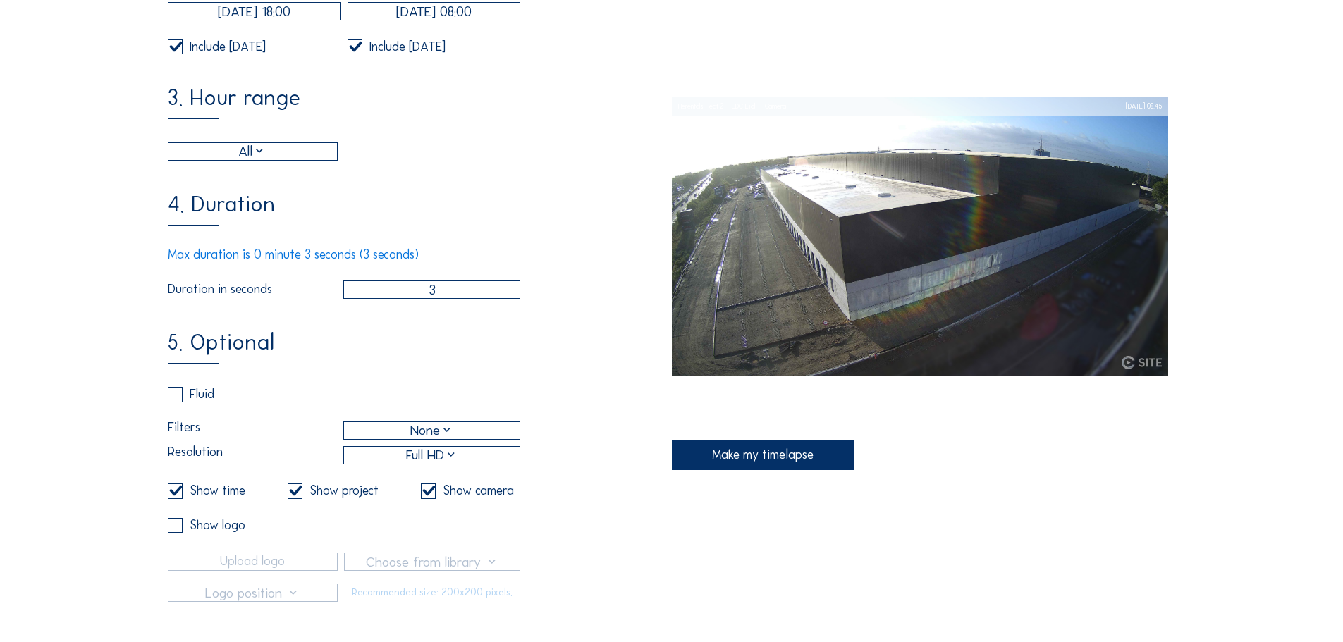
scroll to position [423, 0]
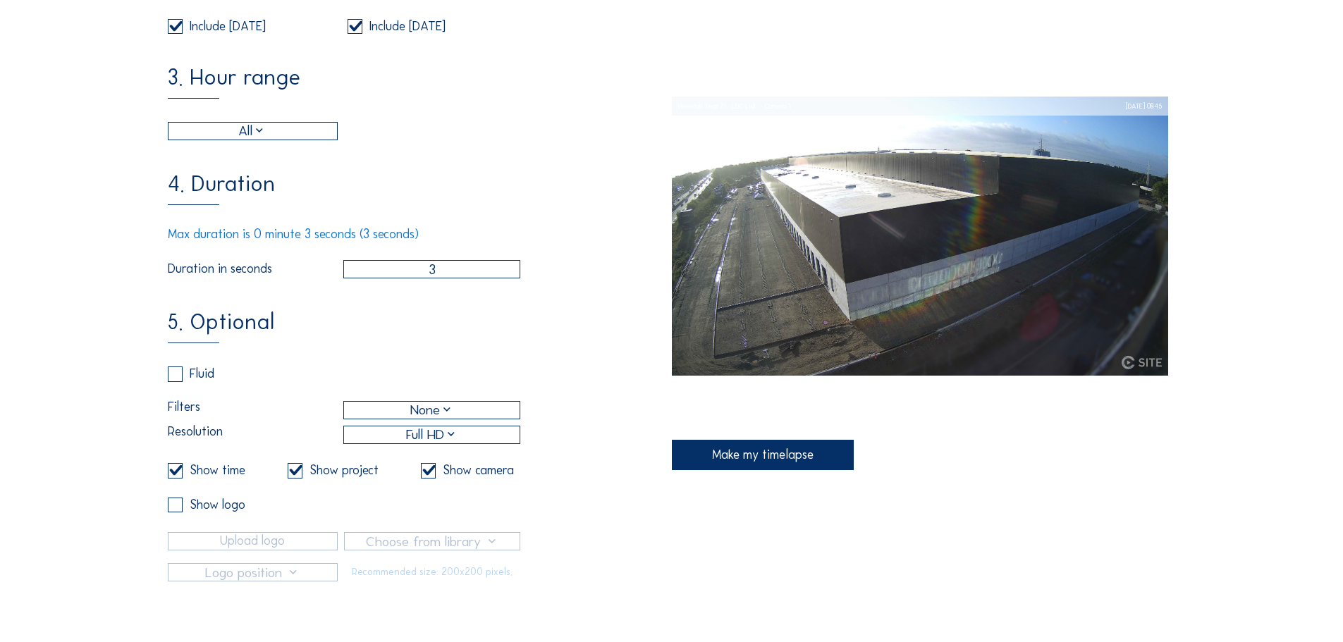
click at [297, 478] on label at bounding box center [295, 470] width 15 height 15
click at [297, 475] on input "checkbox" at bounding box center [292, 470] width 9 height 9
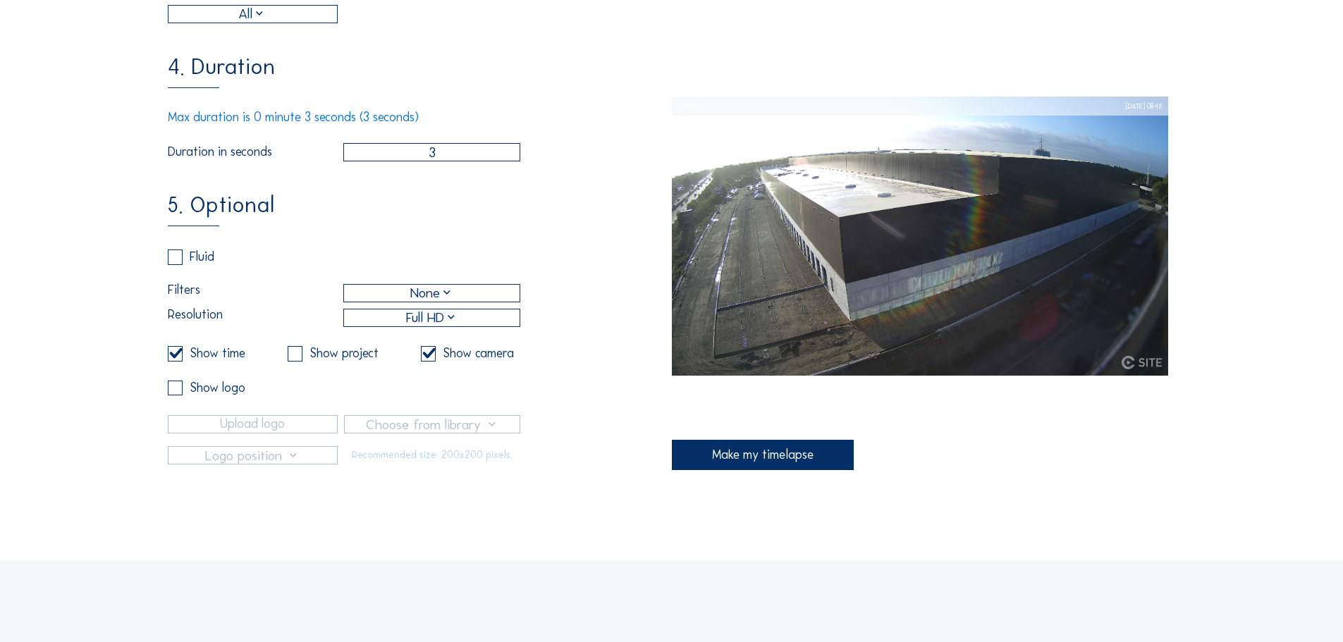
scroll to position [564, 0]
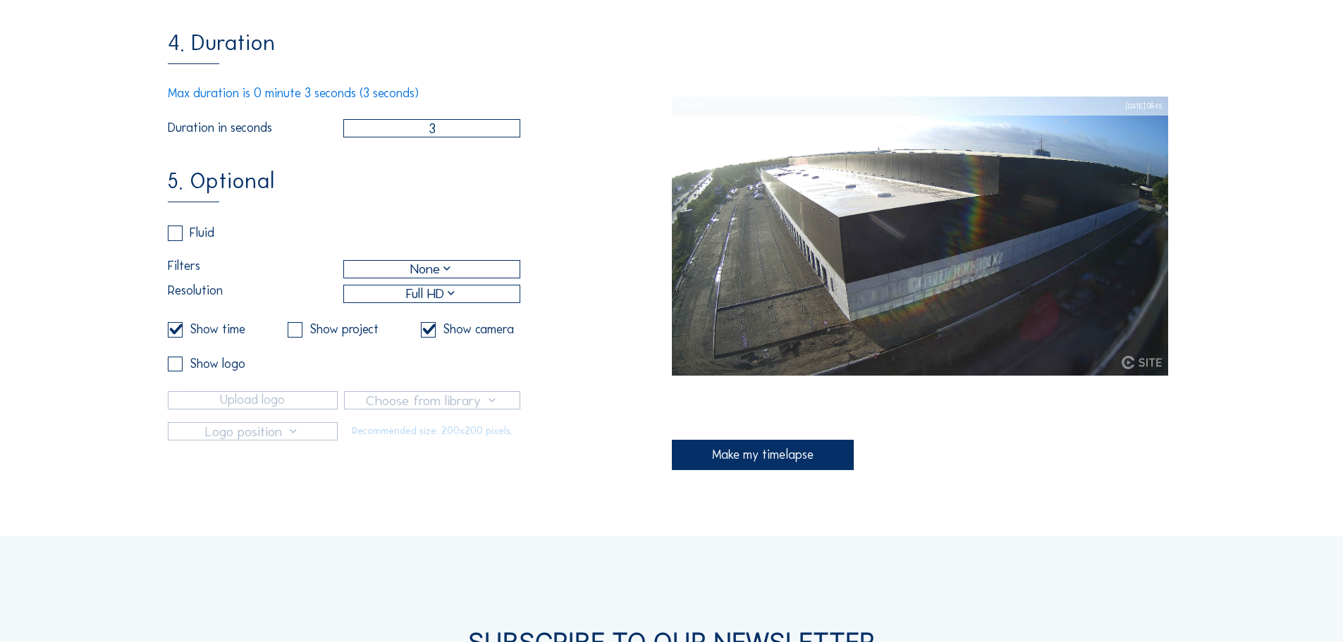
click at [296, 334] on input "checkbox" at bounding box center [292, 329] width 9 height 9
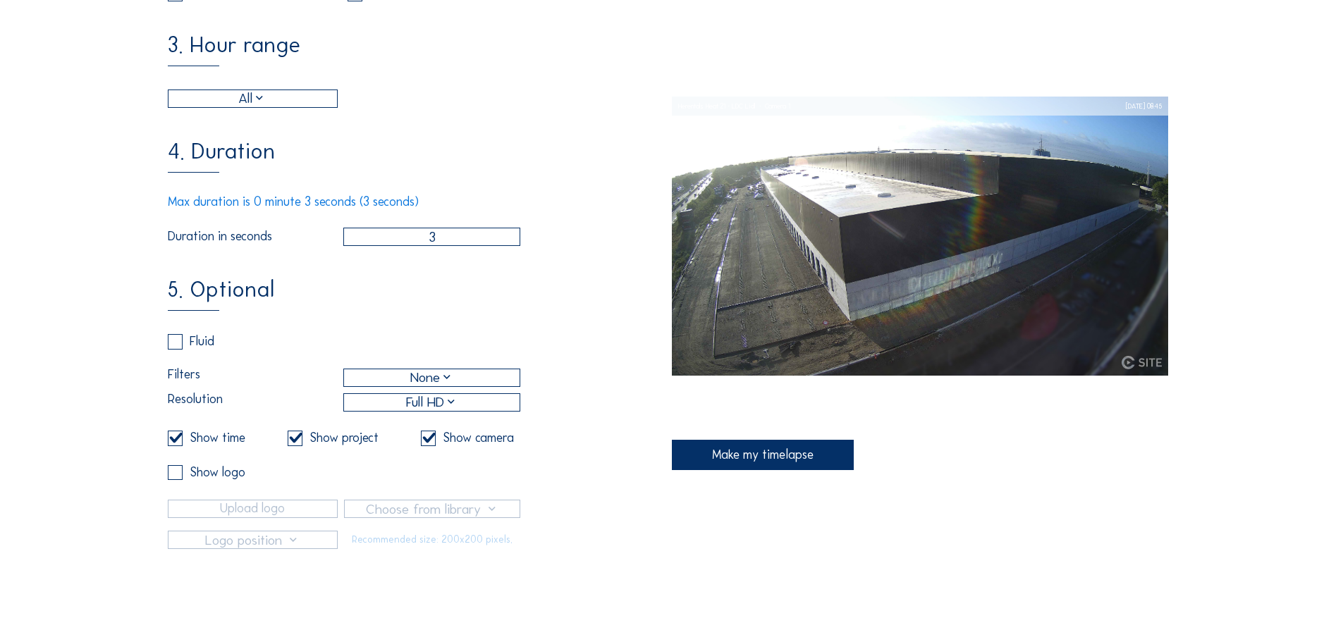
scroll to position [493, 0]
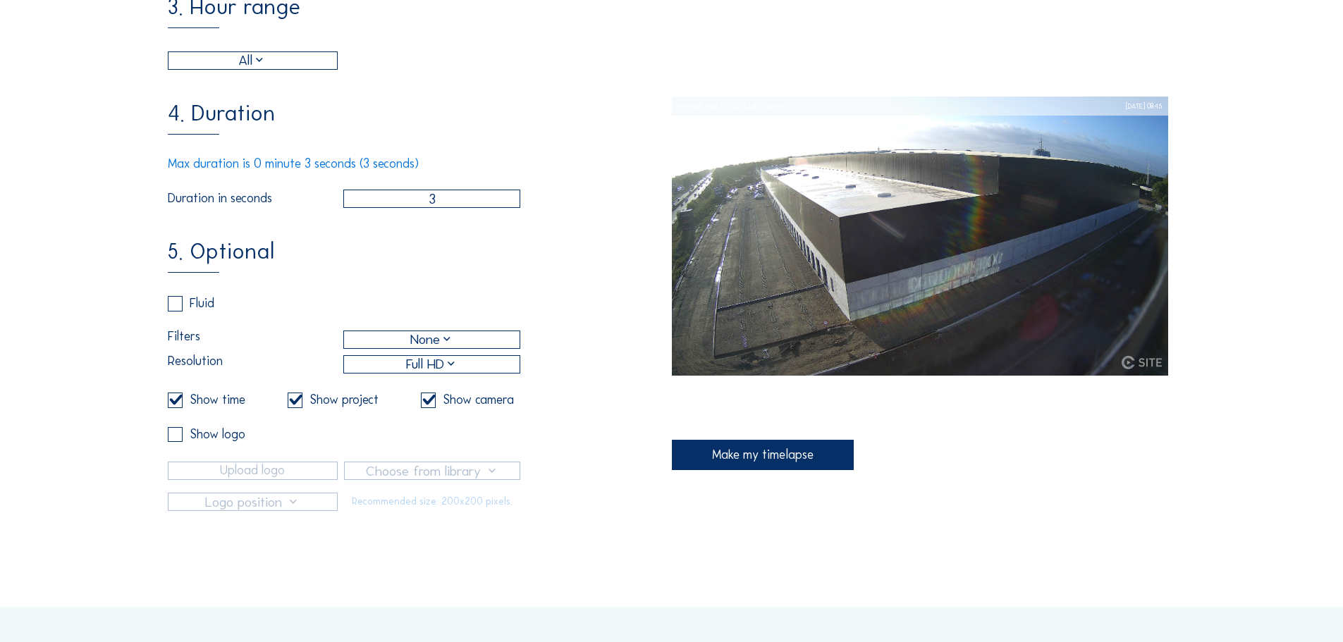
click at [756, 465] on div "Make my timelapse" at bounding box center [763, 455] width 182 height 30
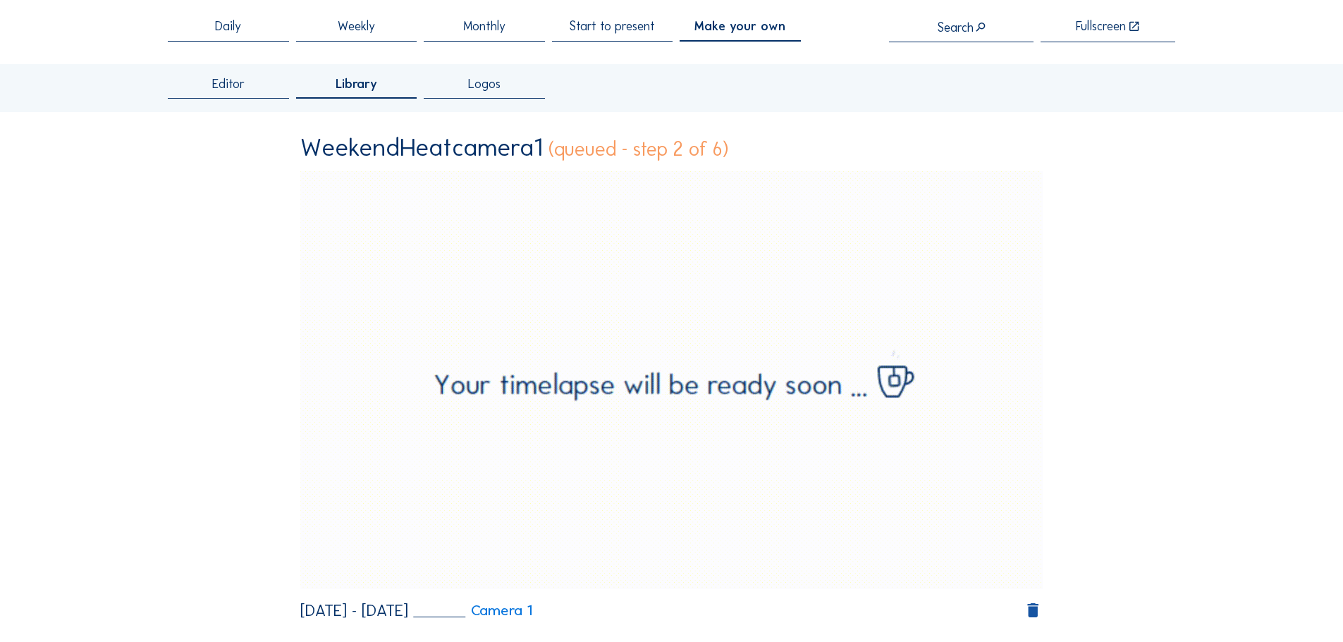
scroll to position [0, 0]
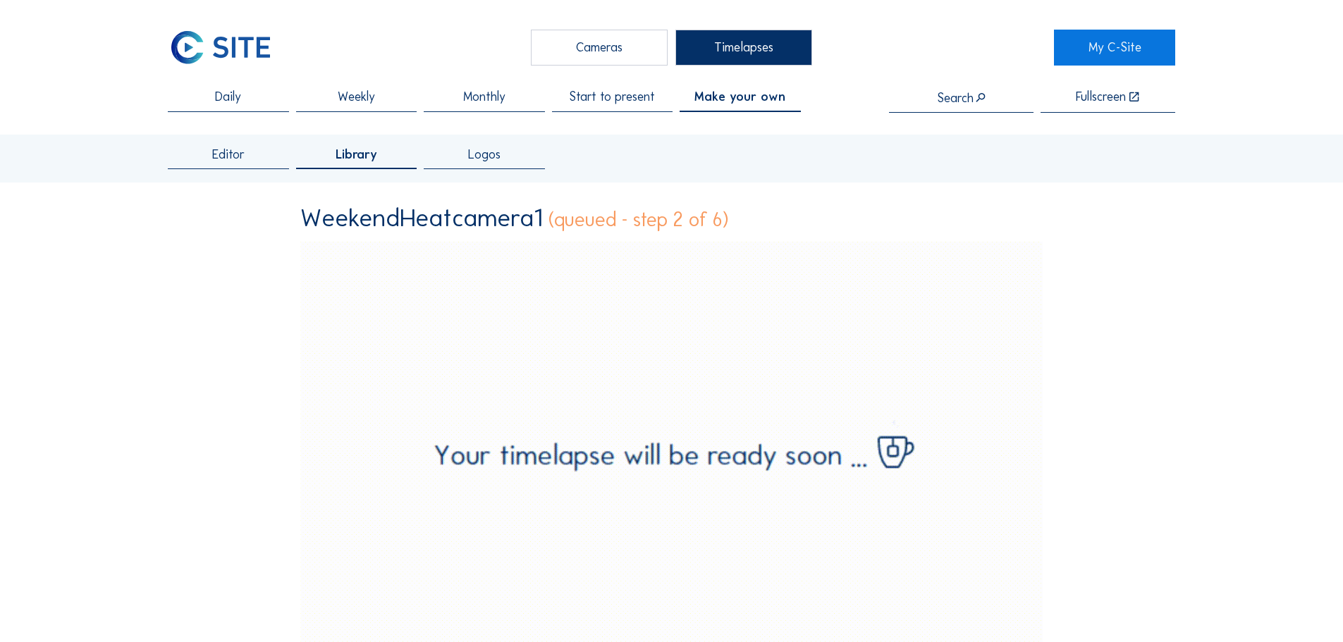
click at [733, 97] on span "Make your own" at bounding box center [739, 97] width 91 height 13
click at [625, 104] on span "Start to present" at bounding box center [612, 97] width 86 height 13
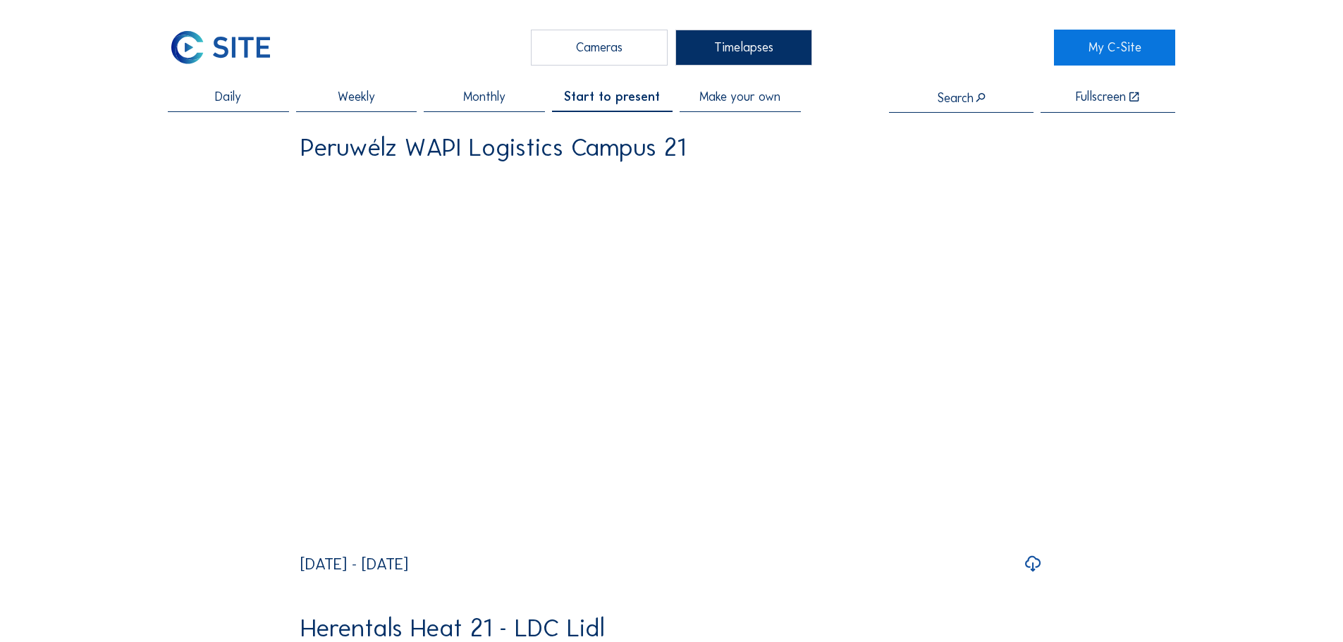
click at [728, 102] on span "Make your own" at bounding box center [739, 97] width 81 height 13
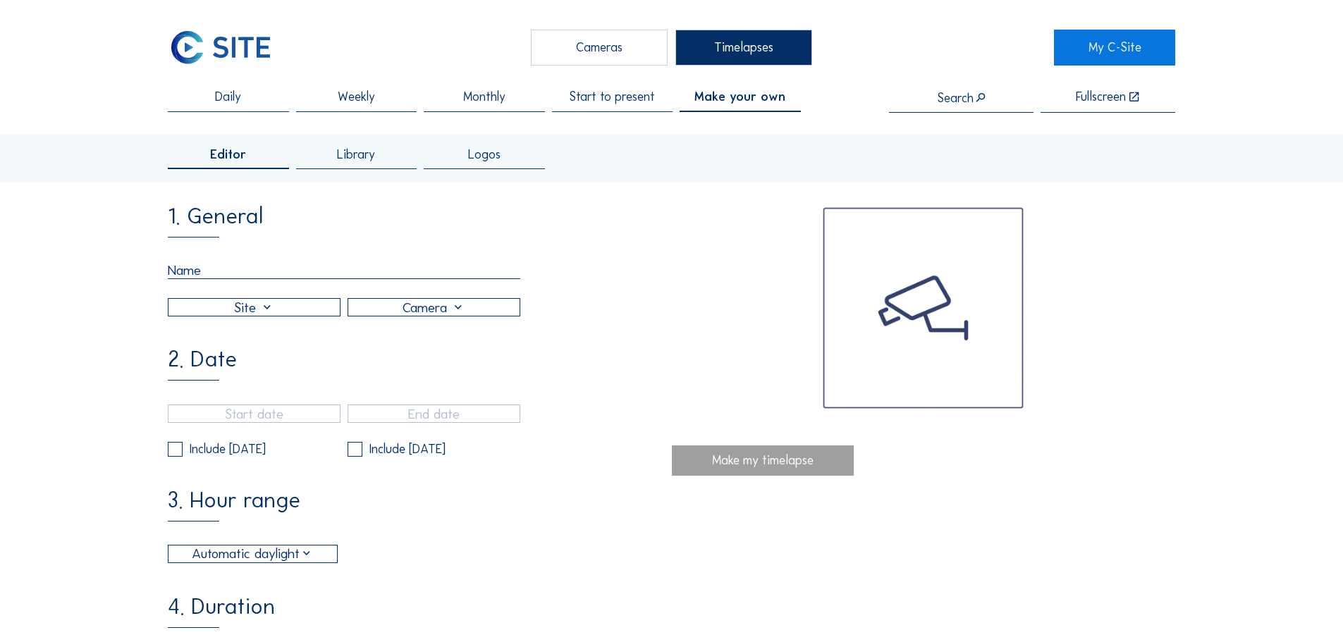
drag, startPoint x: 249, startPoint y: 271, endPoint x: 100, endPoint y: 272, distance: 148.7
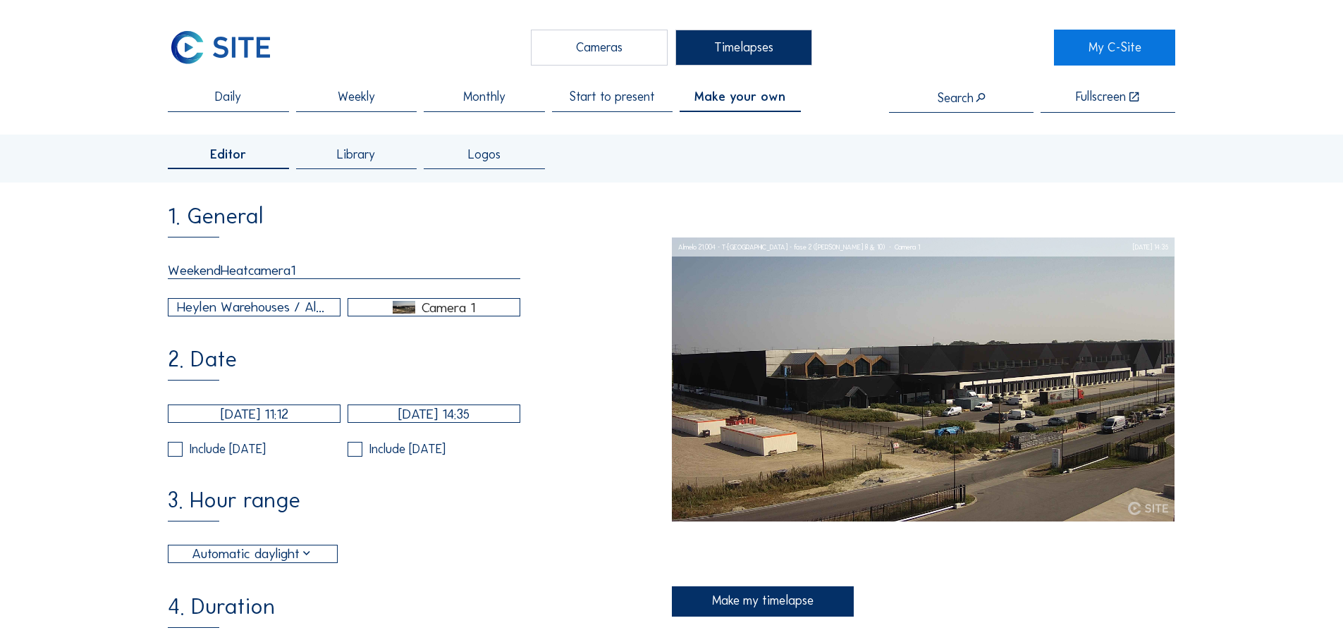
click at [315, 274] on input "WeekendHeatcamera1" at bounding box center [344, 271] width 352 height 18
click at [302, 305] on div "Heylen Warehouses / Almelo 21.004 - T-[GEOGRAPHIC_DATA] - fase 2 ([PERSON_NAME]…" at bounding box center [254, 307] width 154 height 20
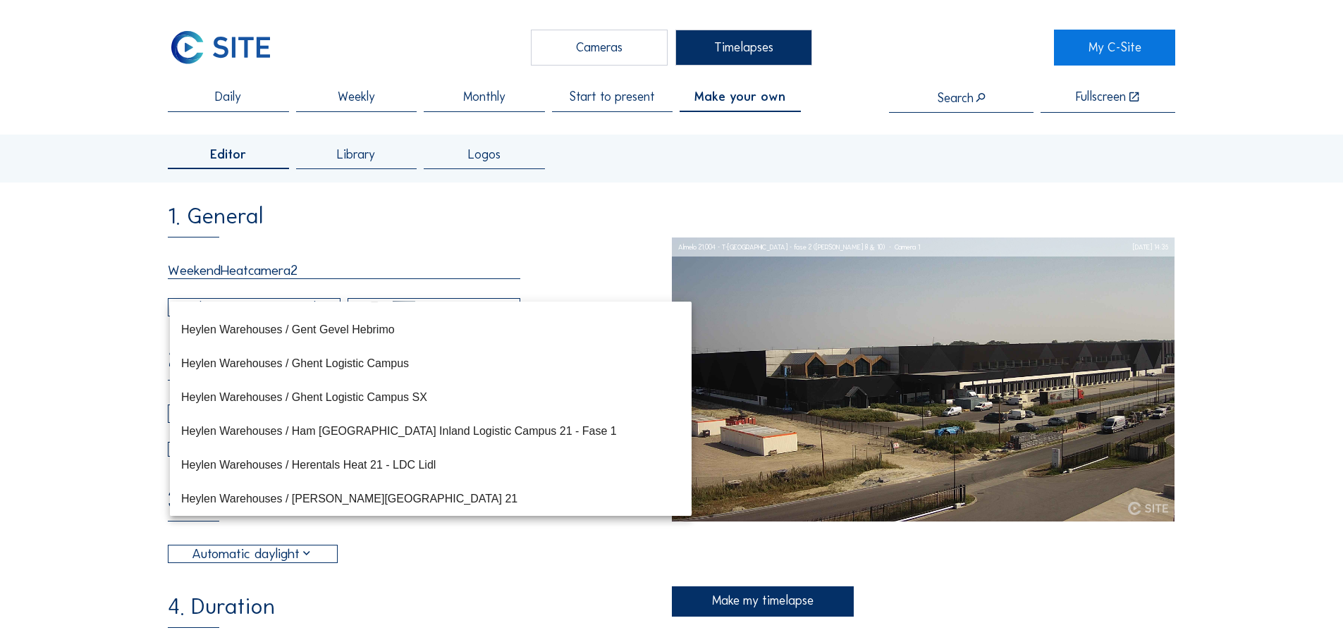
scroll to position [211, 0]
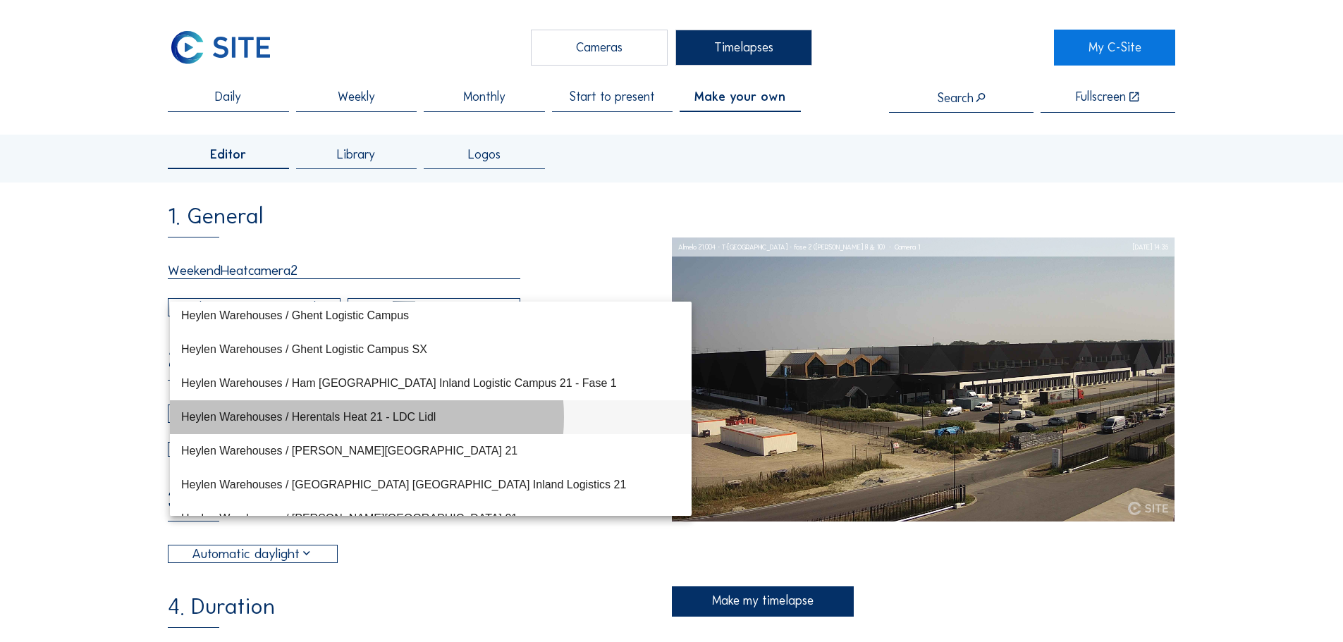
click at [371, 423] on div "Heylen Warehouses / Herentals Heat 21 - LDC Lidl" at bounding box center [430, 416] width 499 height 13
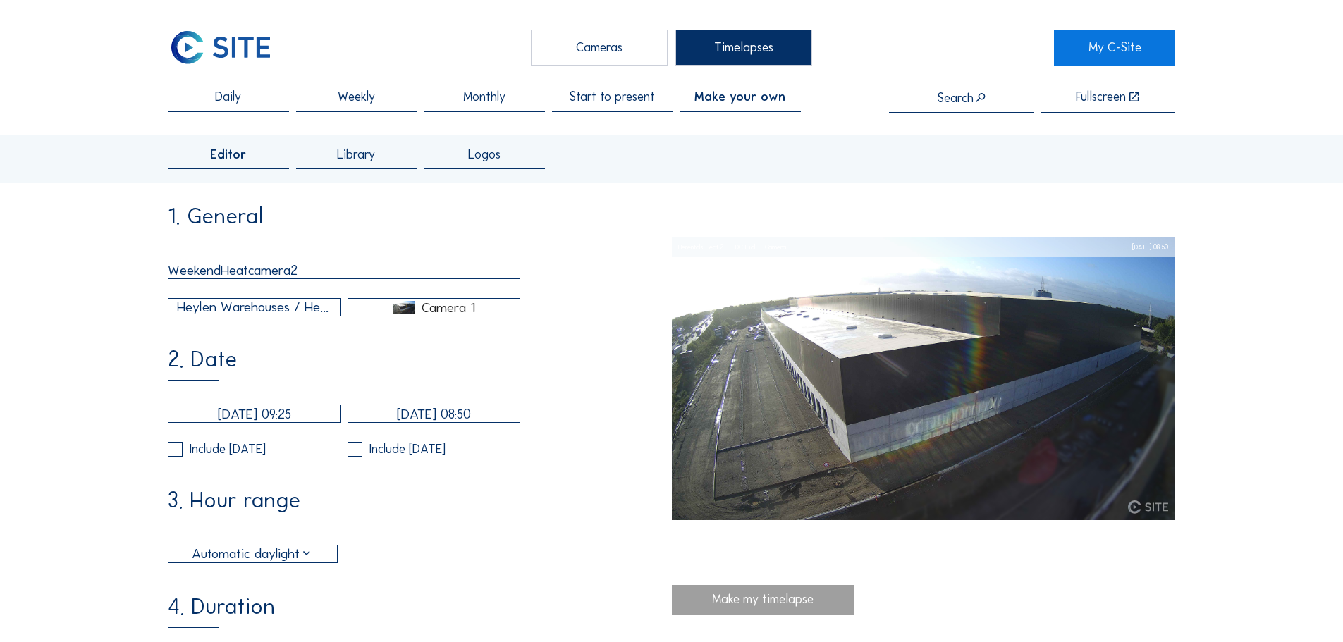
click at [472, 312] on div "Camera 1" at bounding box center [449, 307] width 54 height 13
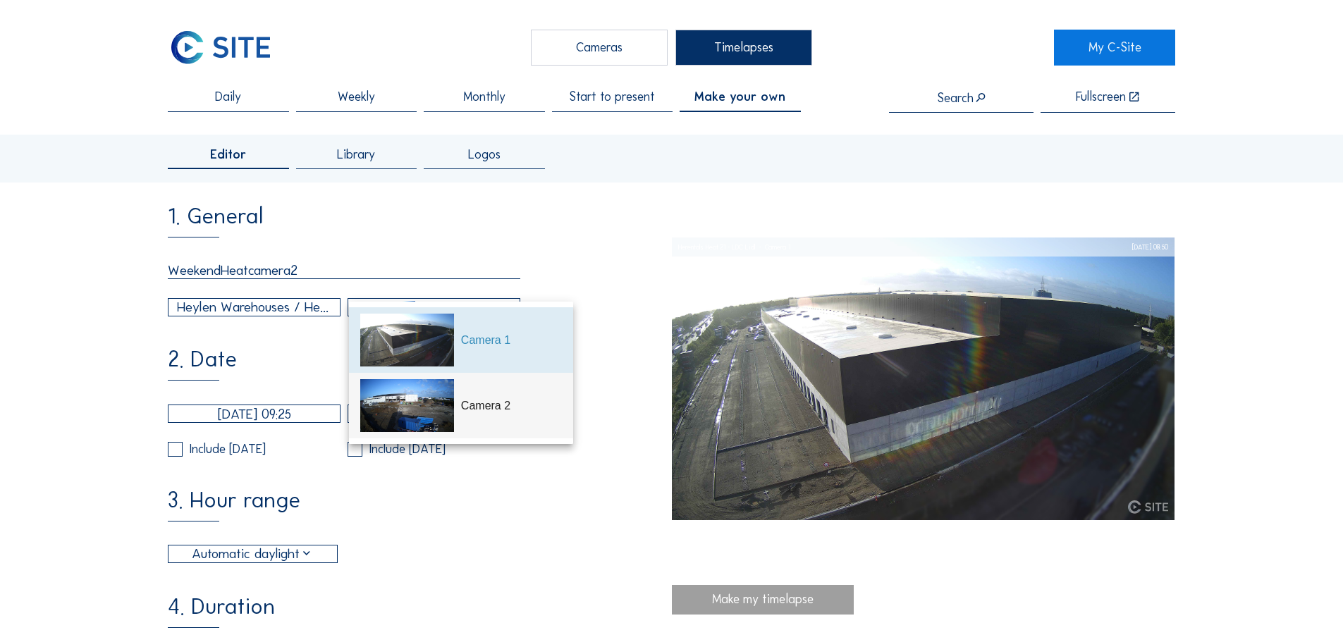
click at [472, 415] on div "Camera 2" at bounding box center [461, 406] width 202 height 66
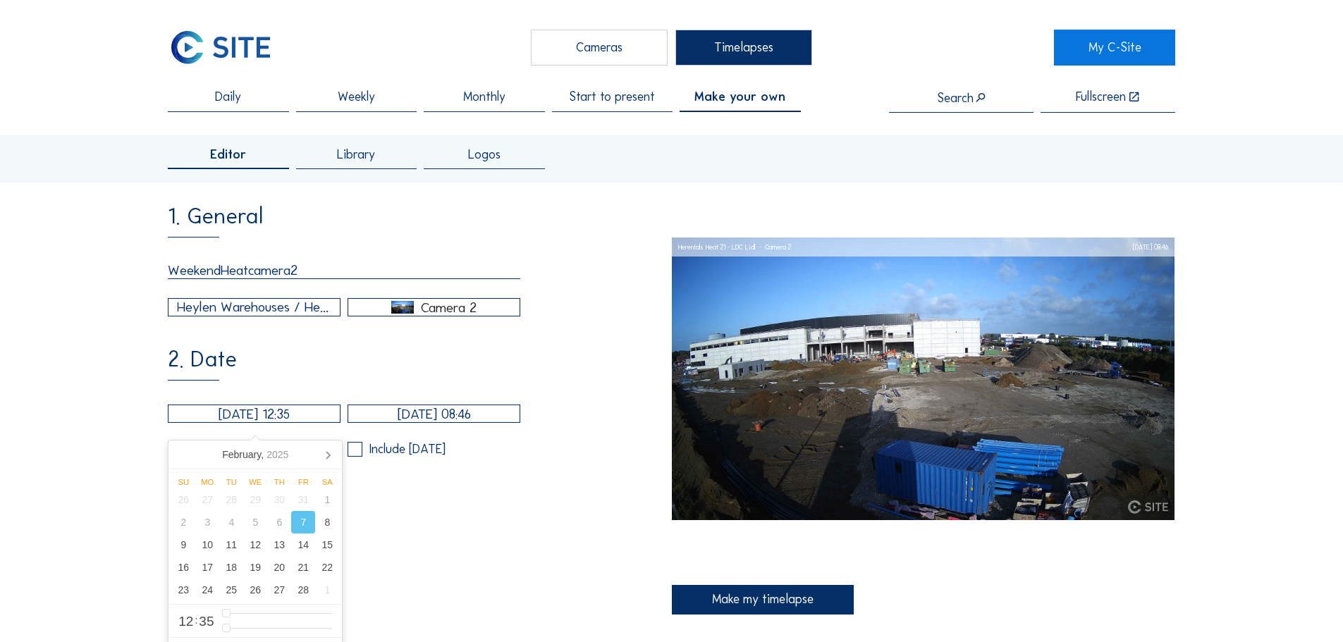
click at [202, 423] on input "[DATE] 12:35" at bounding box center [254, 414] width 173 height 18
drag, startPoint x: 207, startPoint y: 424, endPoint x: 216, endPoint y: 424, distance: 9.9
click at [216, 423] on input "[DATE] 12:35" at bounding box center [254, 414] width 173 height 18
click at [321, 452] on icon at bounding box center [328, 454] width 23 height 23
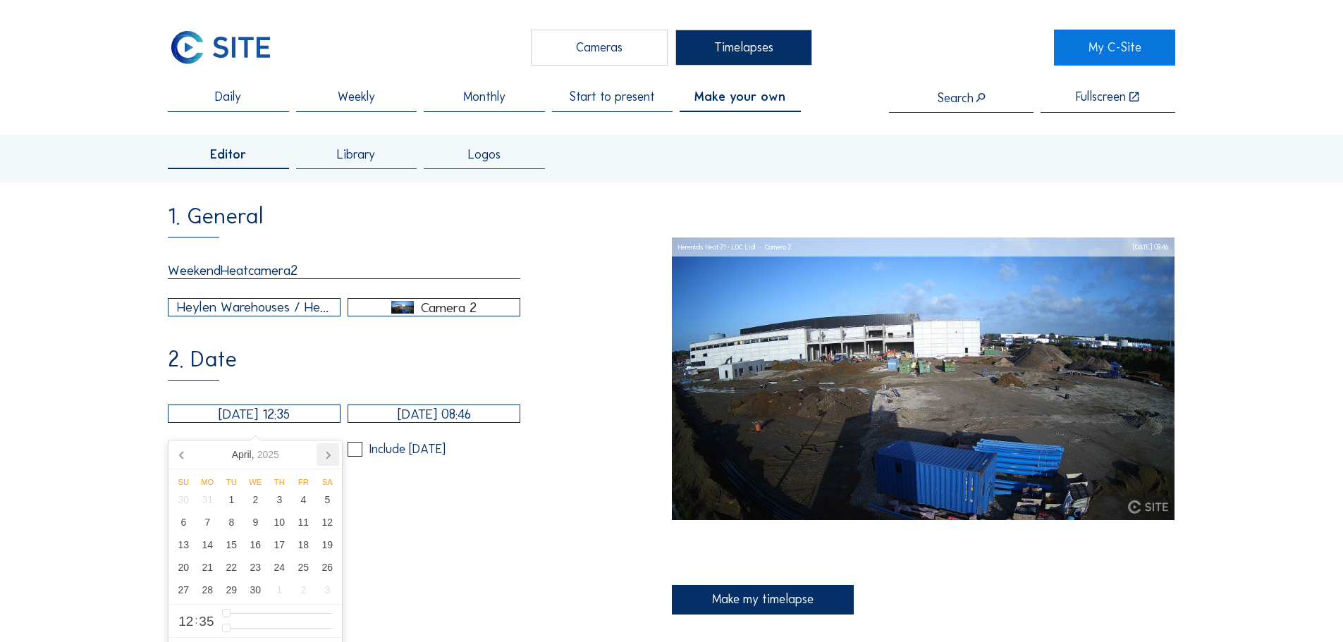
click at [321, 452] on icon at bounding box center [328, 454] width 23 height 23
click at [320, 452] on icon at bounding box center [328, 454] width 23 height 23
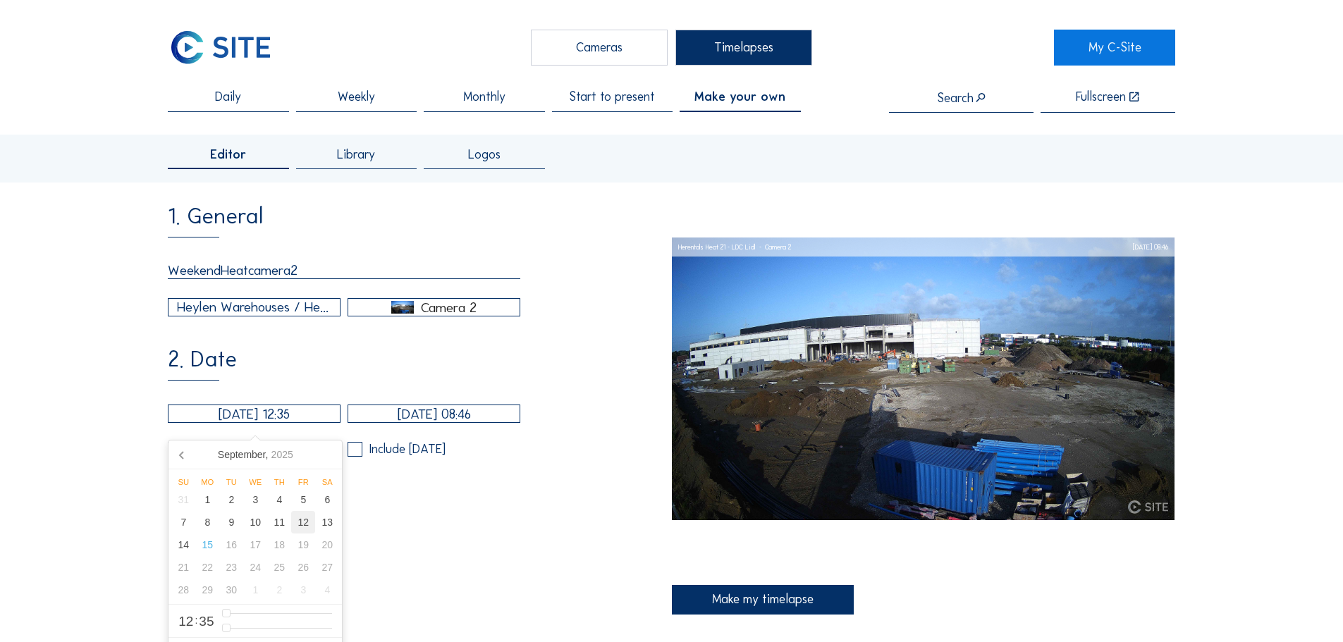
click at [310, 524] on div "12" at bounding box center [303, 522] width 24 height 23
click at [288, 421] on input "[DATE] 12:35" at bounding box center [254, 414] width 173 height 18
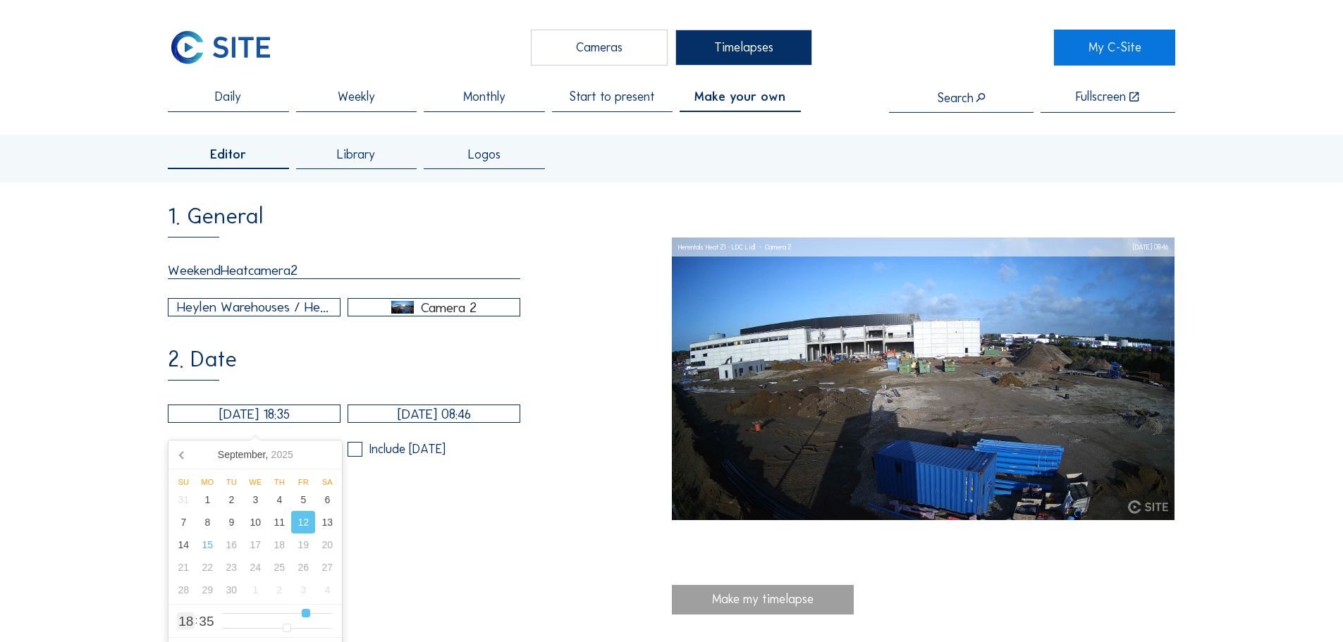
drag, startPoint x: 280, startPoint y: 616, endPoint x: 304, endPoint y: 614, distance: 24.1
click at [304, 614] on input "range" at bounding box center [277, 614] width 110 height 12
drag, startPoint x: 285, startPoint y: 628, endPoint x: 223, endPoint y: 628, distance: 62.0
click at [223, 628] on input "range" at bounding box center [277, 628] width 110 height 12
click at [411, 423] on input "[DATE] 08:46" at bounding box center [434, 414] width 173 height 18
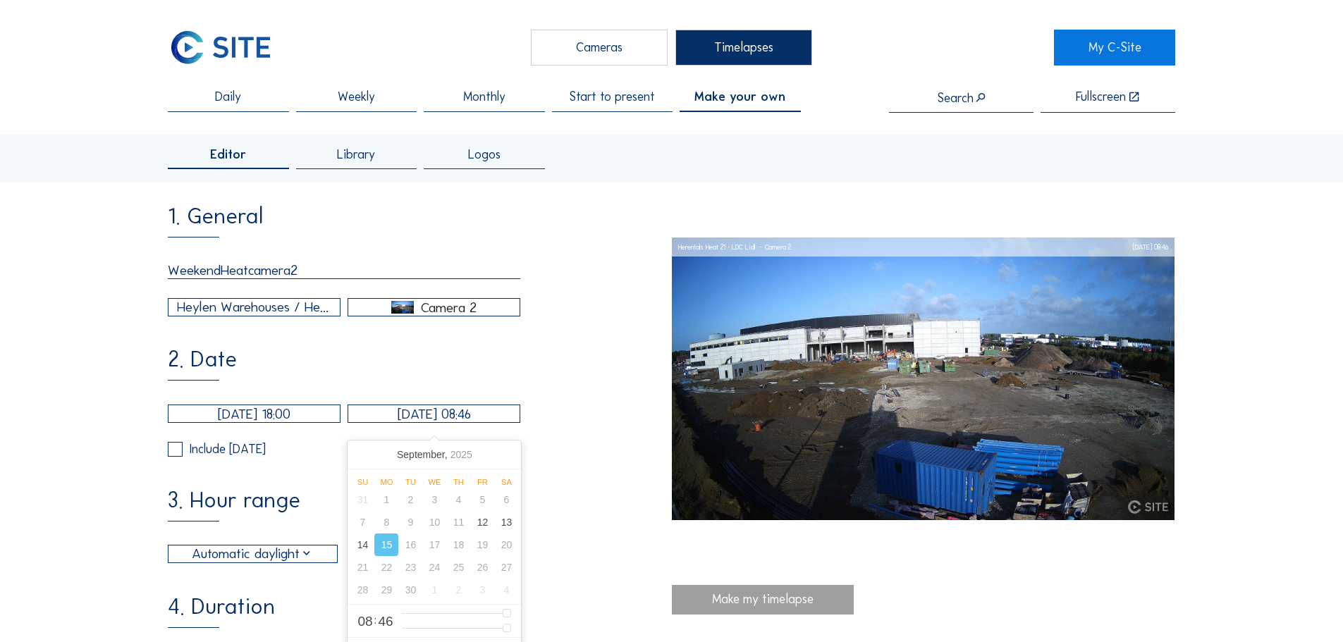
click at [489, 420] on input "[DATE] 08:46" at bounding box center [434, 414] width 173 height 18
drag, startPoint x: 505, startPoint y: 632, endPoint x: 381, endPoint y: 634, distance: 124.8
click at [402, 634] on input "range" at bounding box center [457, 628] width 110 height 12
click at [548, 501] on div "3. Hour range Automatic daylight 06:00 From 18:00 To" at bounding box center [419, 526] width 503 height 74
click at [172, 454] on input "checkbox" at bounding box center [172, 449] width 9 height 9
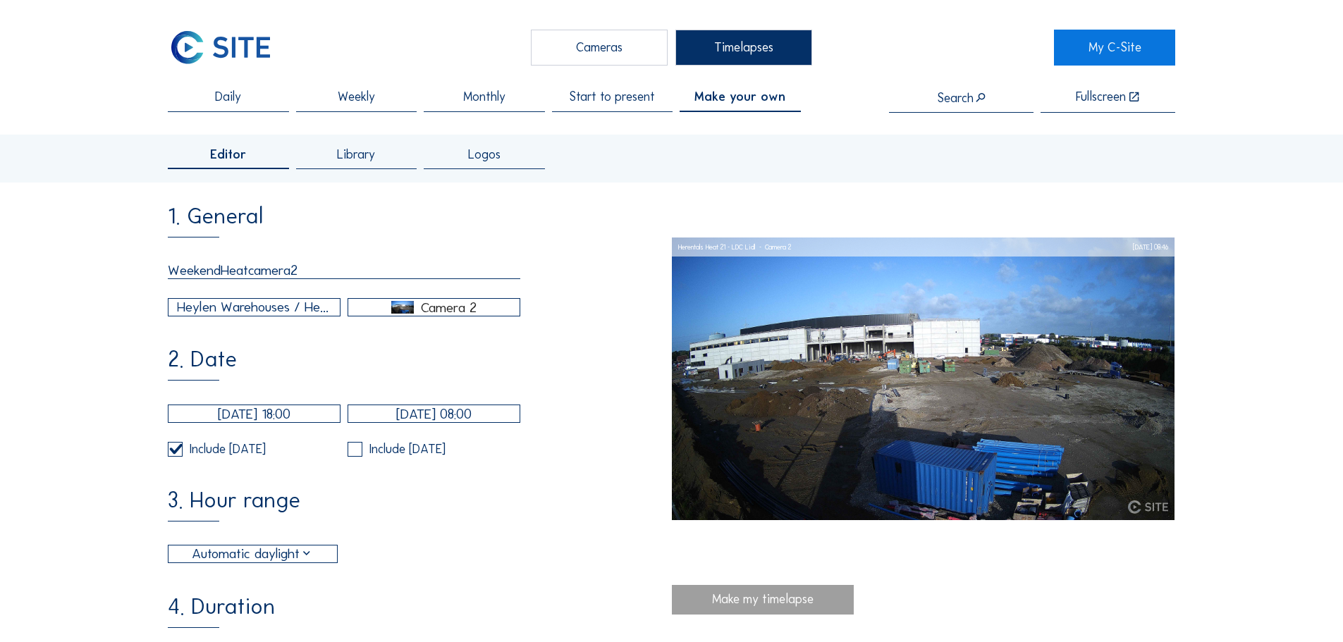
click at [358, 457] on label at bounding box center [355, 449] width 15 height 15
click at [357, 454] on input "checkbox" at bounding box center [352, 449] width 9 height 9
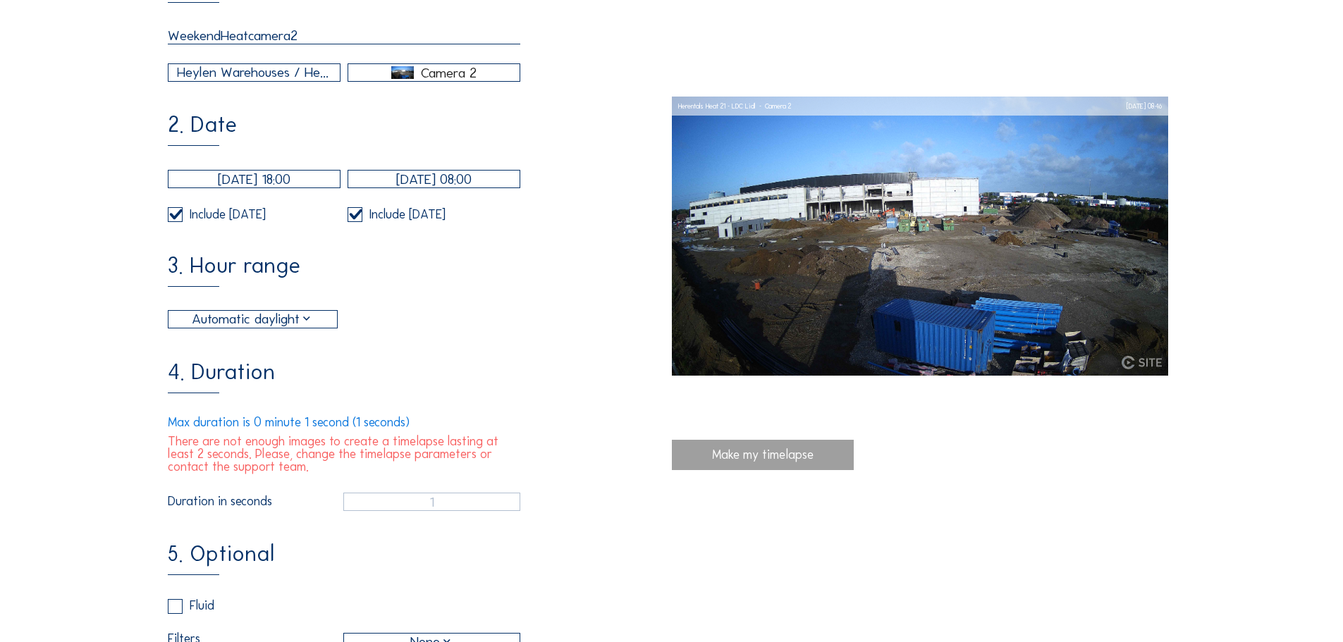
scroll to position [282, 0]
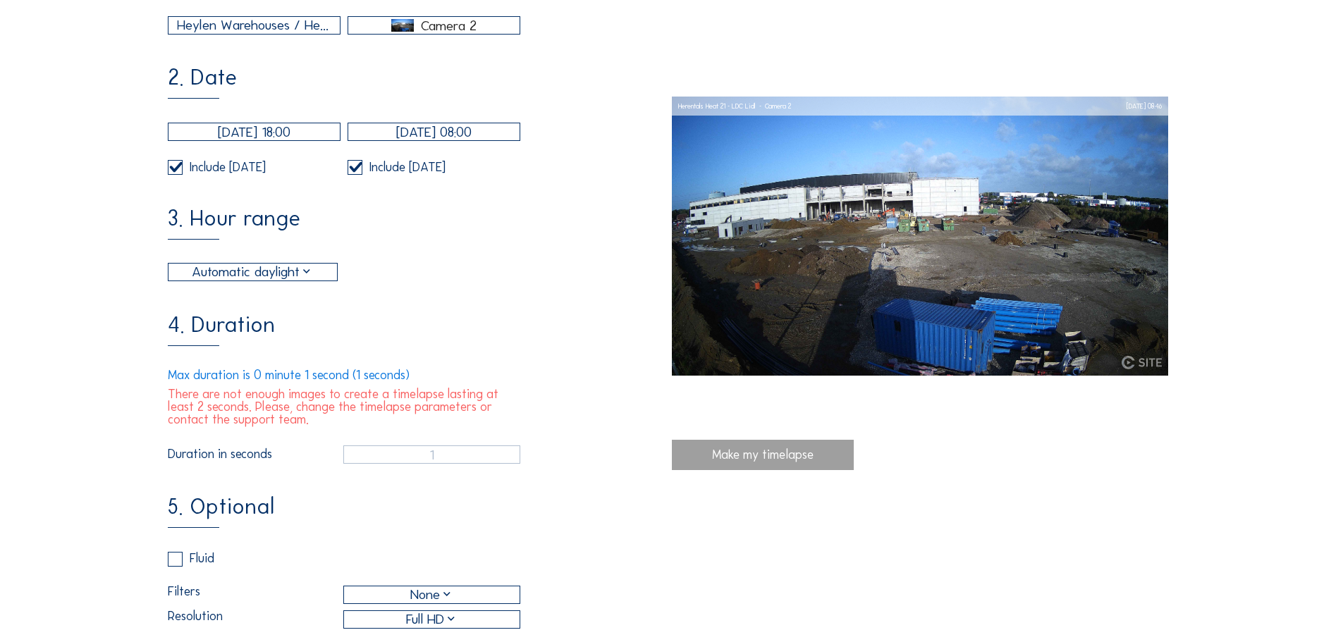
click at [379, 313] on div "1. General WeekendHeatcamera2 Heylen Warehouses / Herentals Heat 21 - LDC Lidl …" at bounding box center [419, 344] width 503 height 843
click at [328, 281] on div "Automatic daylight" at bounding box center [252, 272] width 168 height 17
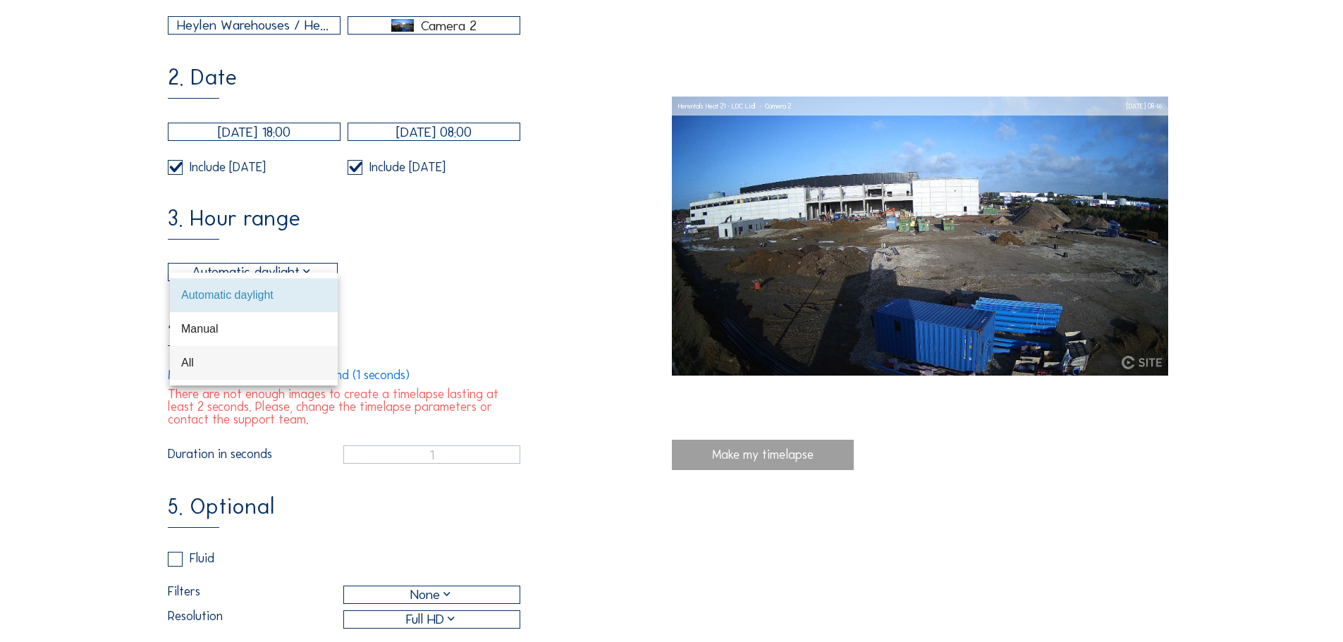
click at [278, 363] on div "All" at bounding box center [253, 362] width 145 height 13
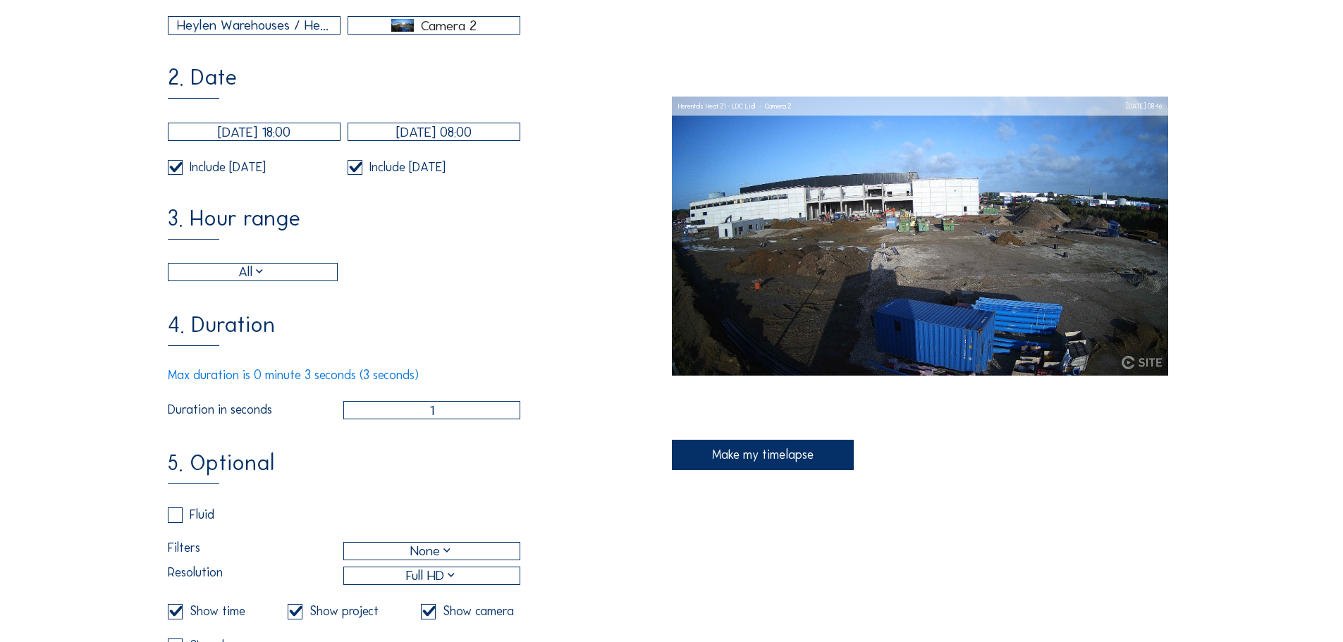
click at [322, 419] on div "Duration in seconds 1" at bounding box center [344, 410] width 352 height 18
drag, startPoint x: 438, startPoint y: 429, endPoint x: 413, endPoint y: 426, distance: 25.5
click at [413, 419] on input "1" at bounding box center [431, 410] width 177 height 18
click at [391, 456] on div "1. General WeekendHeatcamera2 Heylen Warehouses / Herentals Heat 21 - LDC Lidl …" at bounding box center [419, 322] width 503 height 799
drag, startPoint x: 424, startPoint y: 426, endPoint x: 415, endPoint y: 426, distance: 8.5
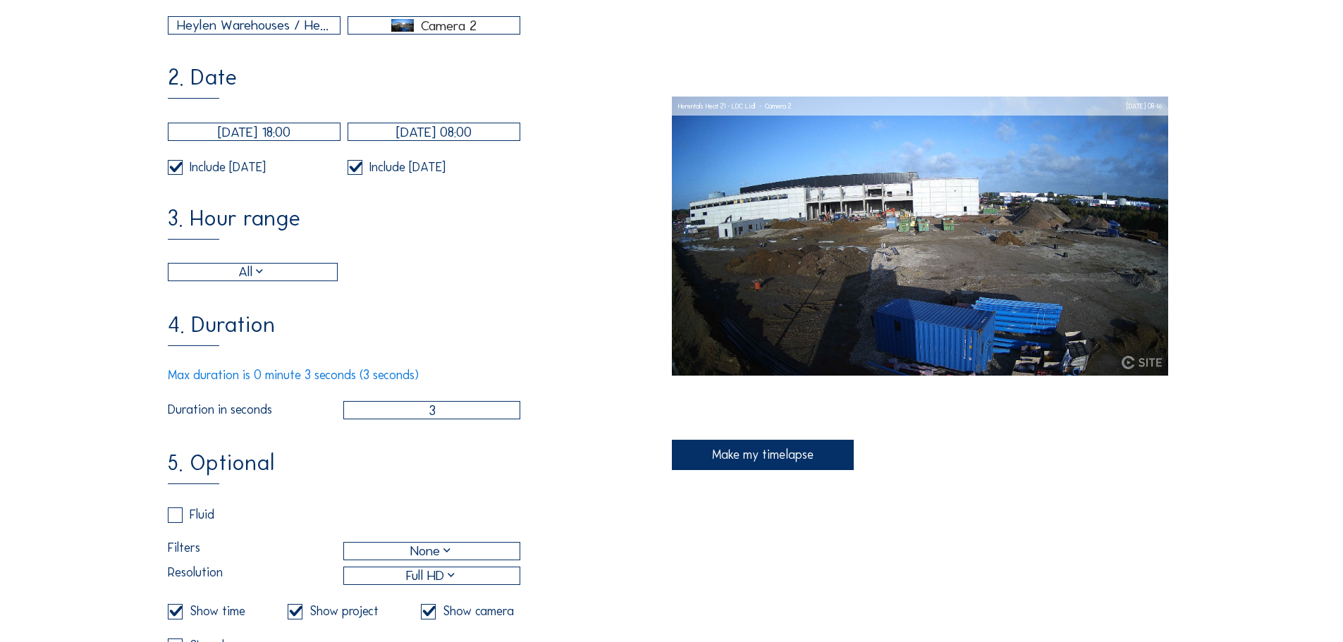
click at [415, 419] on input "3" at bounding box center [431, 410] width 177 height 18
click at [352, 448] on div "1. General WeekendHeatcamera2 Heylen Warehouses / Herentals Heat 21 - LDC Lidl …" at bounding box center [419, 322] width 503 height 799
click at [351, 448] on div "1. General WeekendHeatcamera2 Heylen Warehouses / Herentals Heat 21 - LDC Lidl …" at bounding box center [419, 322] width 503 height 799
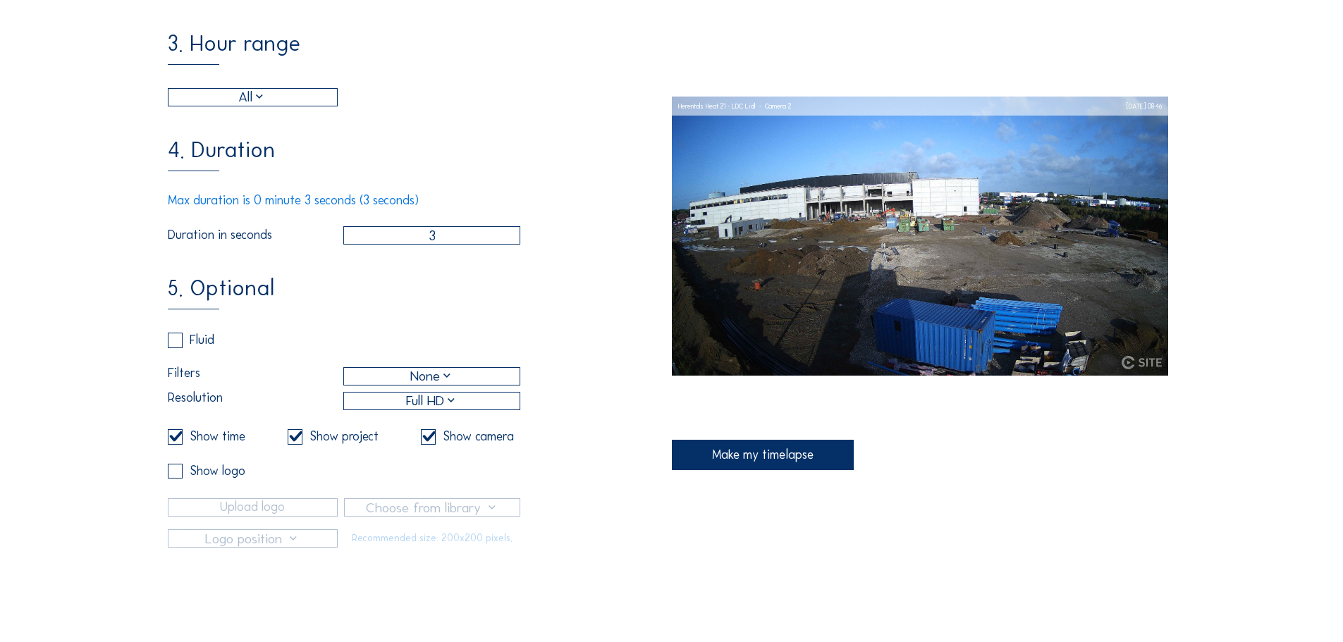
scroll to position [493, 0]
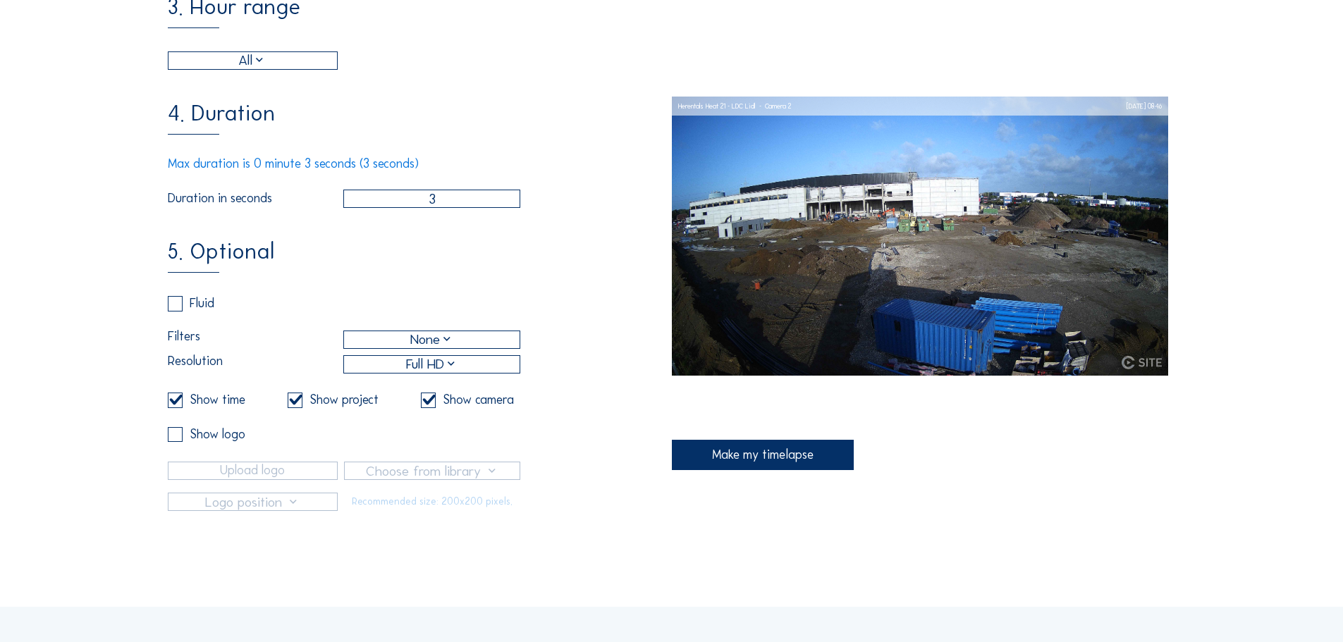
click at [720, 458] on div "Make my timelapse" at bounding box center [763, 455] width 182 height 30
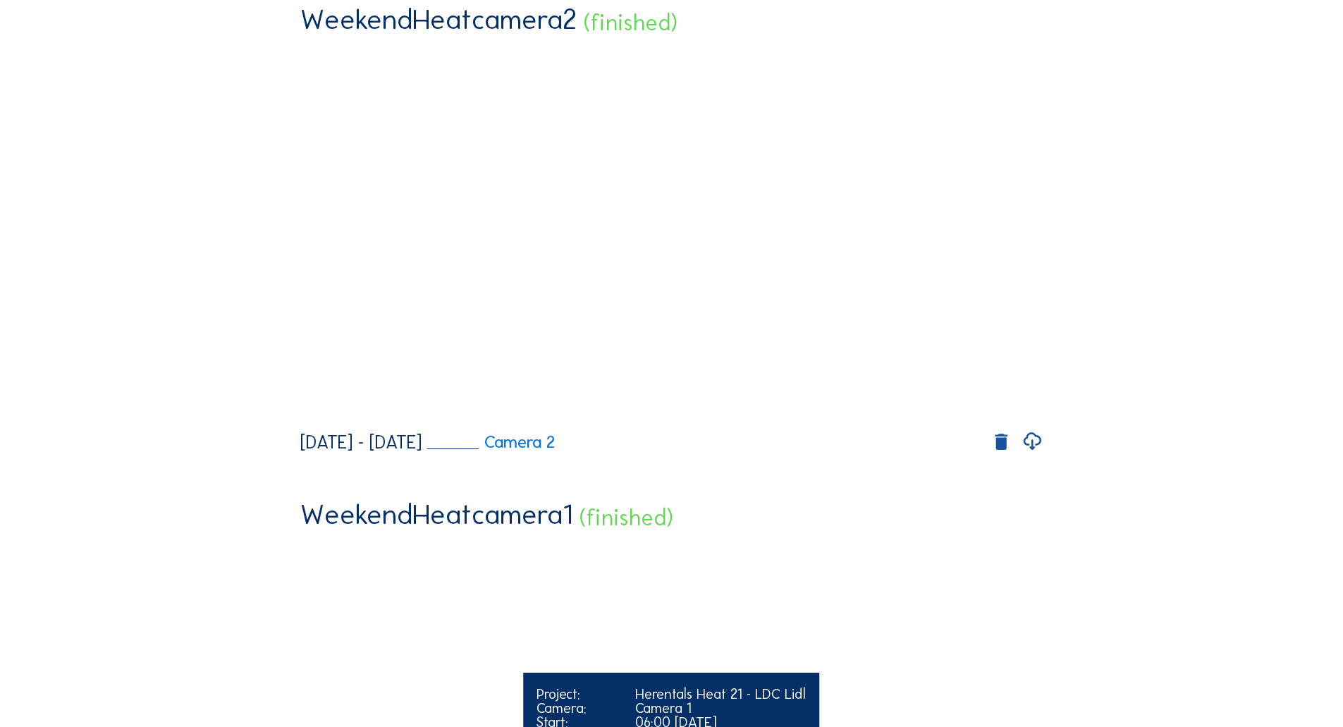
scroll to position [423, 0]
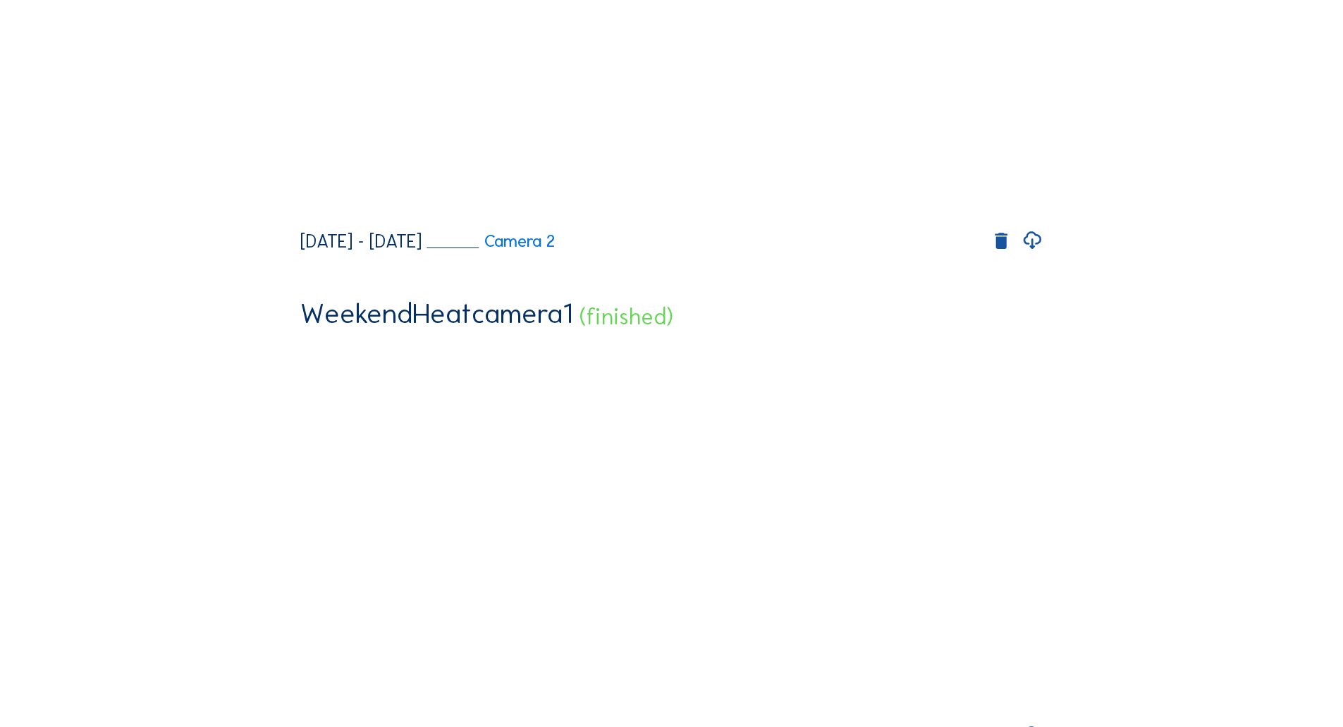
click at [1035, 254] on icon at bounding box center [1031, 241] width 21 height 26
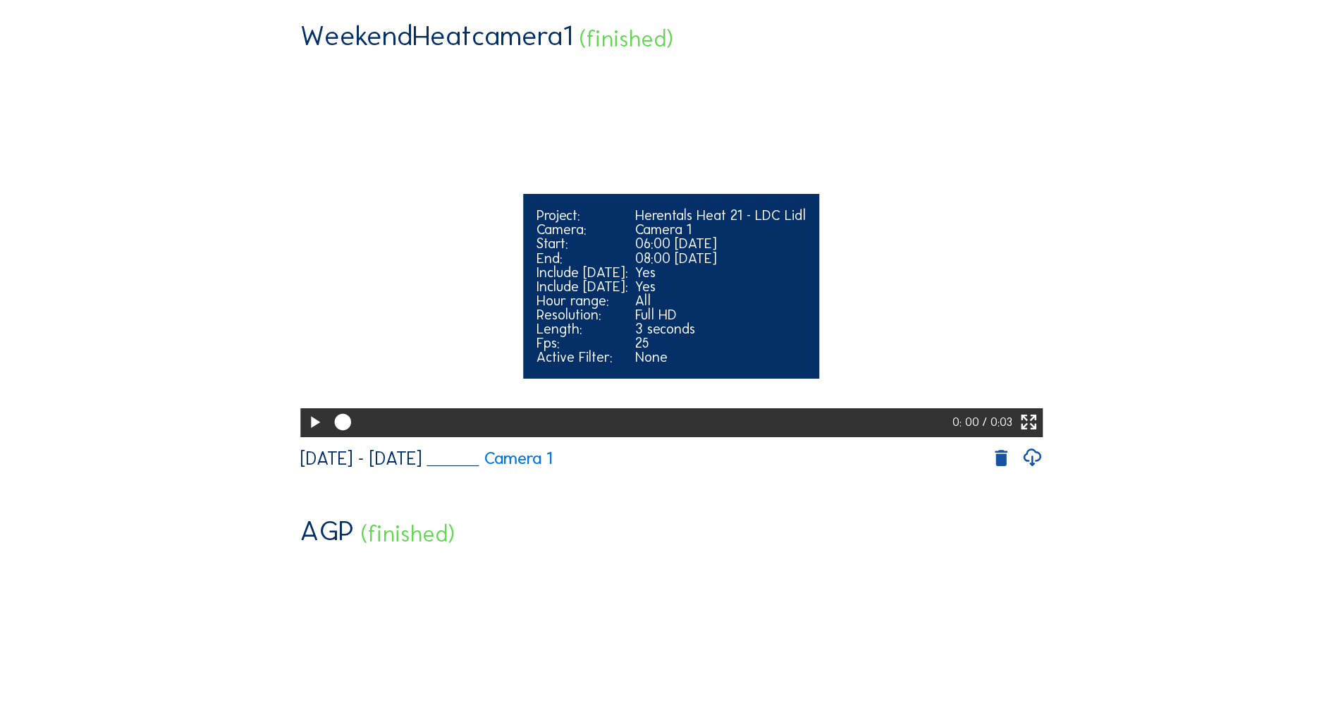
scroll to position [705, 0]
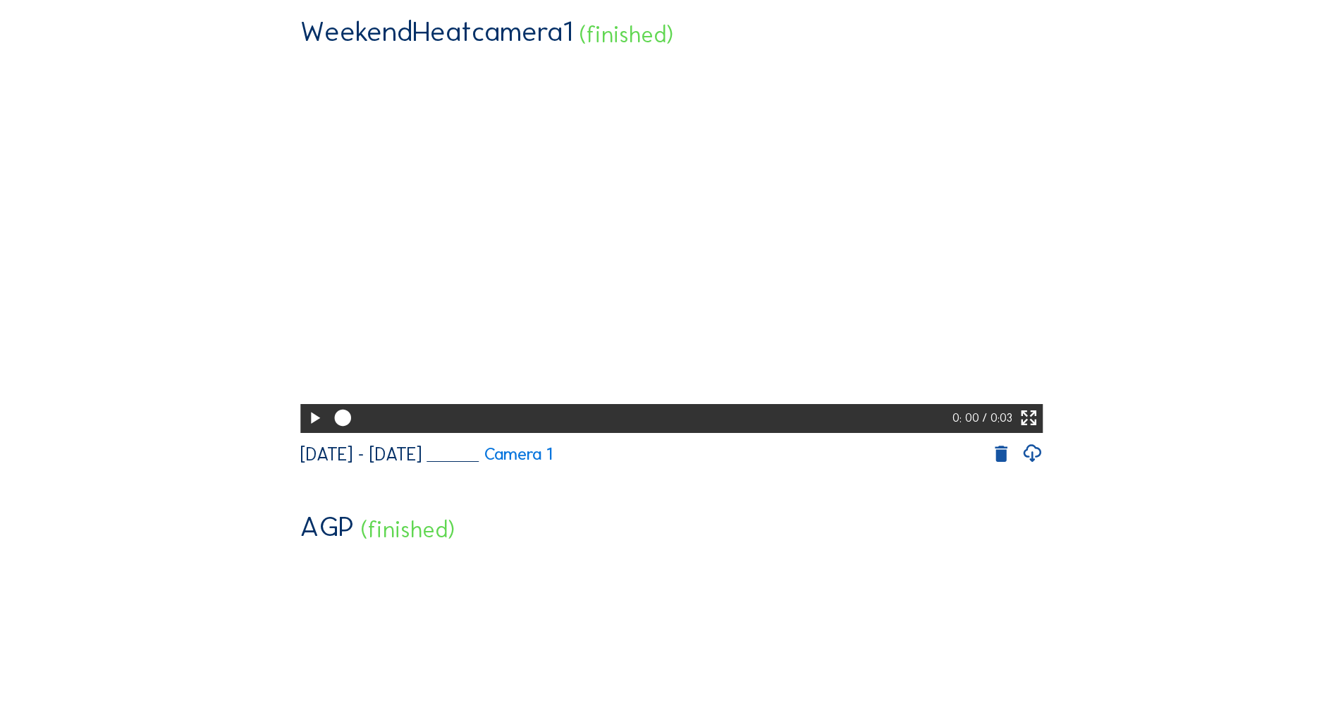
click at [1040, 467] on icon at bounding box center [1031, 454] width 21 height 26
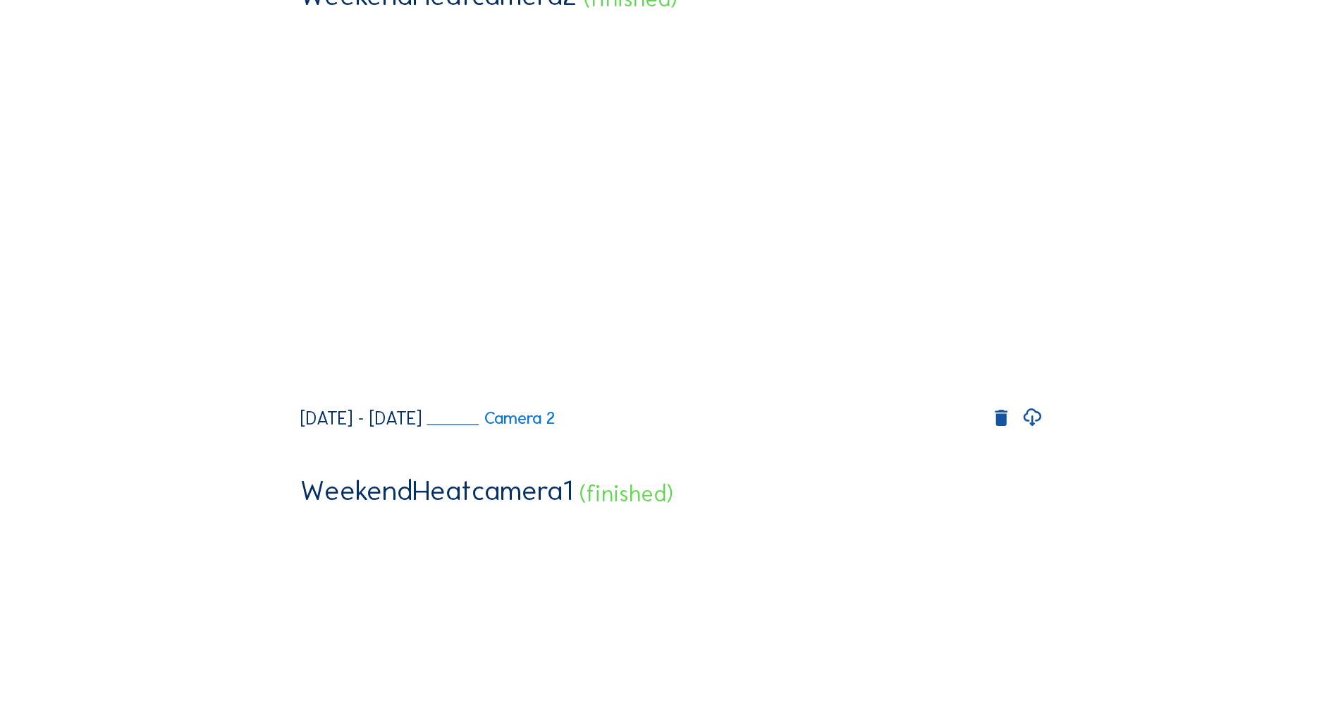
scroll to position [0, 0]
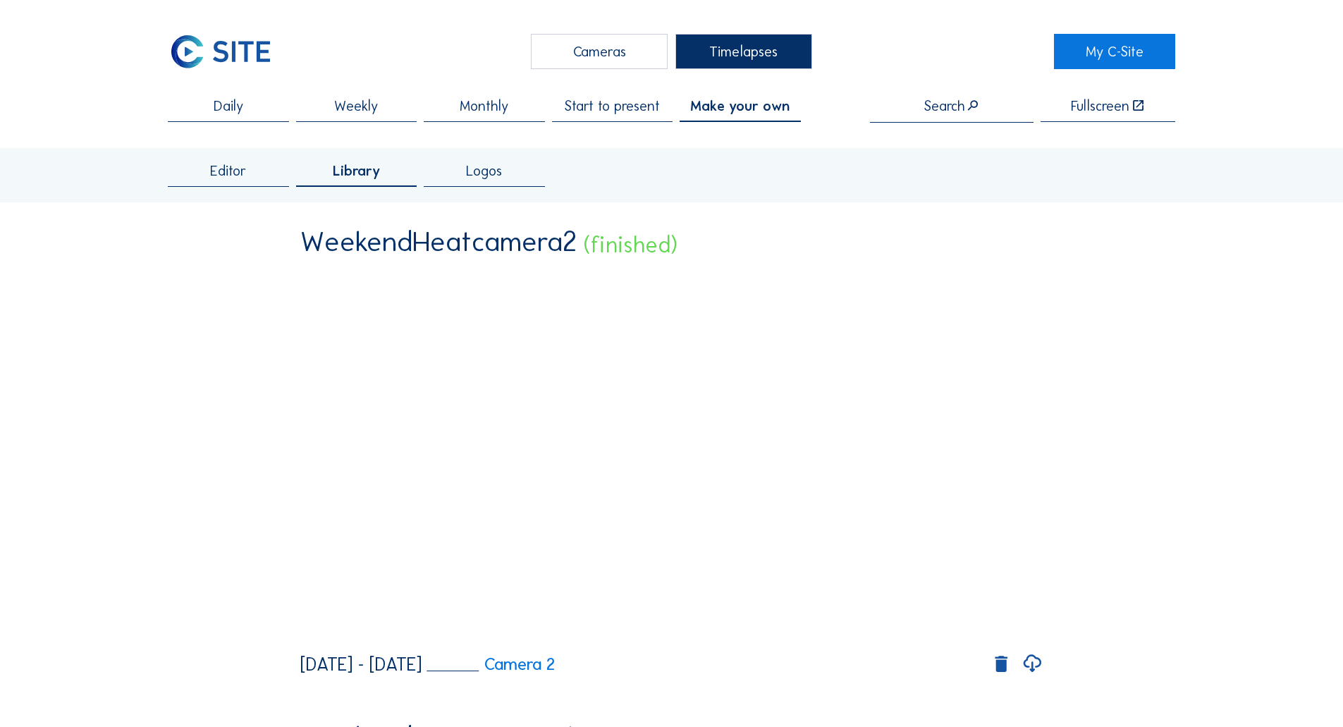
click at [613, 51] on div "Cameras" at bounding box center [599, 51] width 137 height 35
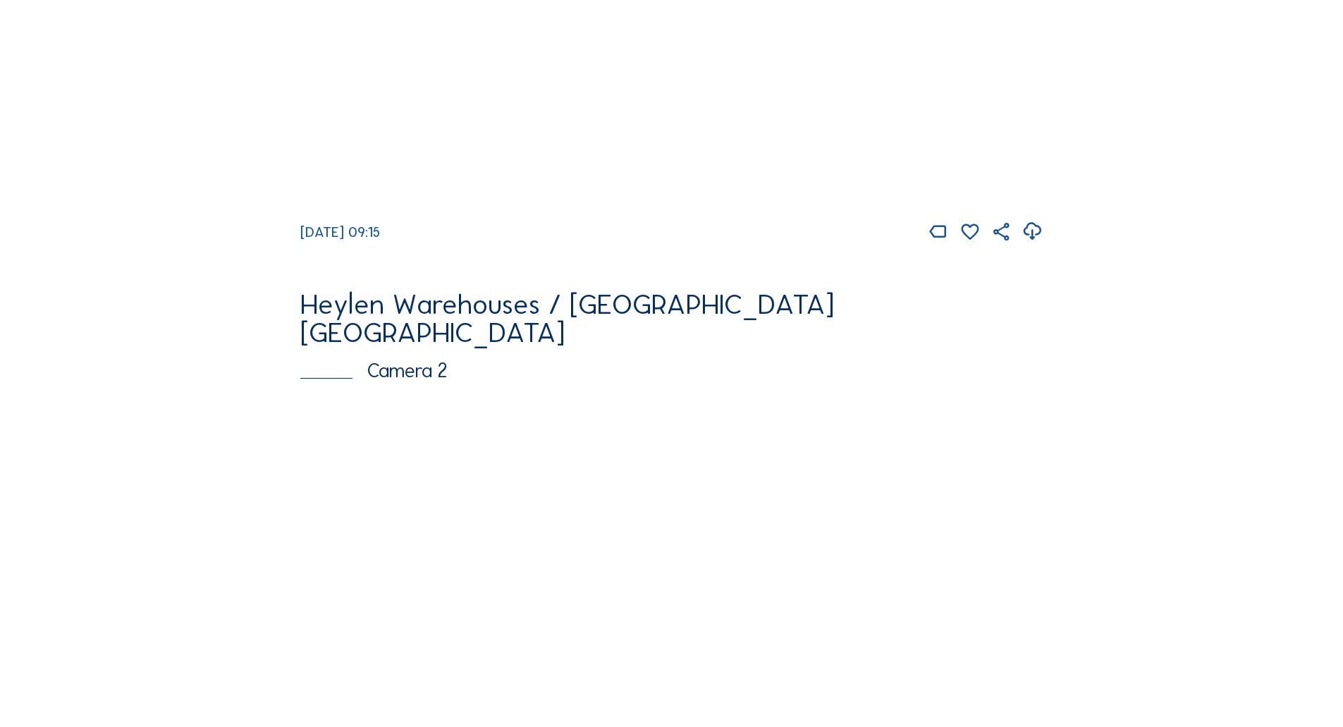
scroll to position [564, 0]
